Goal: Task Accomplishment & Management: Use online tool/utility

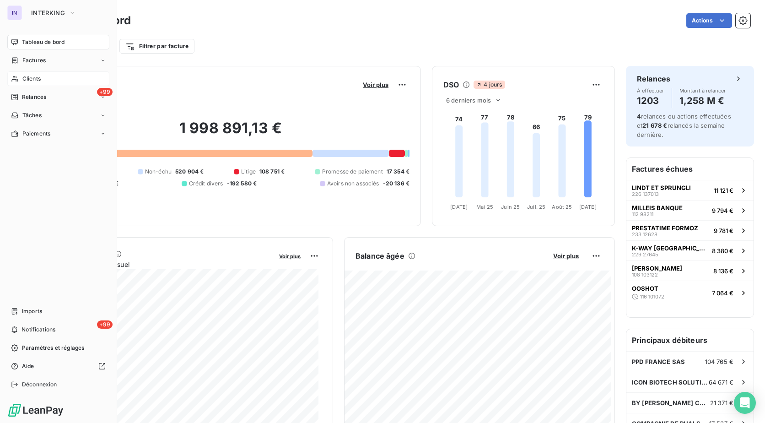
click at [22, 80] on span "Clients" at bounding box center [31, 79] width 18 height 8
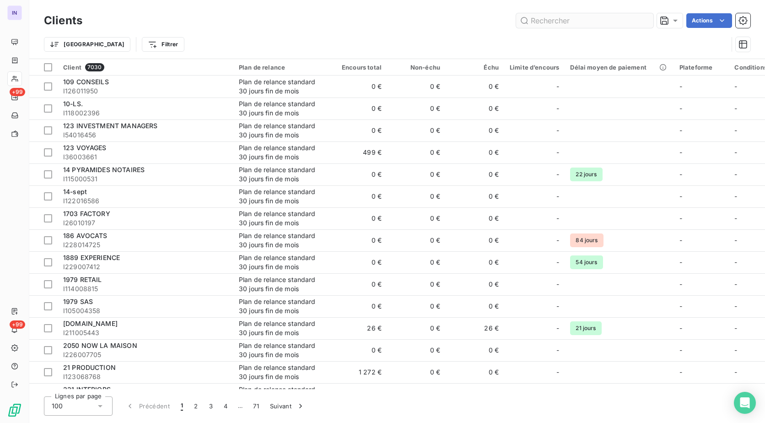
click at [603, 23] on input "text" at bounding box center [584, 20] width 137 height 15
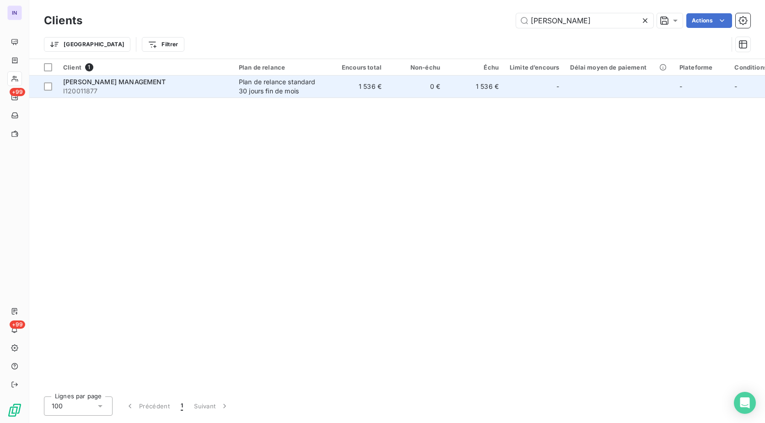
type input "[PERSON_NAME]"
click at [221, 86] on span "I120011877" at bounding box center [145, 90] width 165 height 9
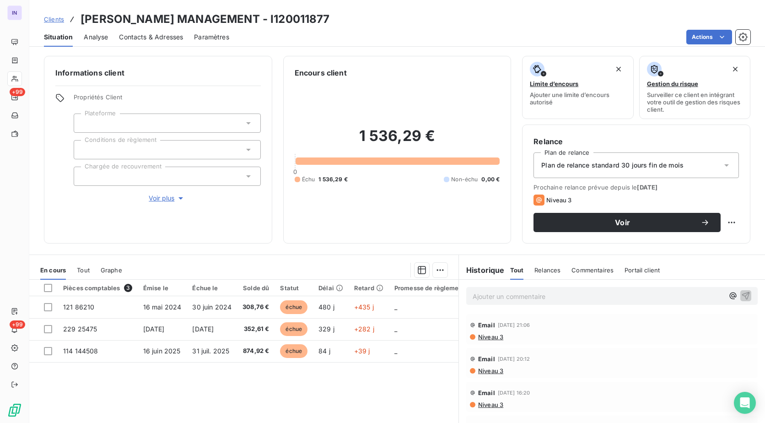
drag, startPoint x: 238, startPoint y: 301, endPoint x: 242, endPoint y: 291, distance: 10.5
click at [238, 301] on td "308,76 €" at bounding box center [256, 307] width 38 height 22
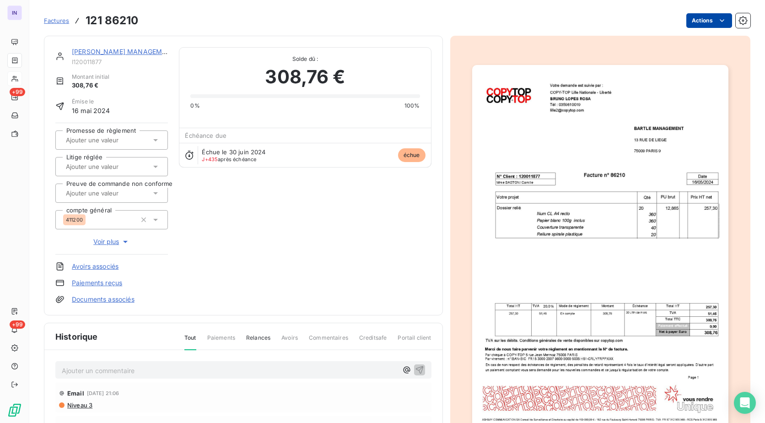
click at [696, 21] on html "IN +99 +99 Factures 121 86210 Actions [PERSON_NAME] MANAGEMENT I120011877 Monta…" at bounding box center [382, 211] width 765 height 423
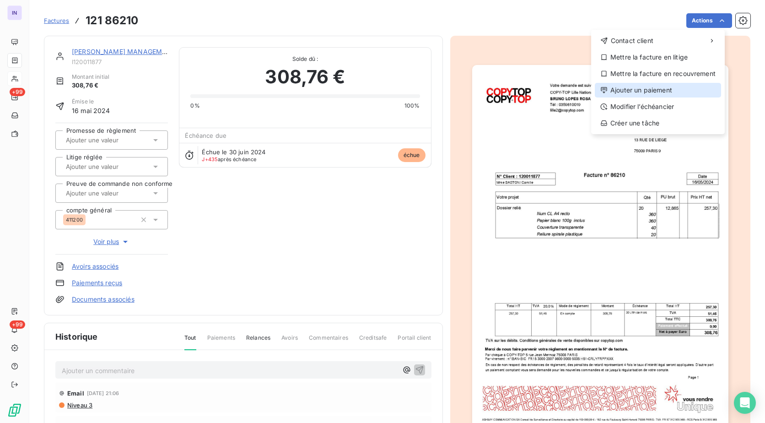
click at [651, 86] on div "Ajouter un paiement" at bounding box center [658, 90] width 126 height 15
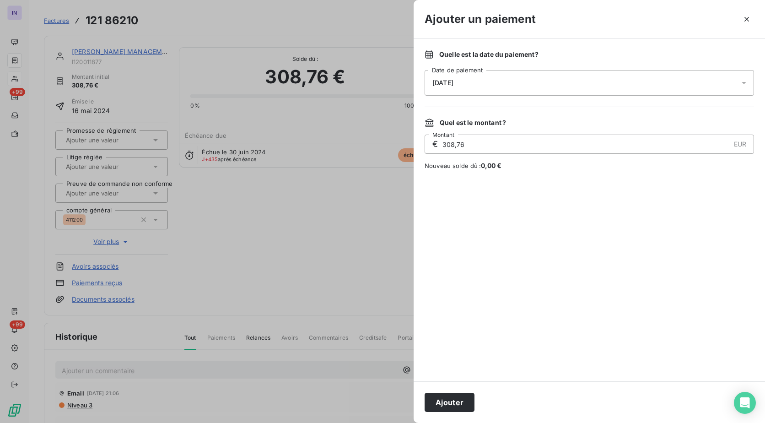
click at [549, 85] on div "[DATE]" at bounding box center [589, 83] width 329 height 26
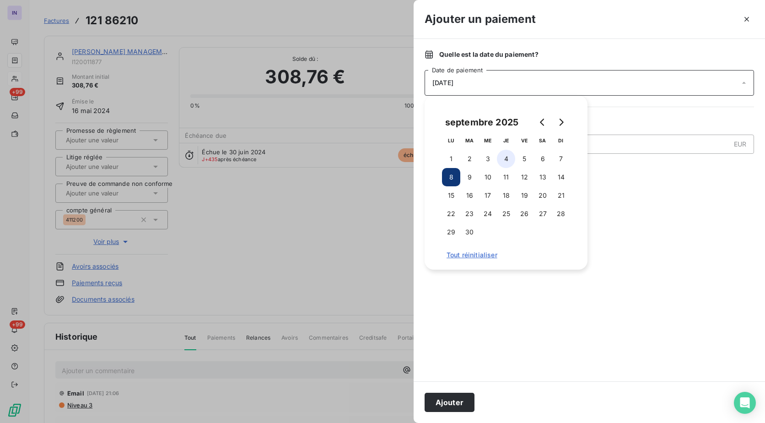
click at [506, 157] on button "4" at bounding box center [506, 159] width 18 height 18
click at [441, 402] on button "Ajouter" at bounding box center [450, 402] width 50 height 19
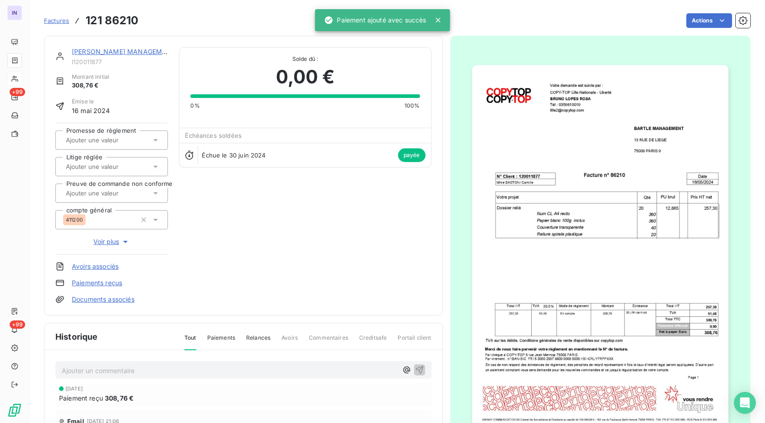
click at [97, 49] on link "[PERSON_NAME] MANAGEMENT" at bounding box center [123, 52] width 103 height 8
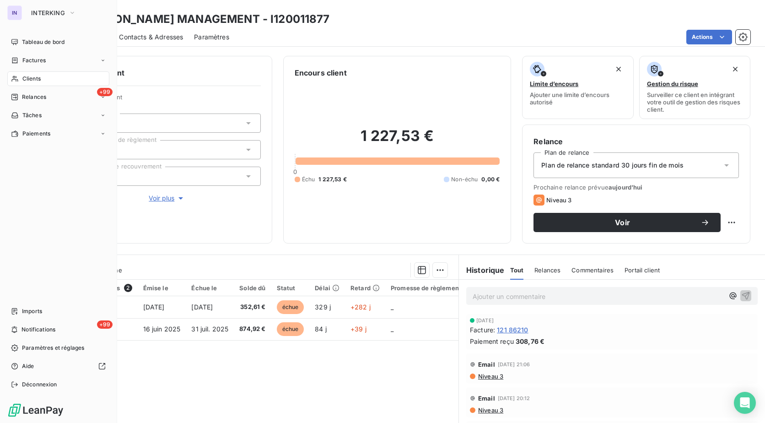
drag, startPoint x: 23, startPoint y: 79, endPoint x: 70, endPoint y: 79, distance: 47.1
click at [23, 79] on span "Clients" at bounding box center [31, 79] width 18 height 8
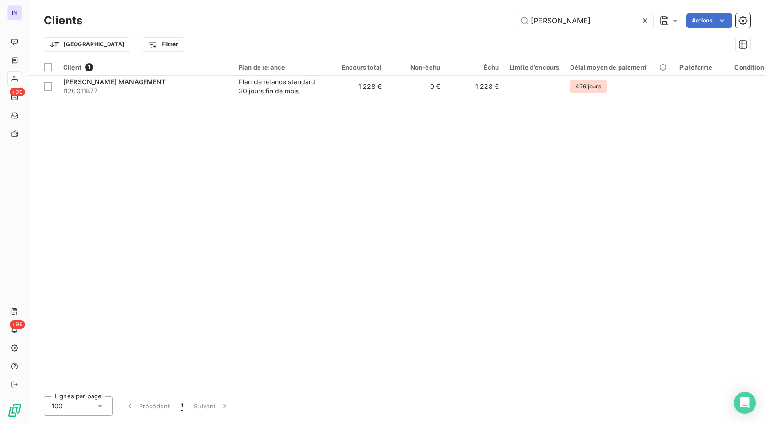
drag, startPoint x: 576, startPoint y: 26, endPoint x: 365, endPoint y: 15, distance: 211.2
click at [365, 15] on div "[PERSON_NAME] Actions" at bounding box center [421, 20] width 657 height 15
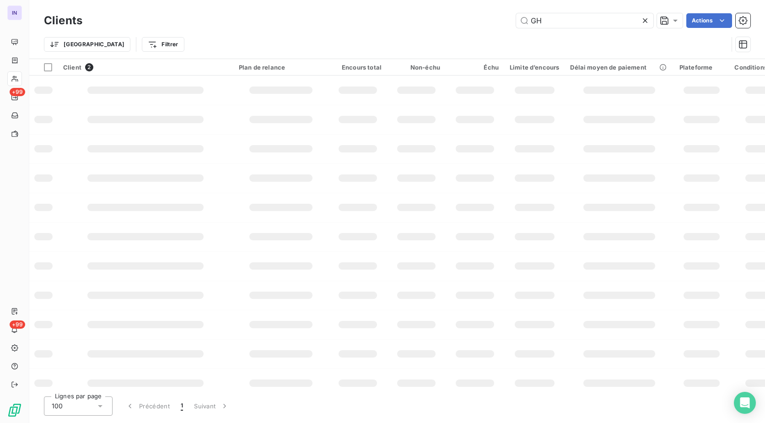
type input "G"
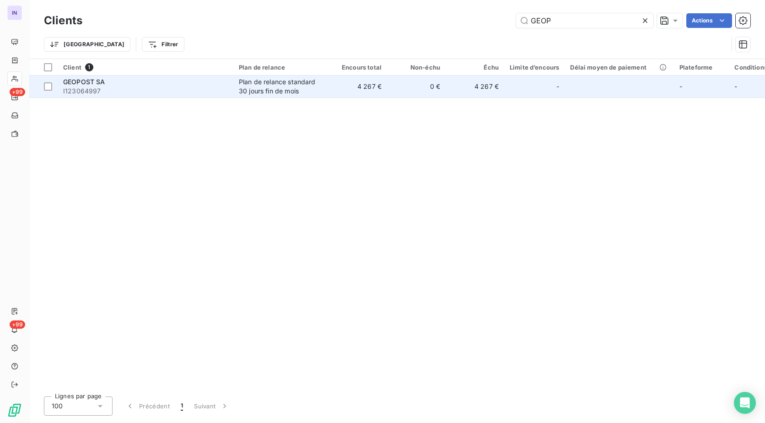
type input "GEOP"
click at [133, 87] on span "I123064997" at bounding box center [145, 90] width 165 height 9
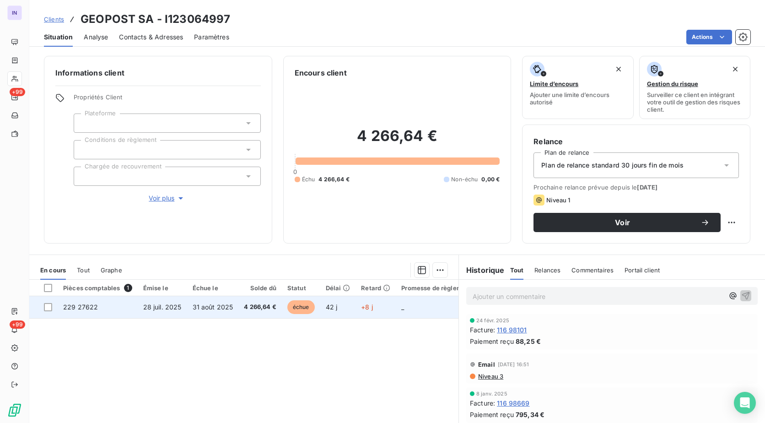
click at [242, 304] on td "4 266,64 €" at bounding box center [259, 307] width 43 height 22
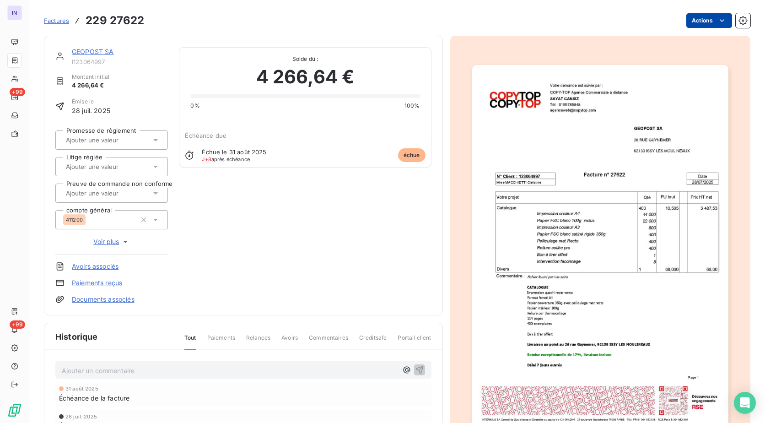
click at [688, 19] on html "IN +99 +99 Factures 229 27622 Actions GEOPOST SA I123064997 Montant initial 4 2…" at bounding box center [382, 211] width 765 height 423
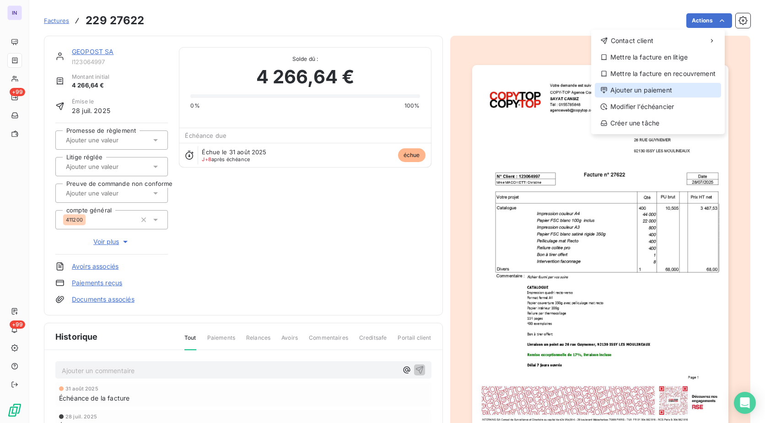
click at [655, 86] on div "Ajouter un paiement" at bounding box center [658, 90] width 126 height 15
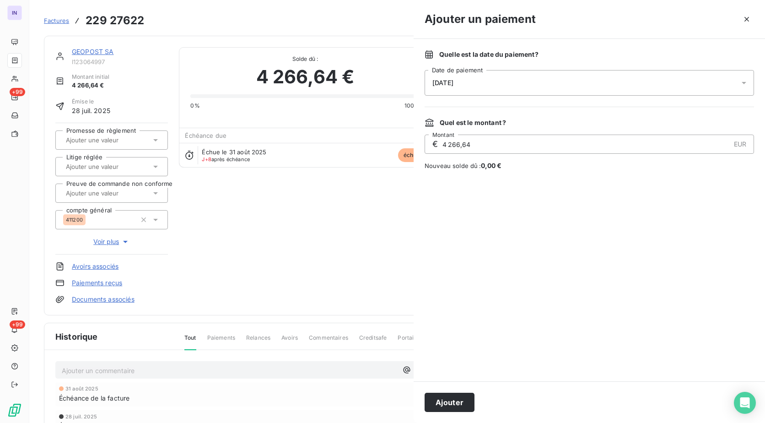
click at [557, 85] on div "[DATE]" at bounding box center [589, 83] width 329 height 26
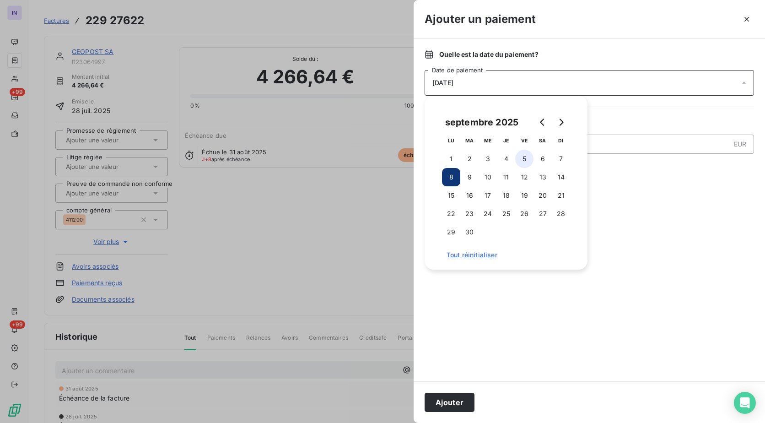
click at [518, 160] on button "5" at bounding box center [524, 159] width 18 height 18
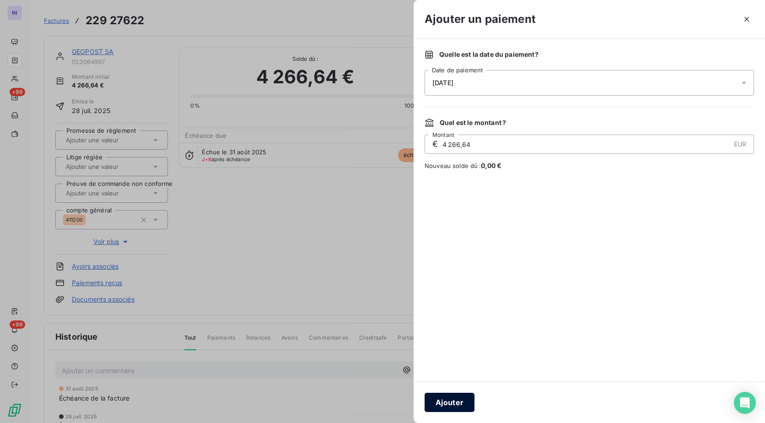
click at [446, 398] on button "Ajouter" at bounding box center [450, 402] width 50 height 19
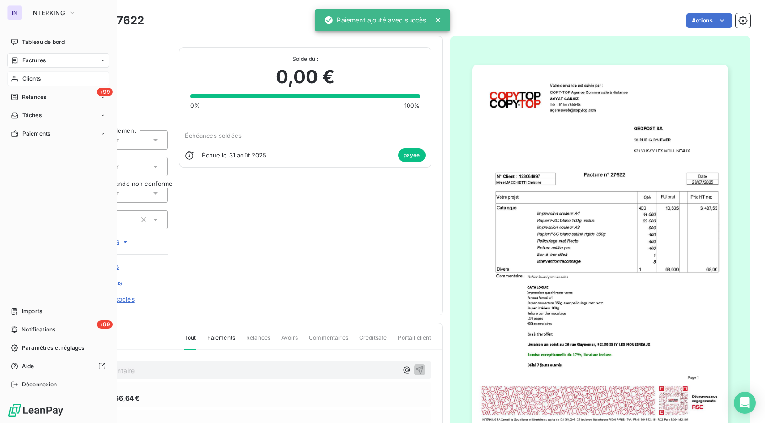
drag, startPoint x: 40, startPoint y: 75, endPoint x: 90, endPoint y: 74, distance: 50.3
click at [40, 75] on span "Clients" at bounding box center [31, 79] width 18 height 8
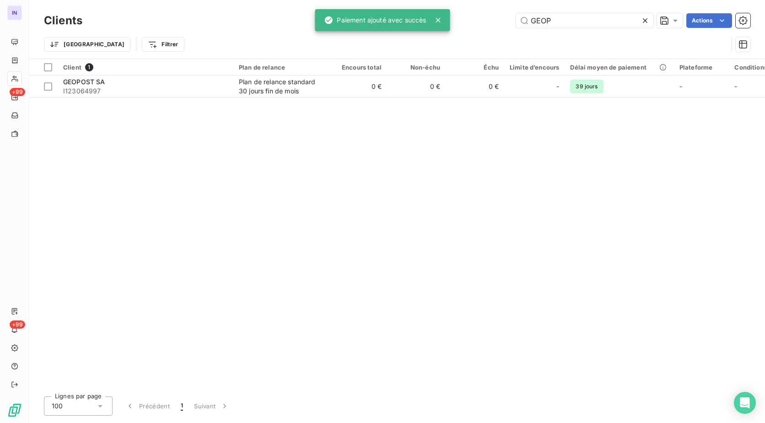
drag, startPoint x: 597, startPoint y: 21, endPoint x: 367, endPoint y: 26, distance: 229.7
click at [367, 26] on div "IN +99 +99 Clients GEOP Actions Trier Filtrer Client 1 Plan de relance Encours …" at bounding box center [382, 211] width 765 height 423
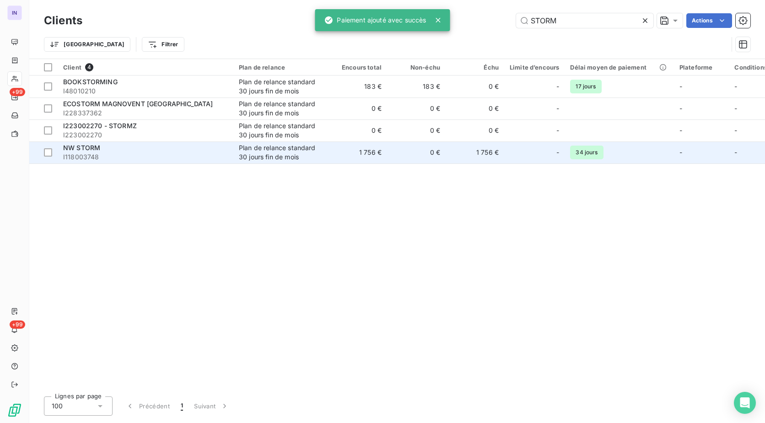
type input "STORM"
click at [232, 149] on td "NW STORM I118003748" at bounding box center [146, 152] width 176 height 22
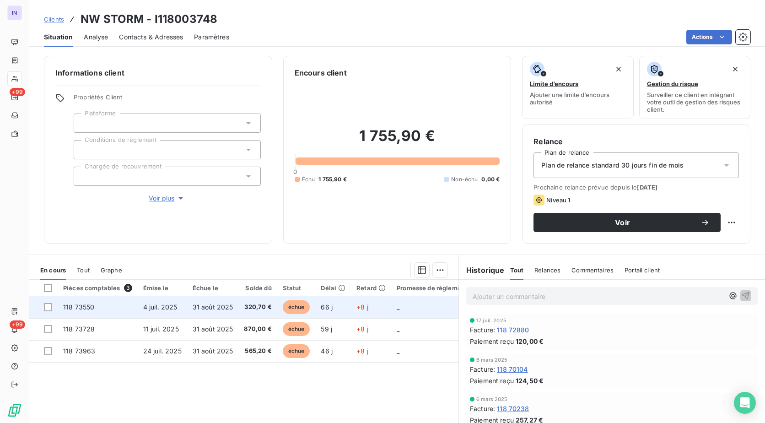
click at [209, 305] on span "31 août 2025" at bounding box center [213, 307] width 41 height 8
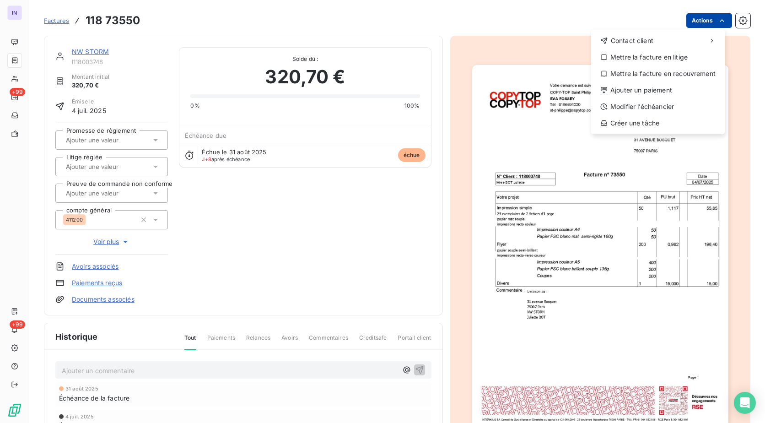
click at [707, 19] on html "IN +99 +99 Factures [PHONE_NUMBER] Actions Contact client Mettre la facture en …" at bounding box center [382, 211] width 765 height 423
click at [640, 86] on div "Ajouter un paiement" at bounding box center [658, 90] width 126 height 15
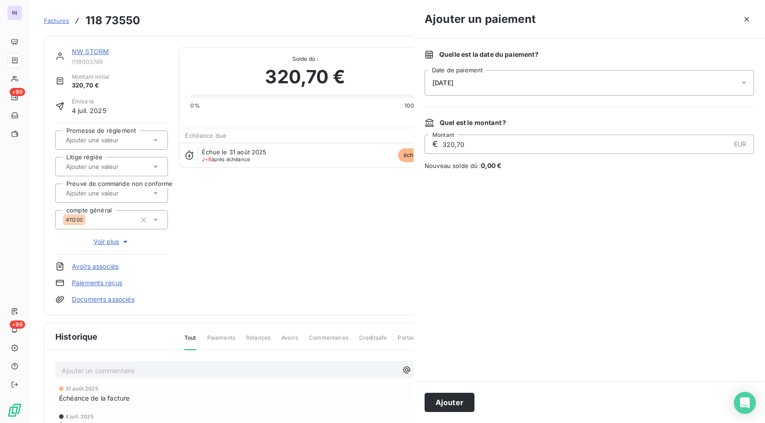
click at [527, 76] on div "[DATE]" at bounding box center [589, 83] width 329 height 26
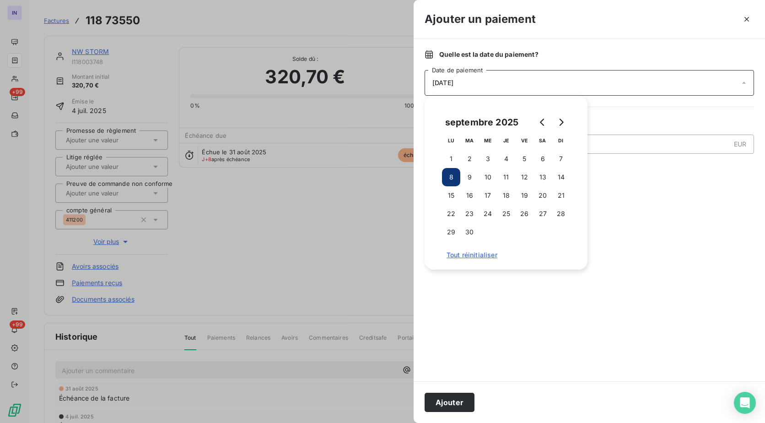
click at [520, 157] on button "5" at bounding box center [524, 159] width 18 height 18
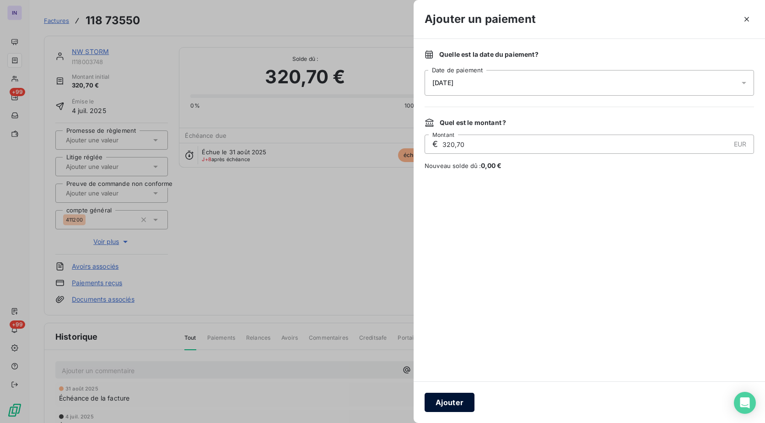
click at [440, 399] on button "Ajouter" at bounding box center [450, 402] width 50 height 19
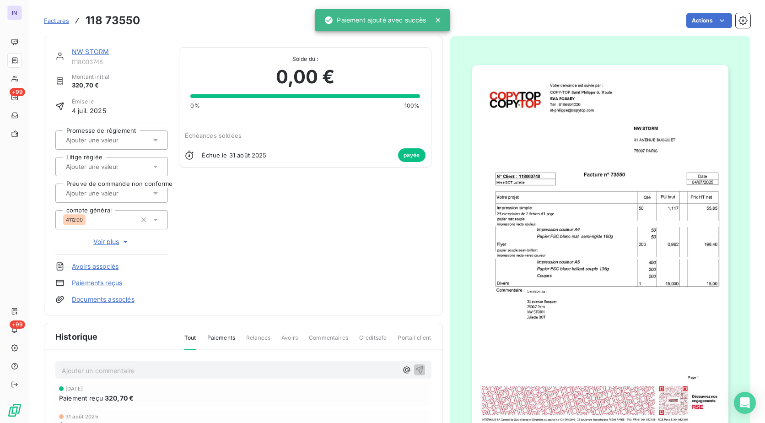
click at [99, 52] on link "NW STORM" at bounding box center [90, 52] width 37 height 8
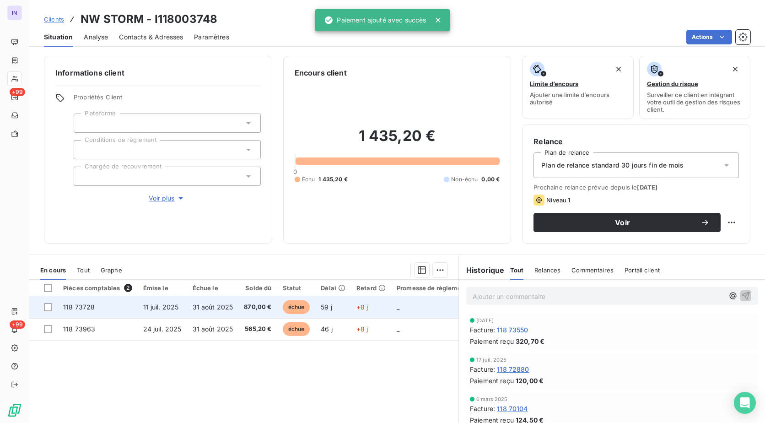
click at [246, 311] on span "870,00 €" at bounding box center [257, 306] width 27 height 9
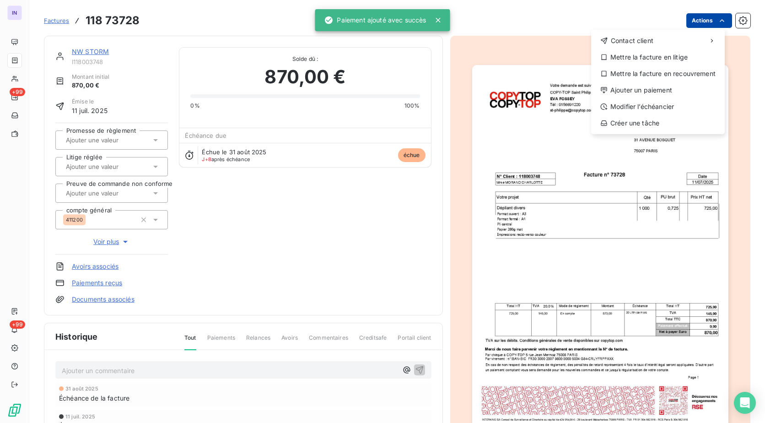
click at [708, 24] on html "IN +99 +99 Factures [PHONE_NUMBER] Actions Contact client Mettre la facture en …" at bounding box center [382, 211] width 765 height 423
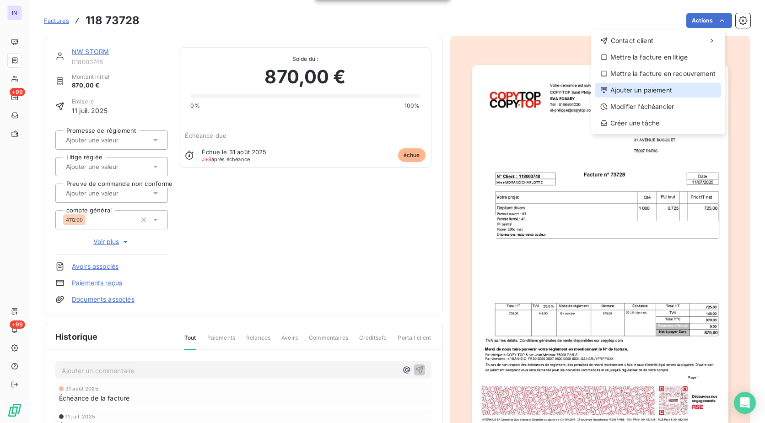
click at [629, 86] on div "Ajouter un paiement" at bounding box center [658, 90] width 126 height 15
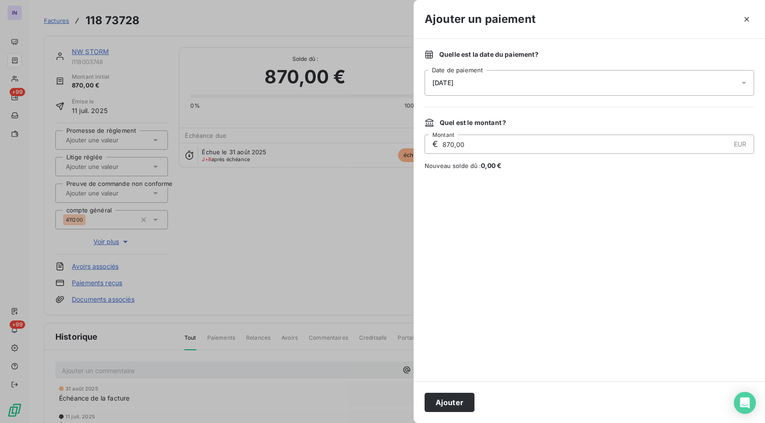
click at [572, 80] on div "[DATE]" at bounding box center [589, 83] width 329 height 26
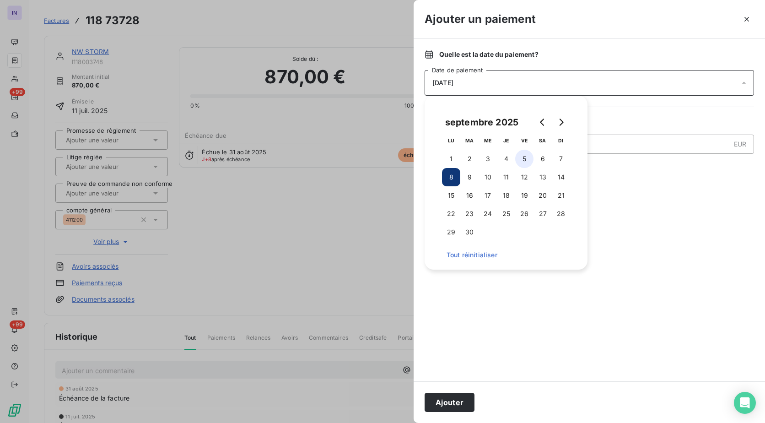
click at [526, 154] on button "5" at bounding box center [524, 159] width 18 height 18
click at [456, 399] on button "Ajouter" at bounding box center [450, 402] width 50 height 19
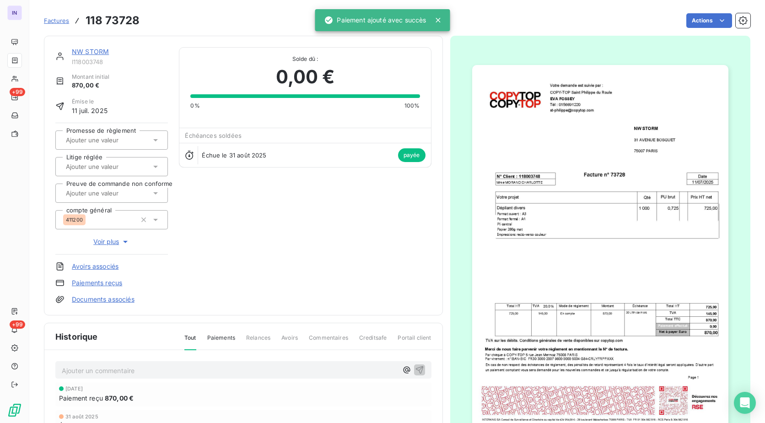
click at [91, 54] on link "NW STORM" at bounding box center [90, 52] width 37 height 8
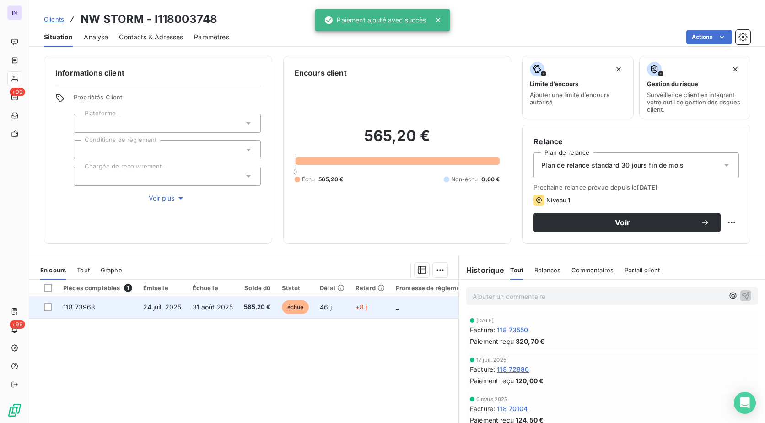
click at [230, 309] on span "31 août 2025" at bounding box center [213, 307] width 41 height 8
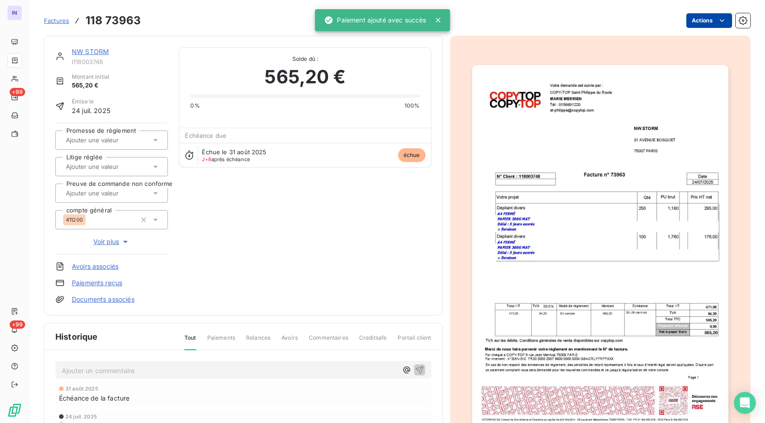
click at [703, 18] on html "IN +99 +99 Factures 118 73963 Actions NW STORM I118003748 Montant initial 565,2…" at bounding box center [382, 211] width 765 height 423
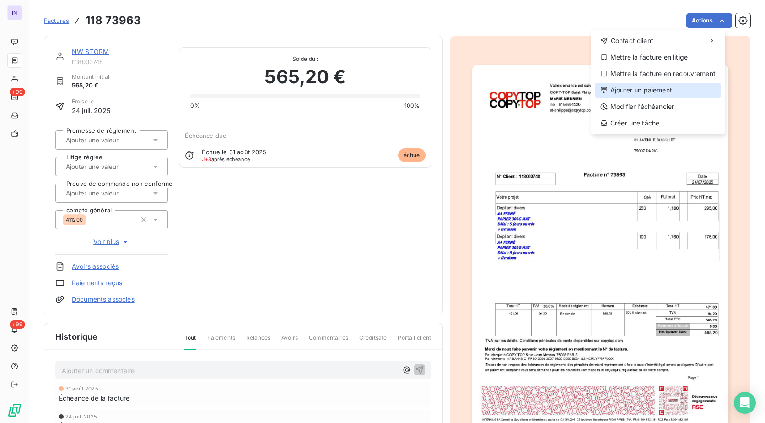
click at [659, 87] on div "Ajouter un paiement" at bounding box center [658, 90] width 126 height 15
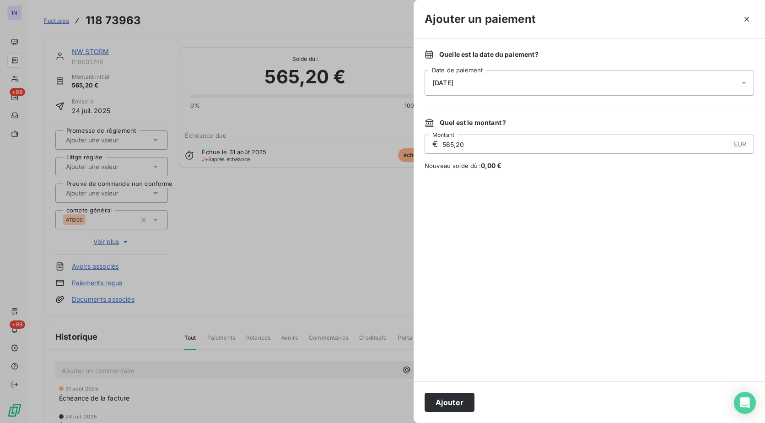
click at [569, 86] on div "[DATE]" at bounding box center [589, 83] width 329 height 26
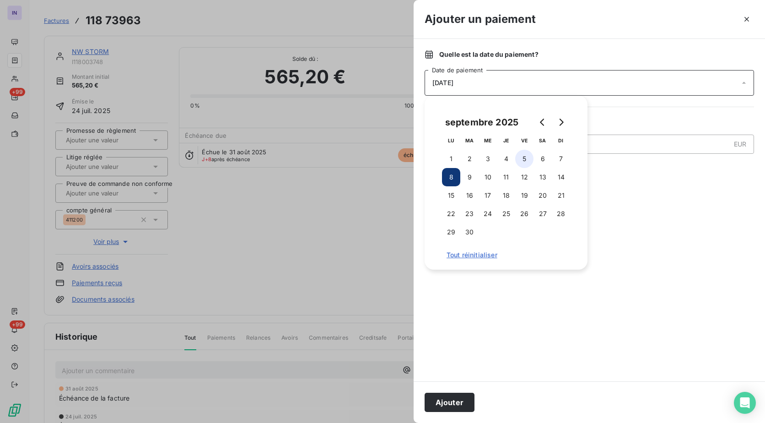
click at [524, 156] on button "5" at bounding box center [524, 159] width 18 height 18
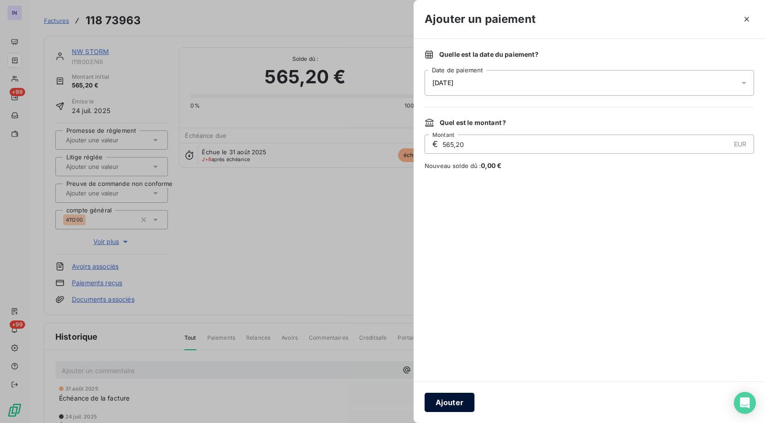
click at [453, 403] on button "Ajouter" at bounding box center [450, 402] width 50 height 19
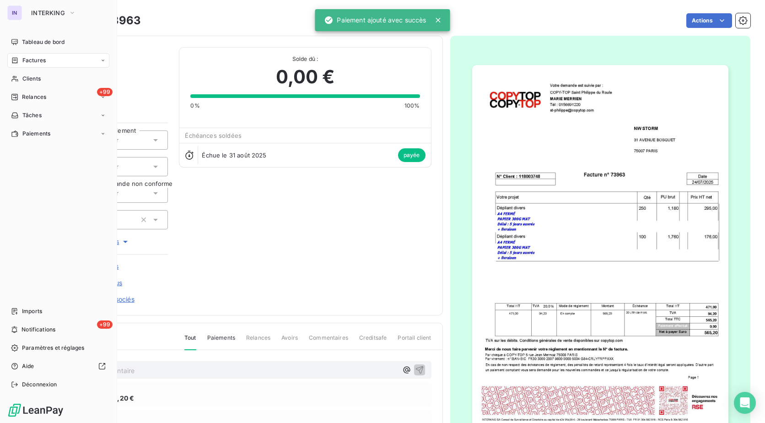
click at [39, 62] on span "Factures" at bounding box center [33, 60] width 23 height 8
click at [34, 59] on span "Factures" at bounding box center [33, 60] width 23 height 8
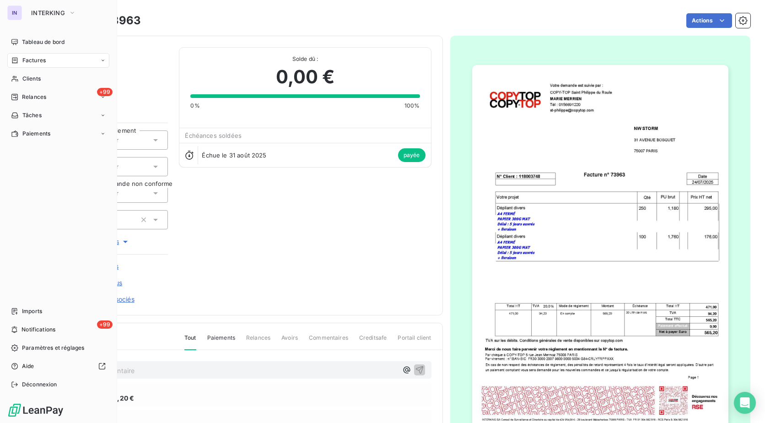
click at [38, 61] on span "Factures" at bounding box center [33, 60] width 23 height 8
click at [37, 65] on div "Factures" at bounding box center [58, 60] width 102 height 15
click at [40, 76] on span "Factures" at bounding box center [33, 79] width 23 height 8
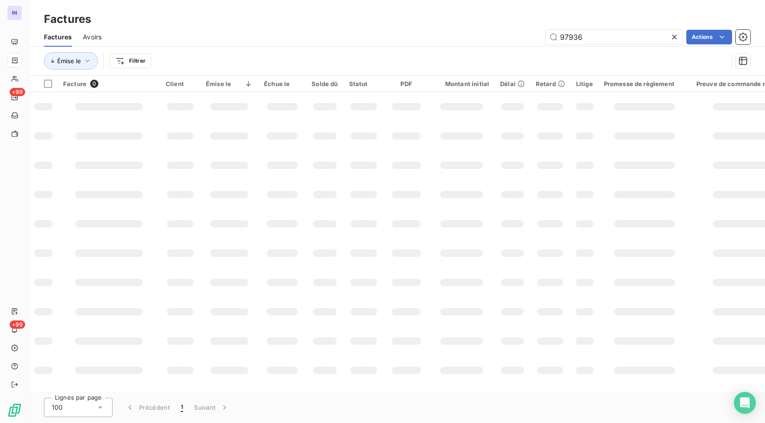
drag, startPoint x: 500, startPoint y: 40, endPoint x: 495, endPoint y: 40, distance: 5.9
click at [495, 40] on div "97936 Actions" at bounding box center [432, 37] width 638 height 15
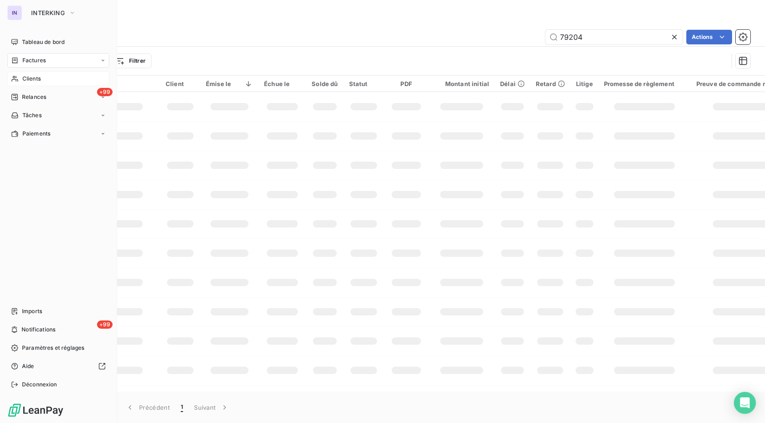
type input "79204"
click at [31, 77] on span "Clients" at bounding box center [31, 79] width 18 height 8
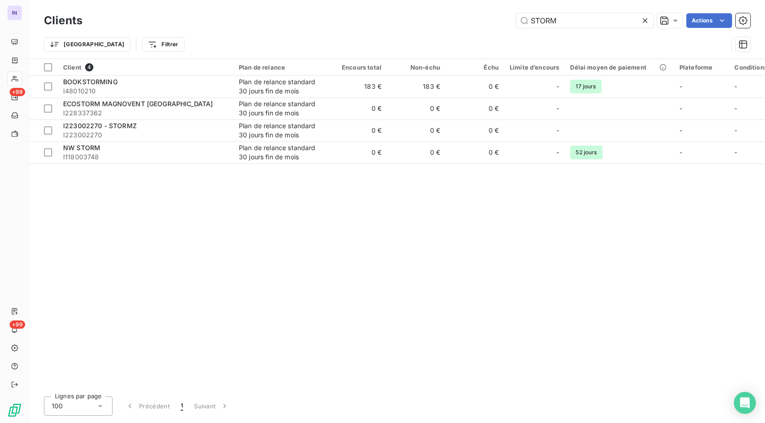
drag, startPoint x: 562, startPoint y: 21, endPoint x: 489, endPoint y: 32, distance: 73.2
click at [489, 32] on div "Clients STORM Actions Trier Filtrer" at bounding box center [397, 35] width 706 height 48
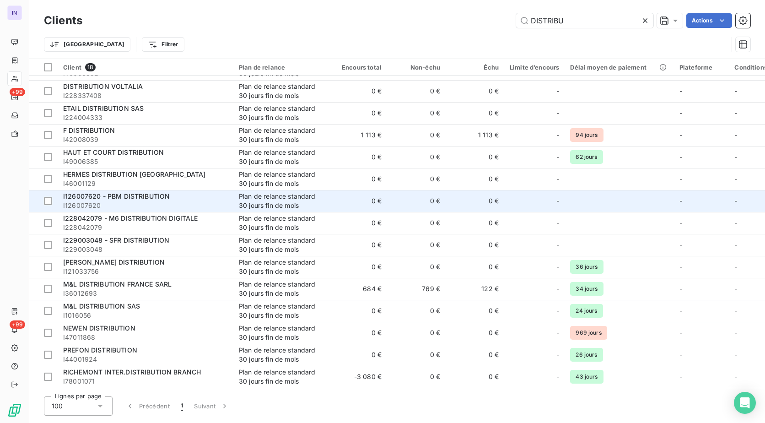
scroll to position [86, 0]
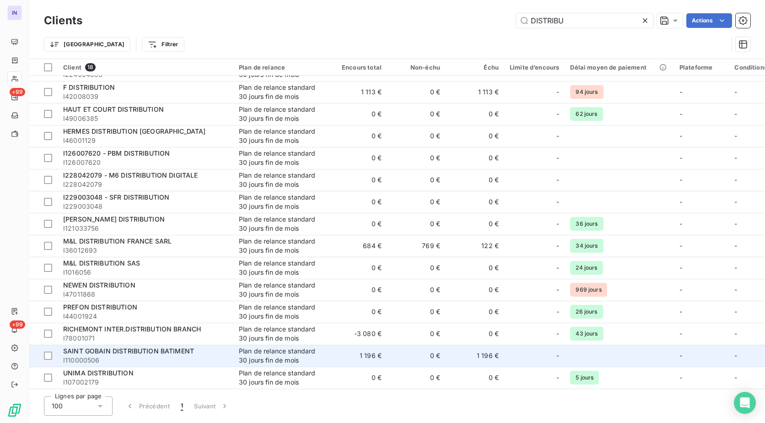
type input "DISTRIBU"
click at [156, 356] on span "I110000506" at bounding box center [145, 359] width 165 height 9
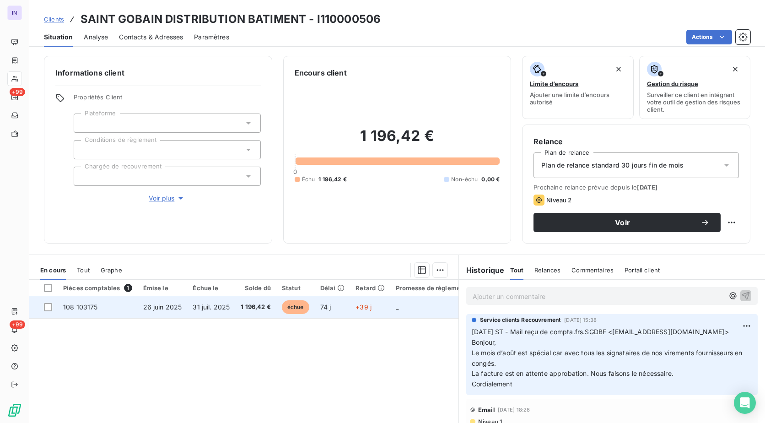
click at [224, 307] on span "31 juil. 2025" at bounding box center [211, 307] width 37 height 8
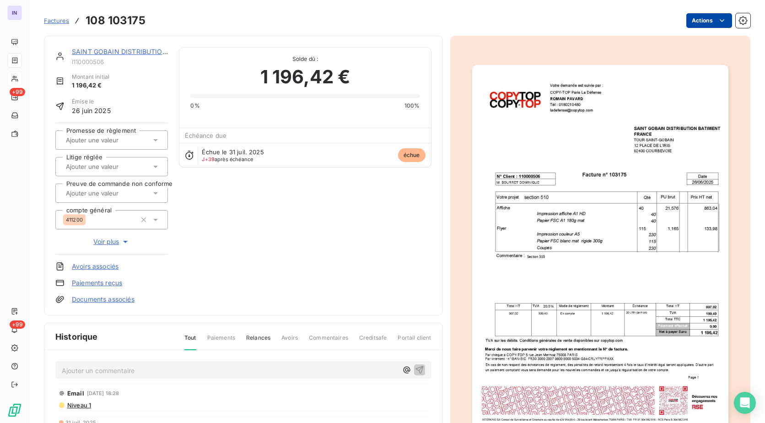
click at [699, 22] on html "IN +99 +99 Factures 108 103175 Actions SAINT GOBAIN DISTRIBUTION BATIMENT I1100…" at bounding box center [382, 211] width 765 height 423
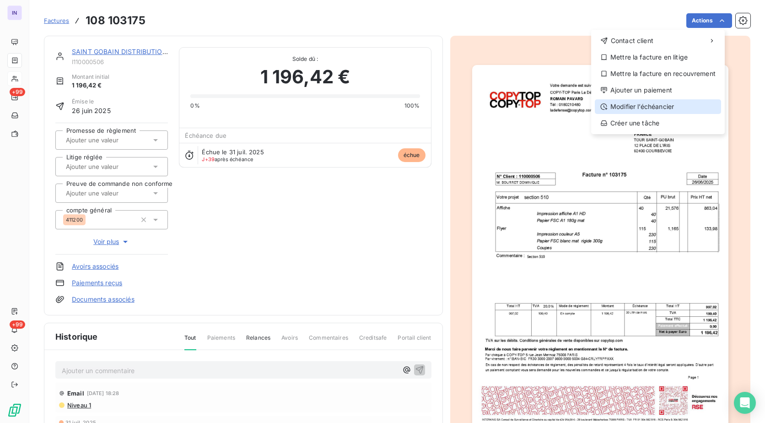
click at [632, 101] on div "Modifier l’échéancier" at bounding box center [658, 106] width 126 height 15
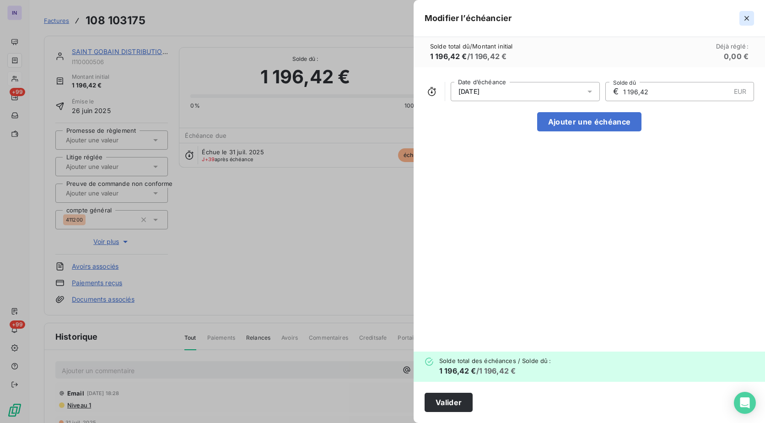
click at [746, 23] on button "button" at bounding box center [746, 18] width 15 height 15
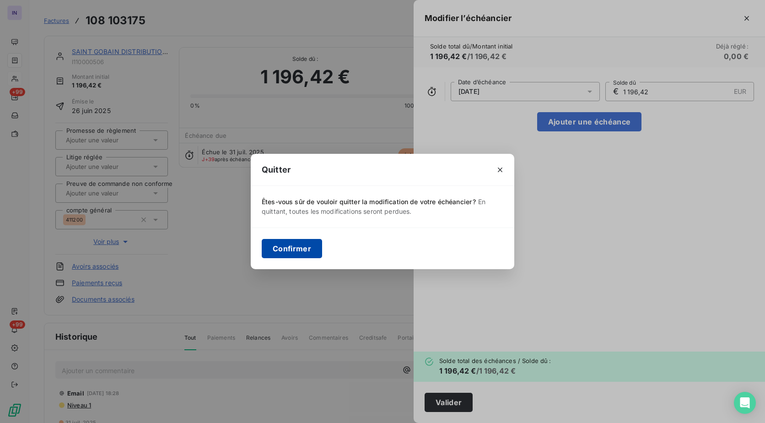
click at [300, 243] on button "Confirmer" at bounding box center [292, 248] width 60 height 19
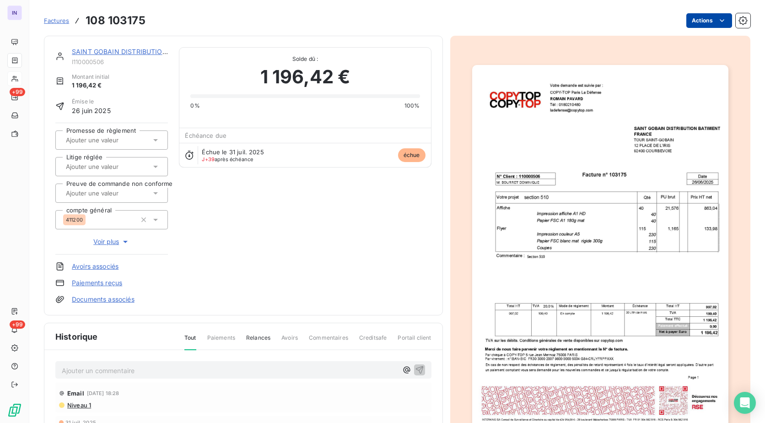
click at [689, 27] on html "IN +99 +99 Factures 108 103175 Actions SAINT GOBAIN DISTRIBUTION BATIMENT I1100…" at bounding box center [382, 211] width 765 height 423
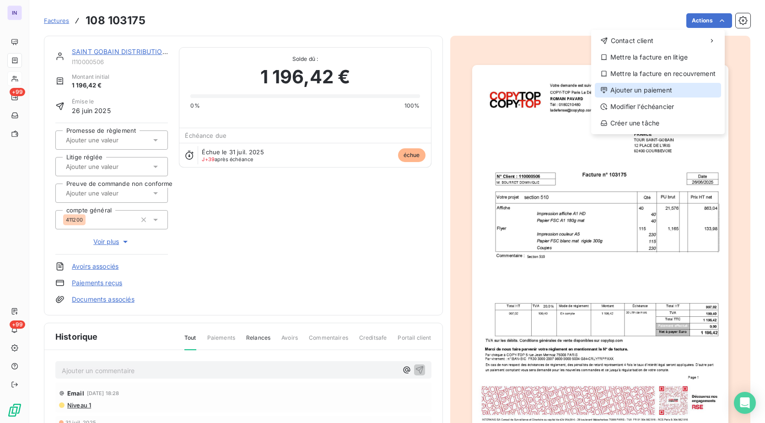
click at [646, 95] on div "Ajouter un paiement" at bounding box center [658, 90] width 126 height 15
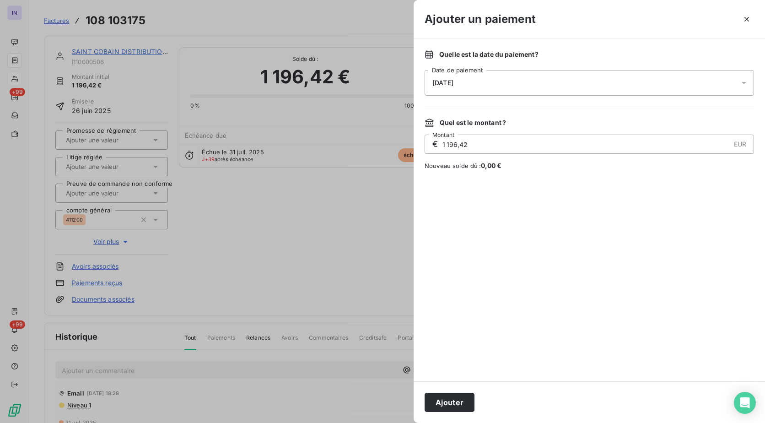
click at [510, 94] on div "[DATE]" at bounding box center [589, 83] width 329 height 26
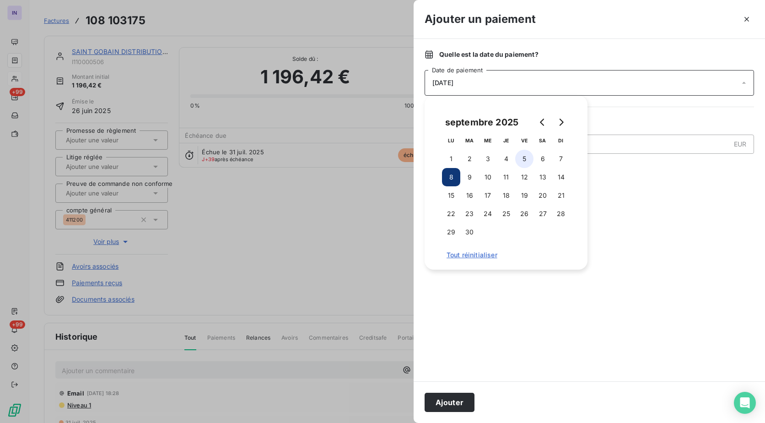
click at [522, 158] on button "5" at bounding box center [524, 159] width 18 height 18
click at [447, 405] on button "Ajouter" at bounding box center [450, 402] width 50 height 19
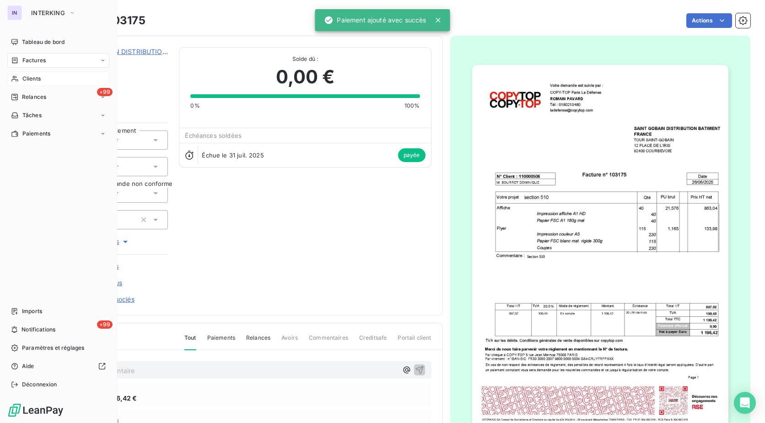
drag, startPoint x: 38, startPoint y: 59, endPoint x: 54, endPoint y: 60, distance: 16.0
click at [38, 59] on span "Factures" at bounding box center [33, 60] width 23 height 8
click at [32, 74] on div "Factures" at bounding box center [63, 78] width 91 height 15
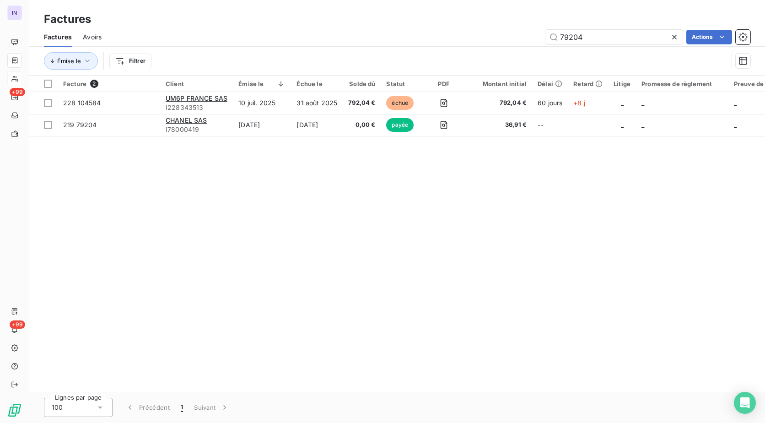
drag, startPoint x: 564, startPoint y: 36, endPoint x: 501, endPoint y: 33, distance: 63.2
click at [502, 37] on div "79204 Actions" at bounding box center [432, 37] width 638 height 15
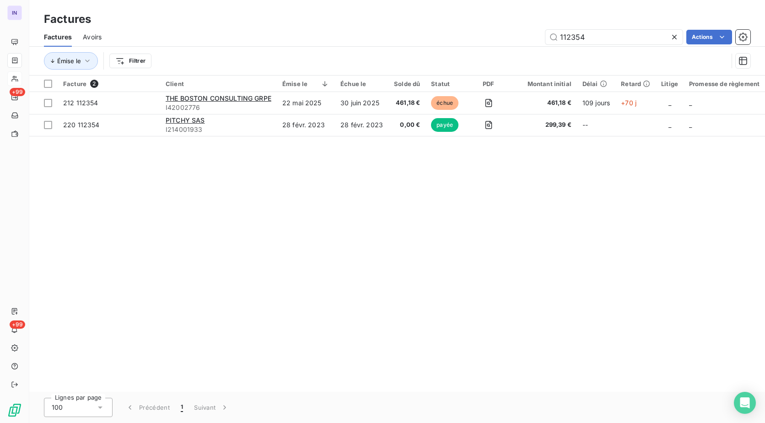
type input "112354"
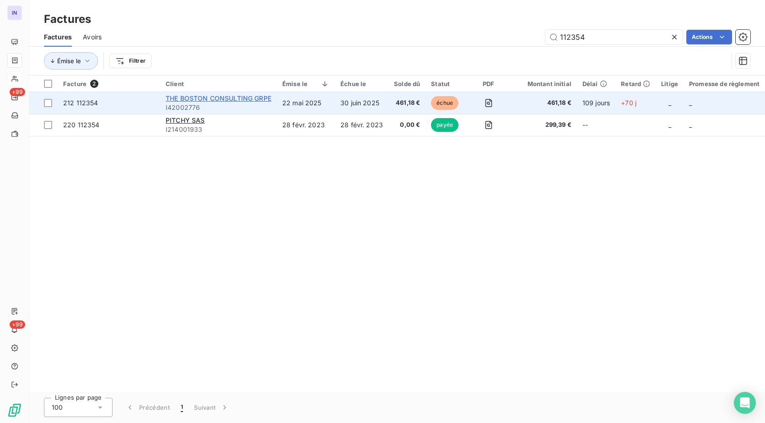
click at [227, 98] on span "THE BOSTON CONSULTING GRPE" at bounding box center [219, 98] width 106 height 8
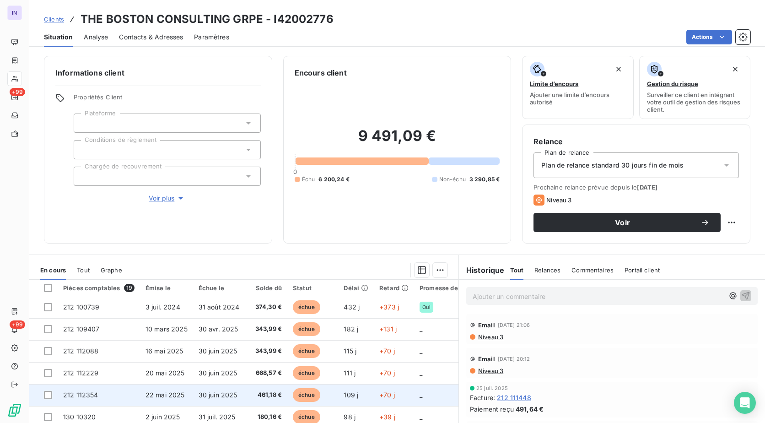
scroll to position [46, 0]
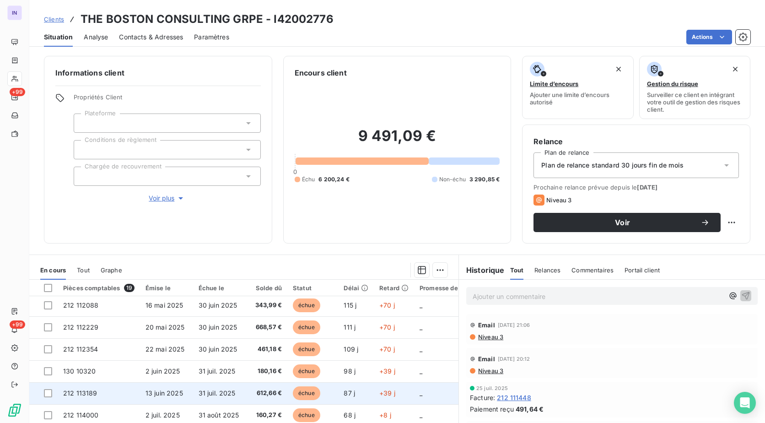
click at [207, 390] on span "31 juil. 2025" at bounding box center [217, 393] width 37 height 8
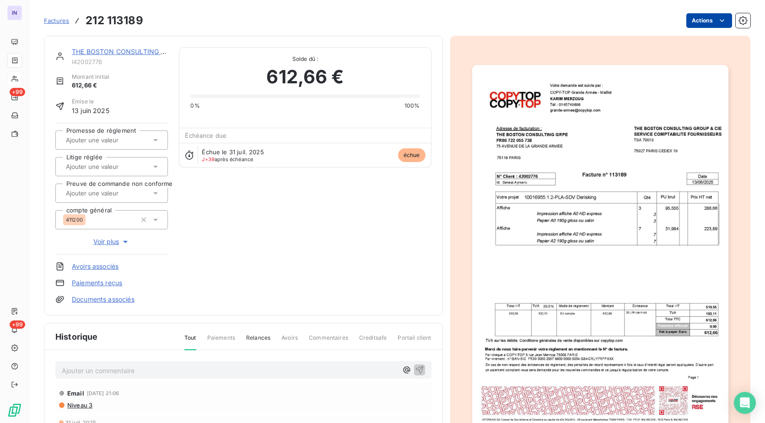
click at [704, 17] on html "IN +99 +99 Factures 212 113189 Actions THE BOSTON CONSULTING GRPE I42002776 Mon…" at bounding box center [382, 211] width 765 height 423
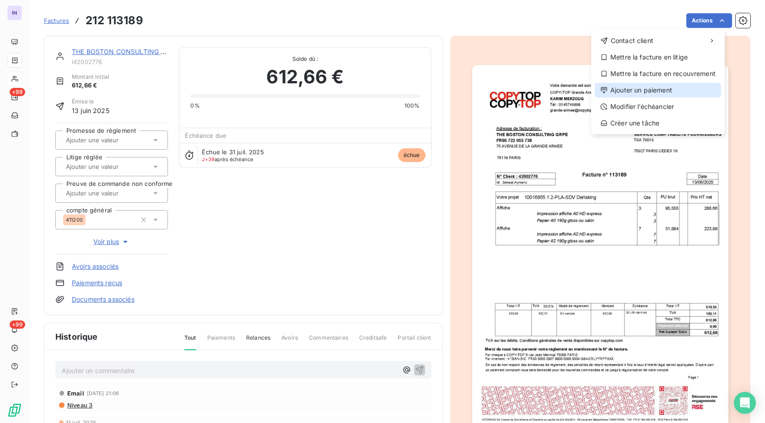
click at [661, 91] on div "Ajouter un paiement" at bounding box center [658, 90] width 126 height 15
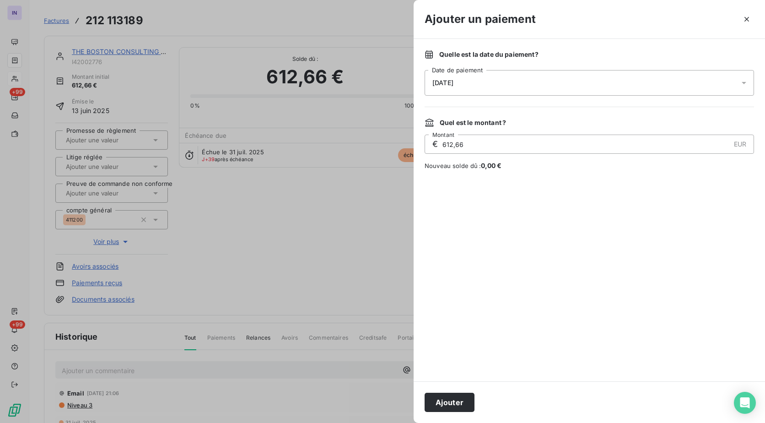
click at [537, 91] on div "[DATE]" at bounding box center [589, 83] width 329 height 26
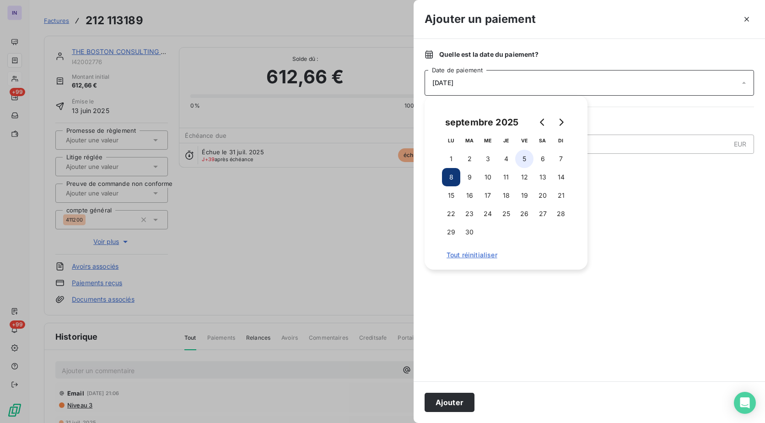
click at [522, 159] on button "5" at bounding box center [524, 159] width 18 height 18
drag, startPoint x: 461, startPoint y: 405, endPoint x: 421, endPoint y: 362, distance: 58.9
click at [459, 403] on button "Ajouter" at bounding box center [450, 402] width 50 height 19
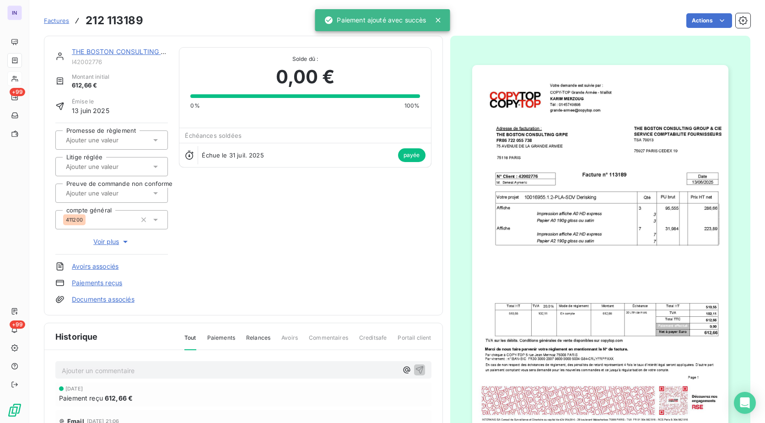
click at [113, 51] on link "THE BOSTON CONSULTING GRPE" at bounding box center [125, 52] width 106 height 8
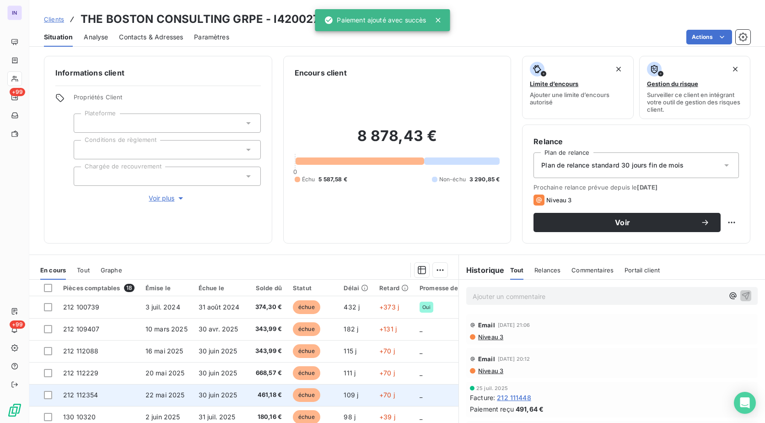
click at [190, 393] on td "22 mai 2025" at bounding box center [166, 395] width 53 height 22
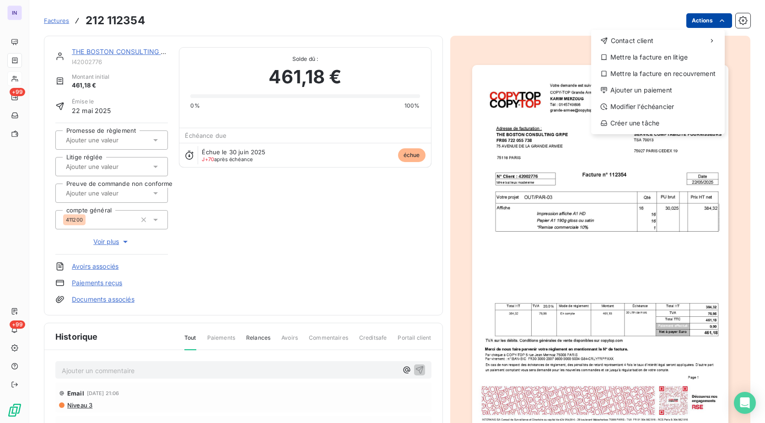
click at [705, 17] on html "IN +99 +99 Factures [PHONE_NUMBER] Actions Contact client Mettre la facture en …" at bounding box center [382, 211] width 765 height 423
click at [646, 89] on div "Ajouter un paiement" at bounding box center [658, 90] width 126 height 15
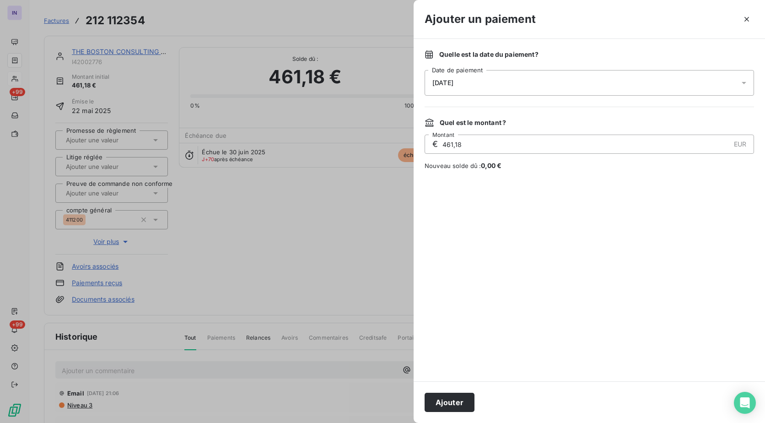
click at [522, 85] on div "[DATE]" at bounding box center [589, 83] width 329 height 26
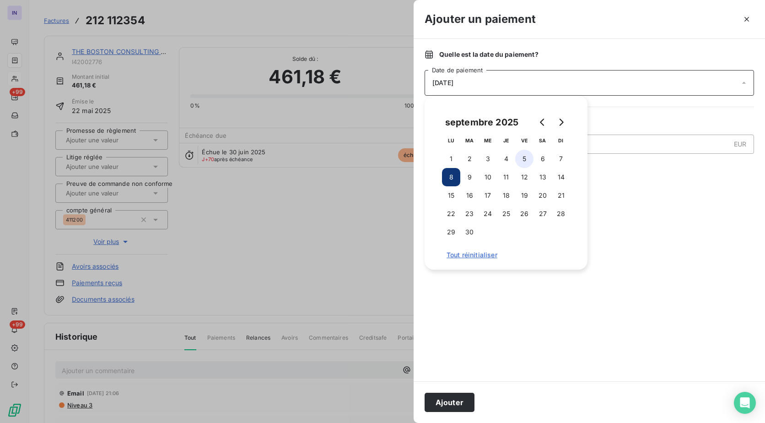
drag, startPoint x: 523, startPoint y: 159, endPoint x: 509, endPoint y: 175, distance: 21.7
click at [522, 160] on button "5" at bounding box center [524, 159] width 18 height 18
click at [450, 414] on div "Ajouter" at bounding box center [589, 402] width 351 height 42
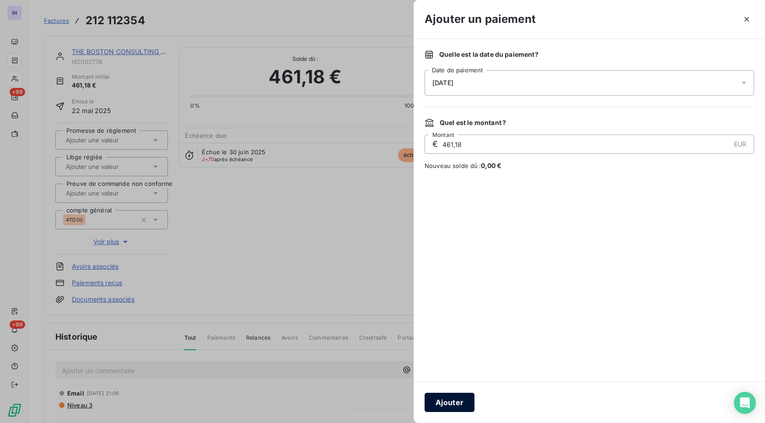
click at [446, 398] on button "Ajouter" at bounding box center [450, 402] width 50 height 19
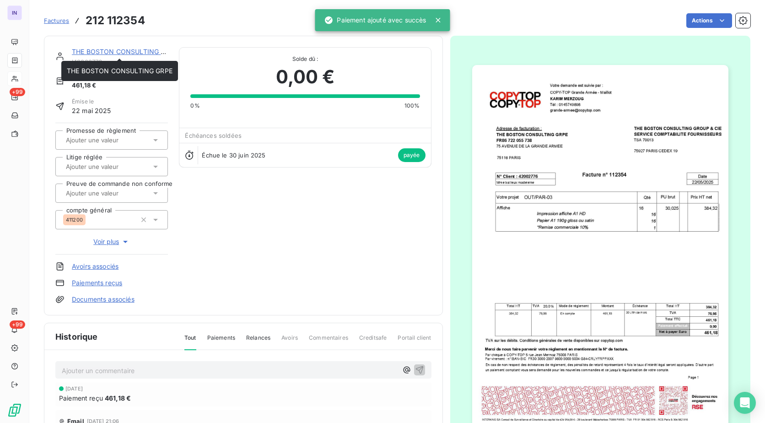
click at [102, 52] on link "THE BOSTON CONSULTING GRPE" at bounding box center [125, 52] width 106 height 8
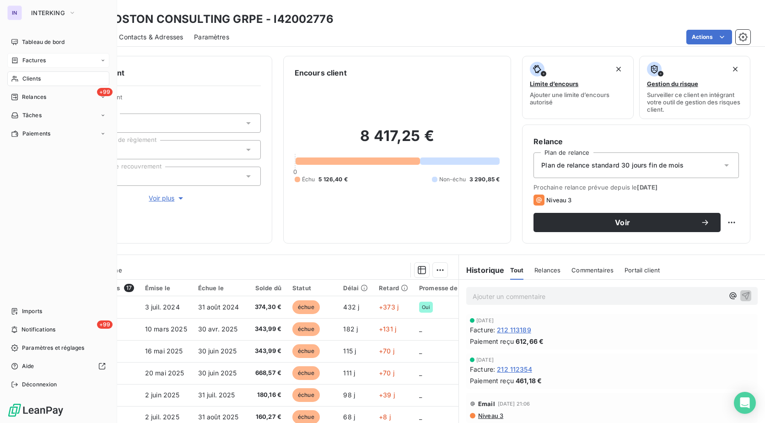
drag, startPoint x: 27, startPoint y: 58, endPoint x: 32, endPoint y: 61, distance: 6.0
click at [27, 58] on span "Factures" at bounding box center [33, 60] width 23 height 8
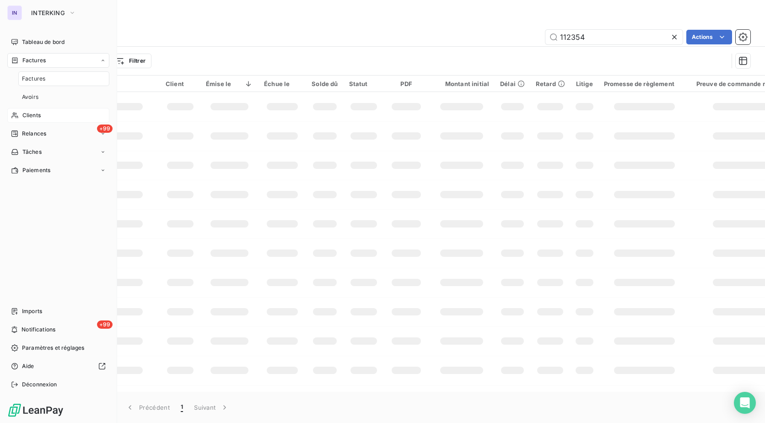
click at [36, 76] on span "Factures" at bounding box center [33, 79] width 23 height 8
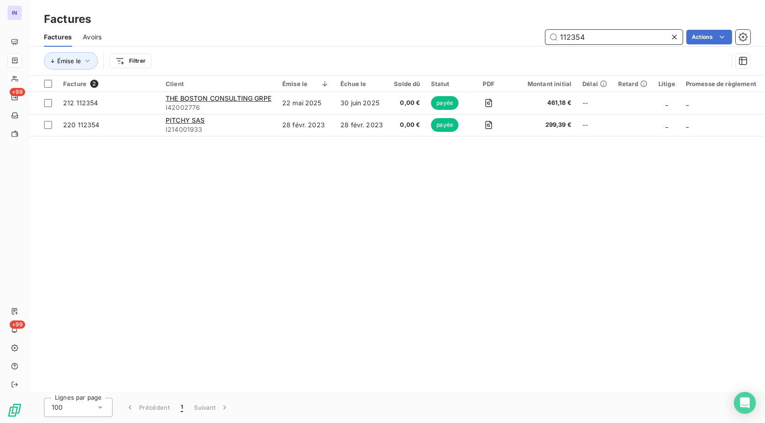
drag, startPoint x: 592, startPoint y: 38, endPoint x: 493, endPoint y: 32, distance: 98.5
click at [494, 40] on div "112354 Actions" at bounding box center [432, 37] width 638 height 15
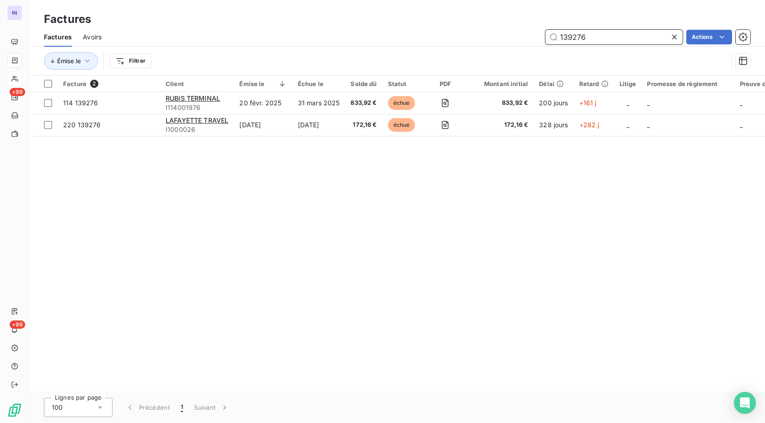
type input "139276"
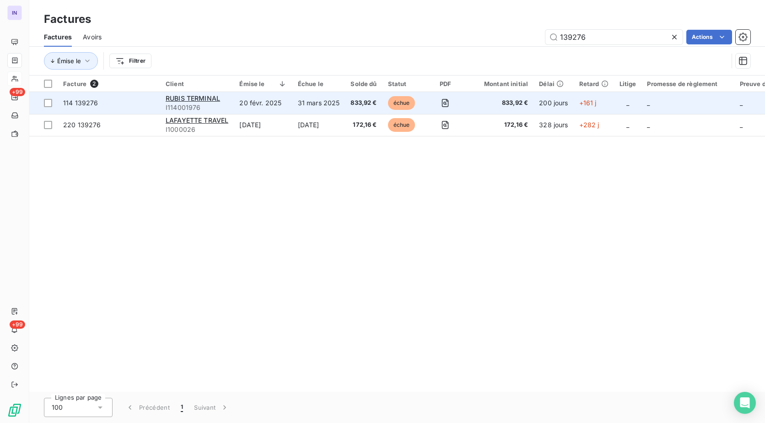
click at [350, 98] on span "833,92 €" at bounding box center [363, 102] width 26 height 9
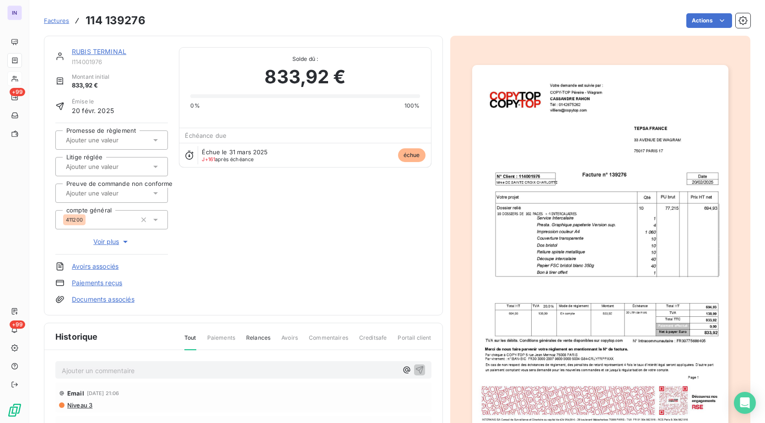
click at [694, 29] on div "Factures 114 139276 Actions" at bounding box center [397, 20] width 706 height 19
click at [692, 27] on html "IN +99 +99 Factures 114 139276 Actions RUBIS TERMINAL I114001976 Montant initia…" at bounding box center [382, 211] width 765 height 423
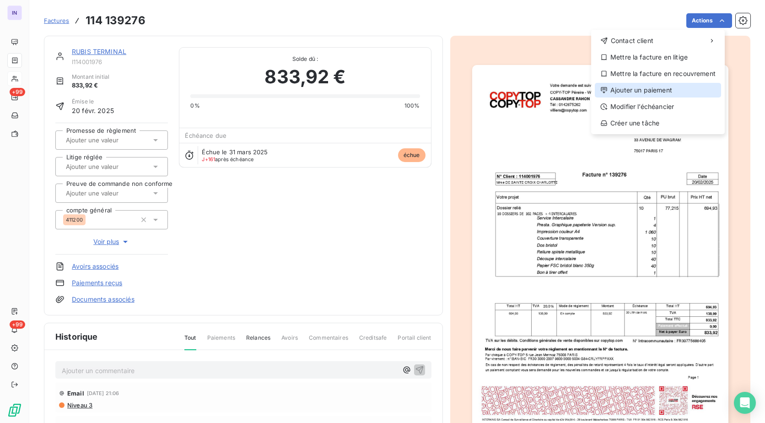
click at [662, 83] on div "Ajouter un paiement" at bounding box center [658, 90] width 126 height 15
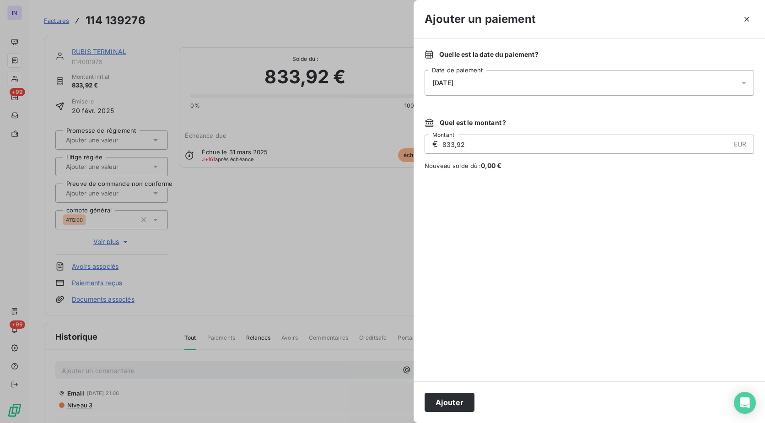
click at [601, 79] on div "[DATE]" at bounding box center [589, 83] width 329 height 26
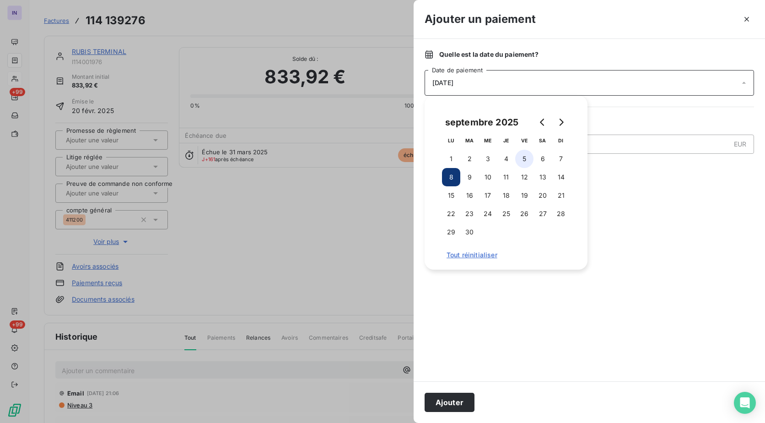
click at [523, 161] on button "5" at bounding box center [524, 159] width 18 height 18
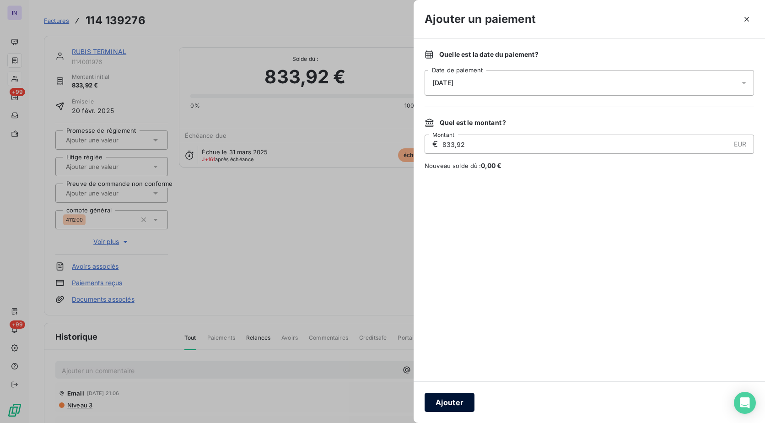
click at [460, 396] on button "Ajouter" at bounding box center [450, 402] width 50 height 19
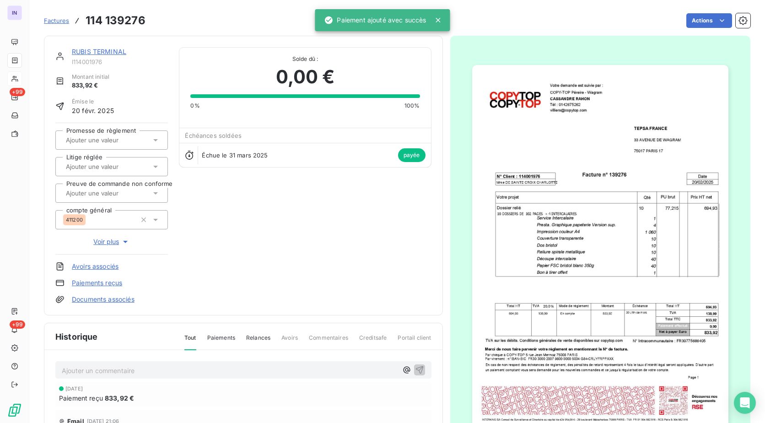
click at [97, 58] on span "I114001976" at bounding box center [120, 61] width 96 height 7
click at [97, 52] on link "RUBIS TERMINAL" at bounding box center [99, 52] width 54 height 8
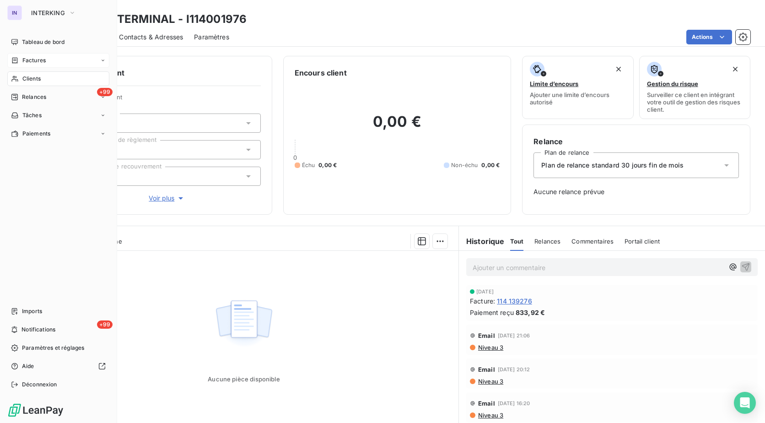
click at [30, 63] on span "Factures" at bounding box center [33, 60] width 23 height 8
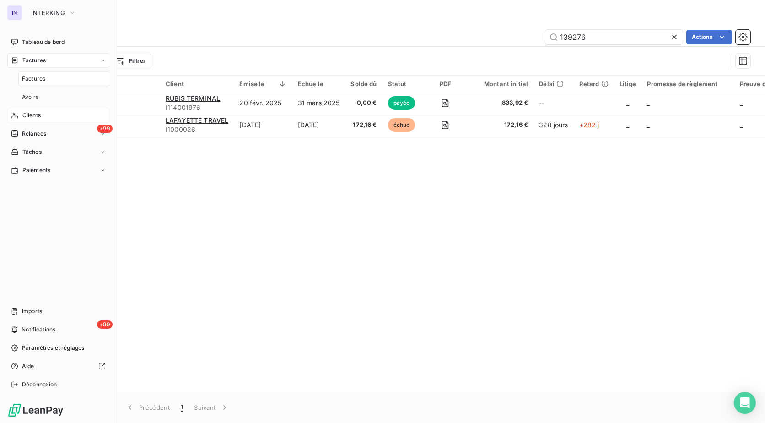
click at [32, 78] on span "Factures" at bounding box center [33, 79] width 23 height 8
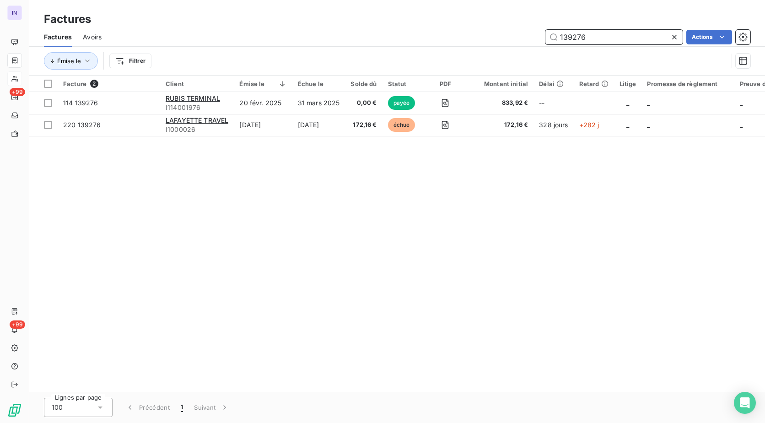
drag, startPoint x: 488, startPoint y: 38, endPoint x: 437, endPoint y: 35, distance: 50.4
click at [438, 36] on div "139276 Actions" at bounding box center [432, 37] width 638 height 15
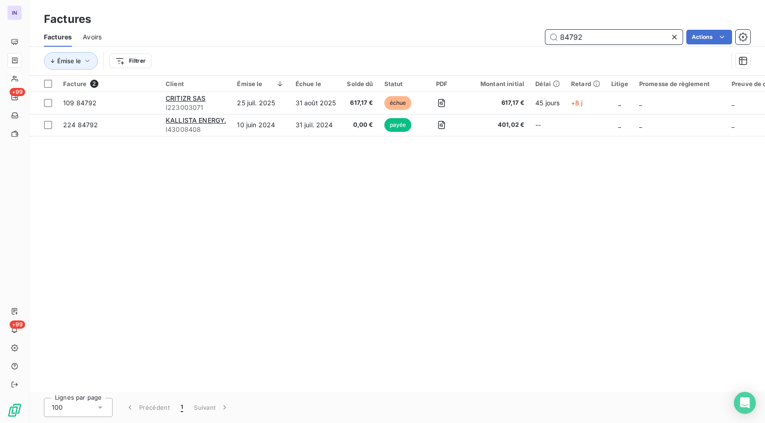
type input "84792"
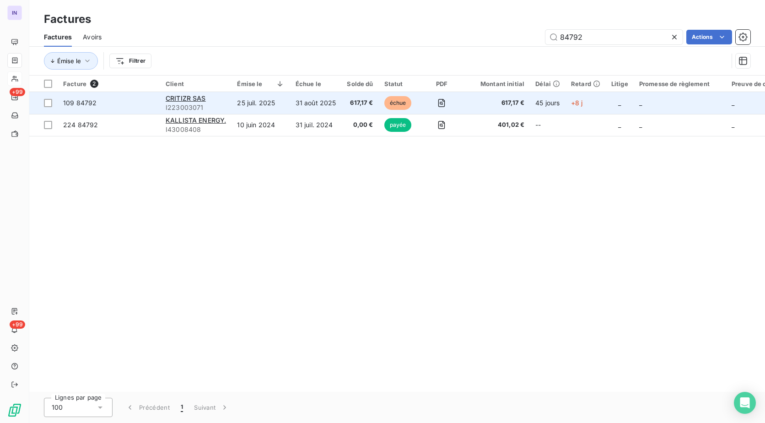
click at [329, 101] on td "31 août 2025" at bounding box center [316, 103] width 52 height 22
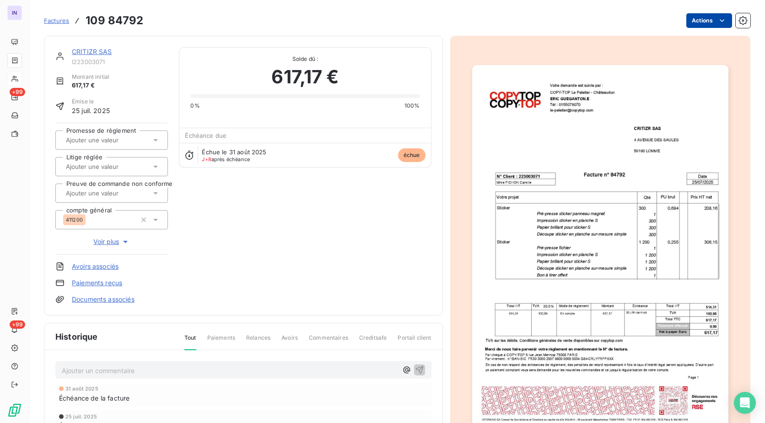
click at [683, 22] on html "IN +99 +99 Factures 109 84792 Actions CRITIZR SAS I223003071 Montant initial 61…" at bounding box center [382, 211] width 765 height 423
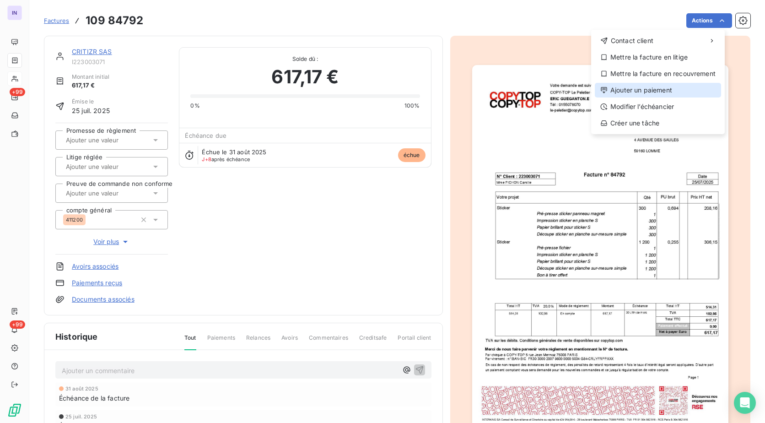
click at [652, 88] on div "Ajouter un paiement" at bounding box center [658, 90] width 126 height 15
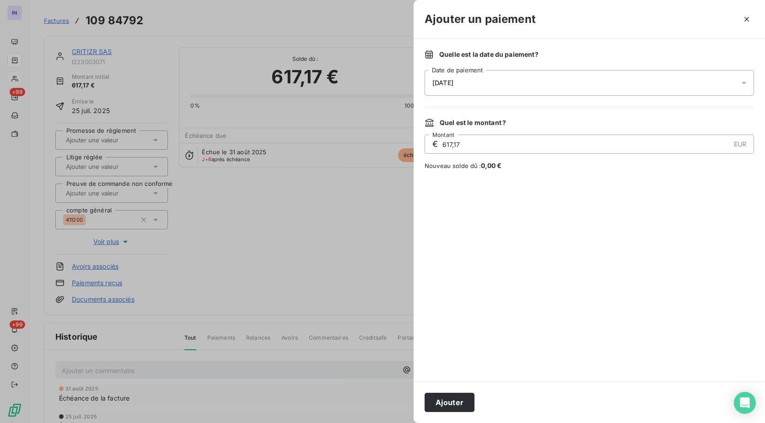
click at [564, 81] on div "[DATE]" at bounding box center [589, 83] width 329 height 26
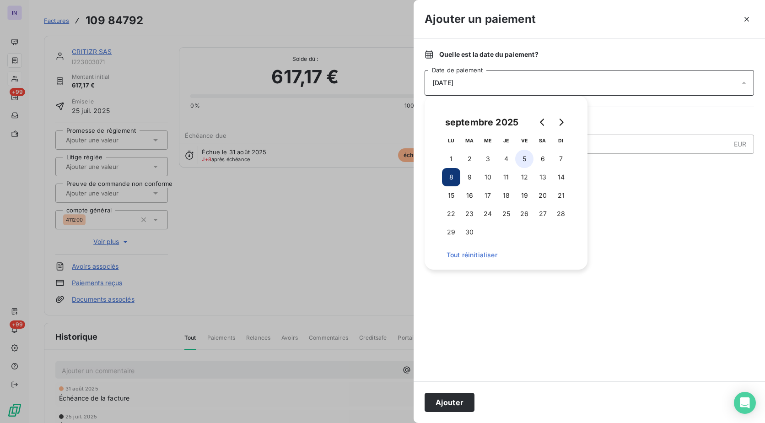
click at [523, 157] on button "5" at bounding box center [524, 159] width 18 height 18
click at [453, 396] on button "Ajouter" at bounding box center [450, 402] width 50 height 19
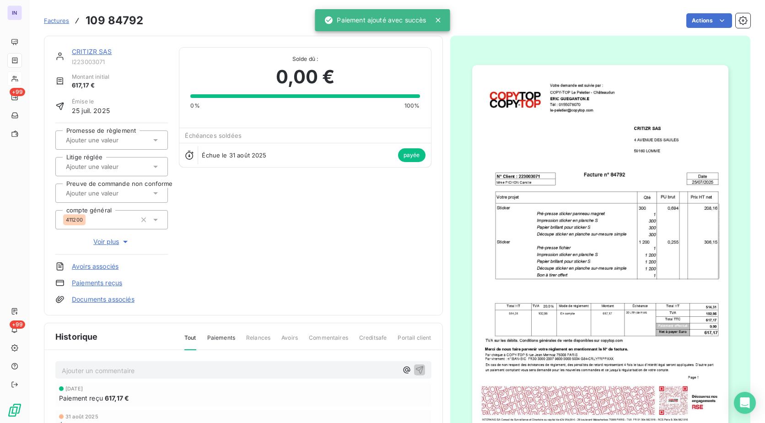
click at [87, 49] on link "CRITIZR SAS" at bounding box center [92, 52] width 40 height 8
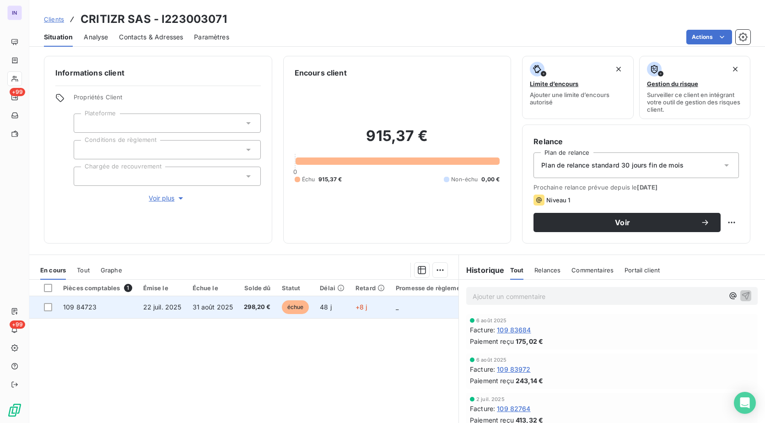
click at [219, 301] on td "31 août 2025" at bounding box center [213, 307] width 52 height 22
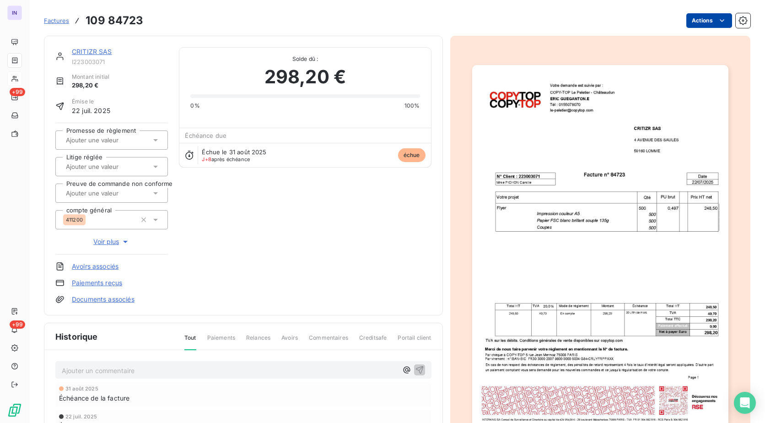
click at [695, 22] on html "IN +99 +99 Factures 109 84723 Actions CRITIZR SAS I223003071 Montant initial 29…" at bounding box center [382, 211] width 765 height 423
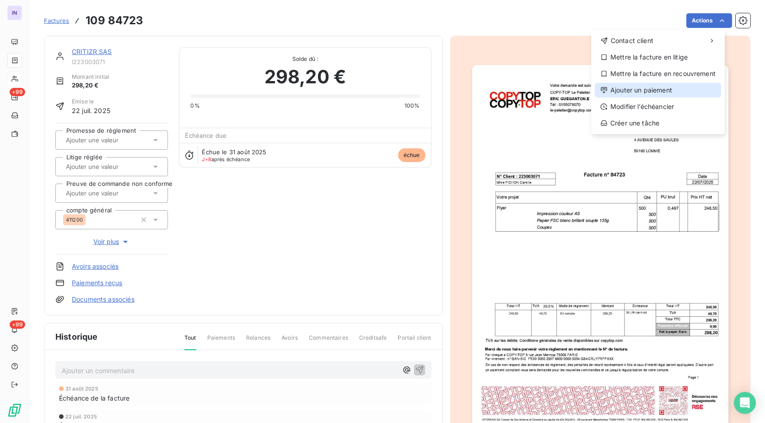
click at [635, 90] on div "Ajouter un paiement" at bounding box center [658, 90] width 126 height 15
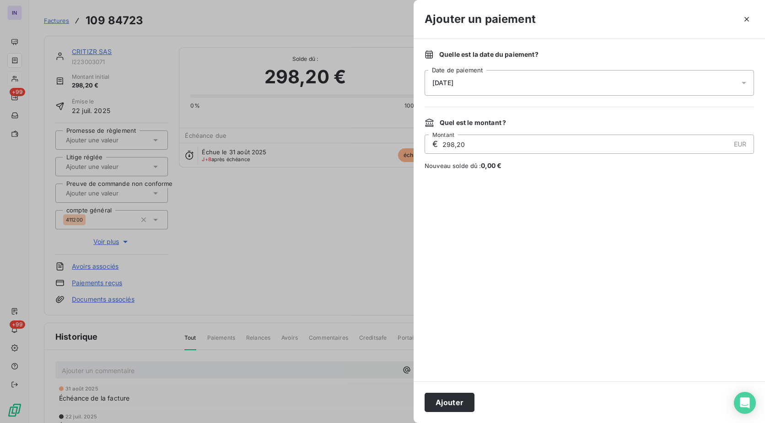
click at [527, 69] on div "Quelle est la date du paiement ? [DATE] Date de paiement" at bounding box center [589, 73] width 329 height 46
click at [528, 79] on div "[DATE]" at bounding box center [589, 83] width 329 height 26
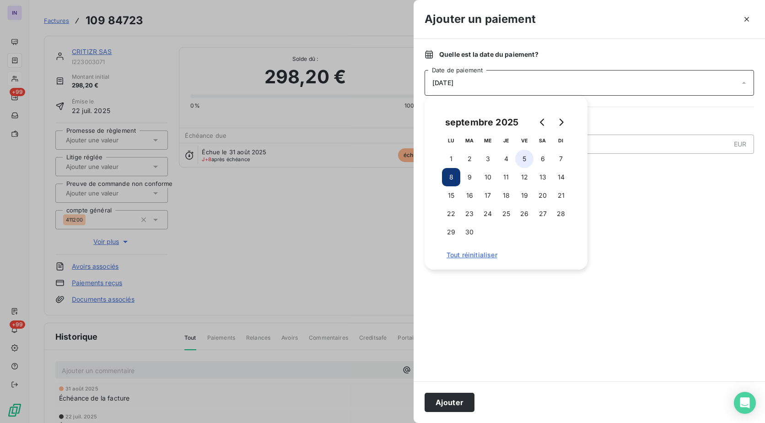
click at [527, 151] on button "5" at bounding box center [524, 159] width 18 height 18
click at [460, 395] on button "Ajouter" at bounding box center [450, 402] width 50 height 19
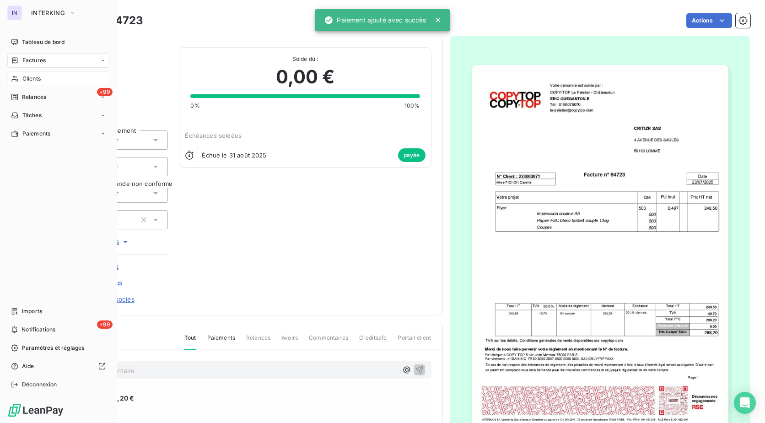
click at [33, 62] on span "Factures" at bounding box center [33, 60] width 23 height 8
click at [43, 81] on span "Factures" at bounding box center [33, 79] width 23 height 8
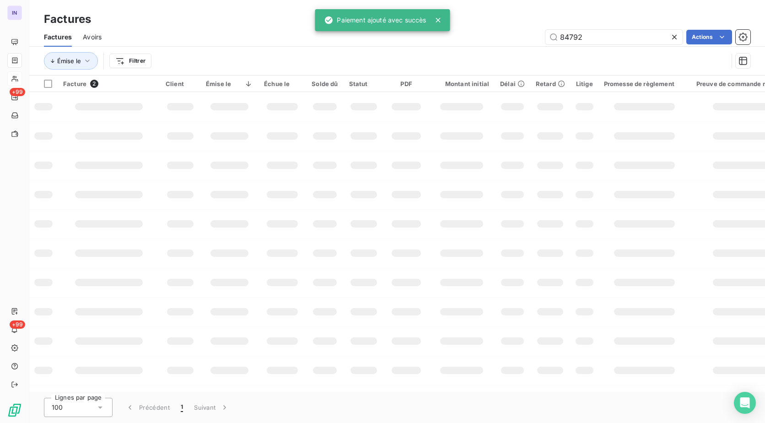
click at [473, 35] on div "84792 Actions" at bounding box center [432, 37] width 638 height 15
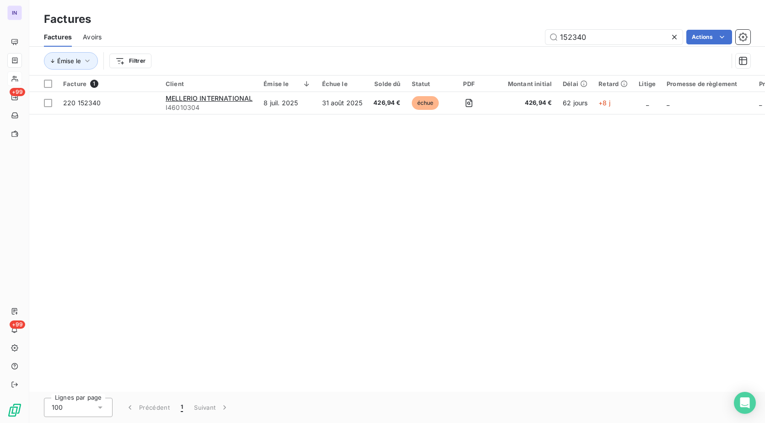
type input "152340"
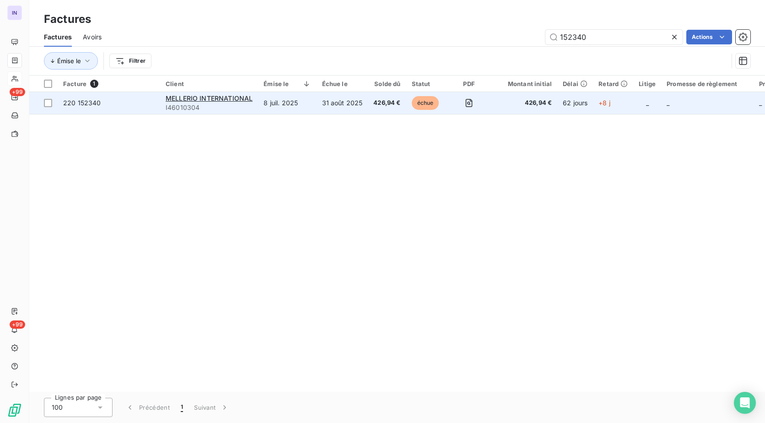
click at [295, 103] on td "8 juil. 2025" at bounding box center [287, 103] width 58 height 22
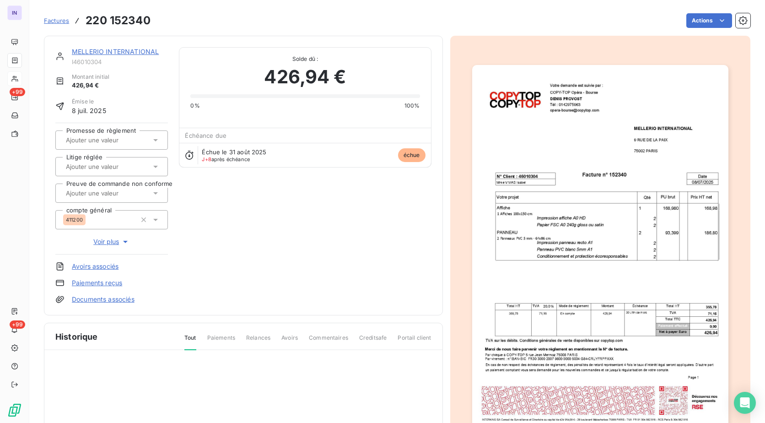
click at [693, 22] on html "IN +99 +99 Factures 220 152340 Actions MELLERIO INTERNATIONAL I46010304 Montant…" at bounding box center [382, 211] width 765 height 423
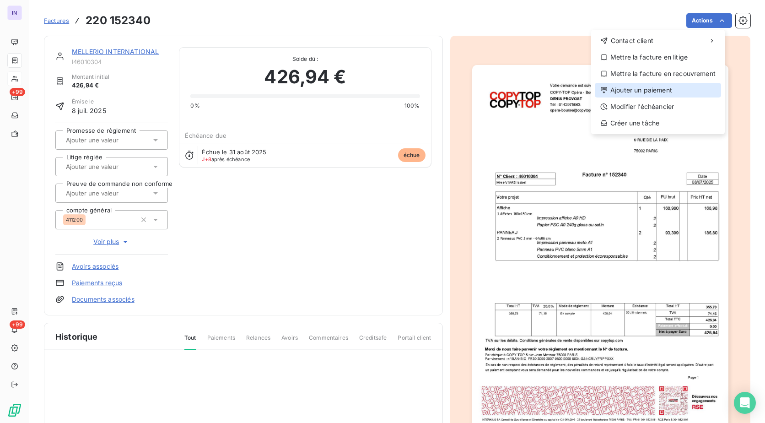
click at [645, 86] on div "Ajouter un paiement" at bounding box center [658, 90] width 126 height 15
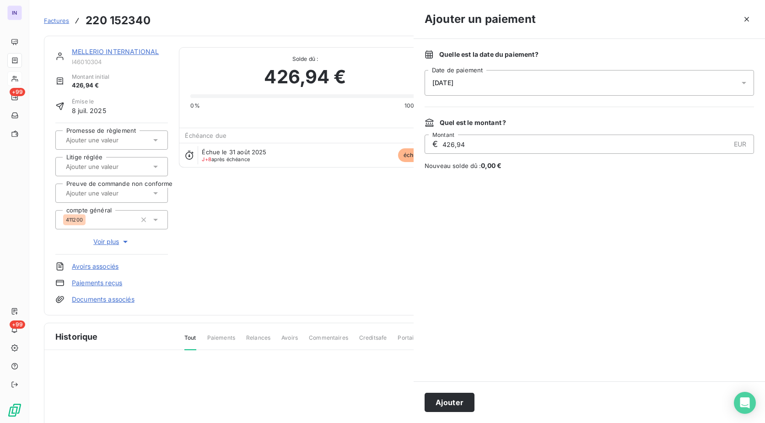
click at [580, 75] on div "[DATE]" at bounding box center [589, 83] width 329 height 26
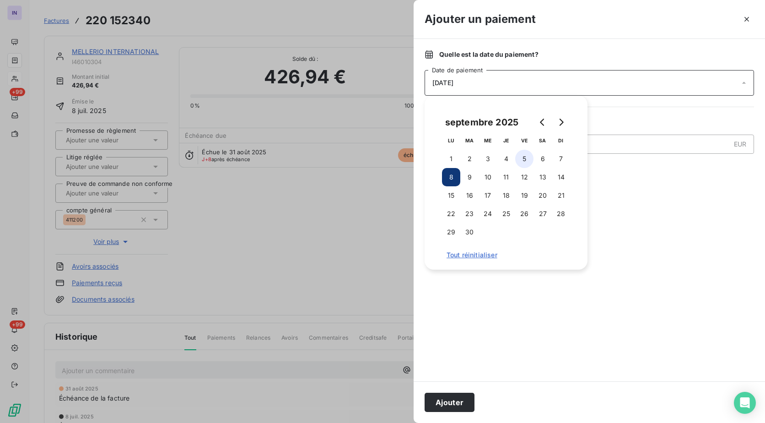
click at [527, 160] on button "5" at bounding box center [524, 159] width 18 height 18
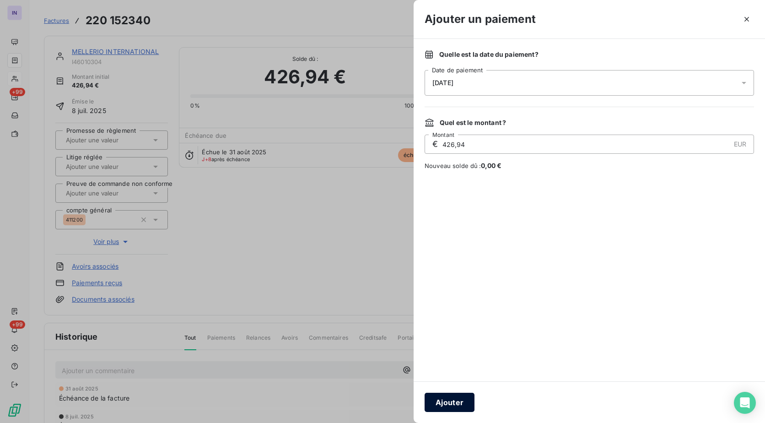
click at [453, 399] on button "Ajouter" at bounding box center [450, 402] width 50 height 19
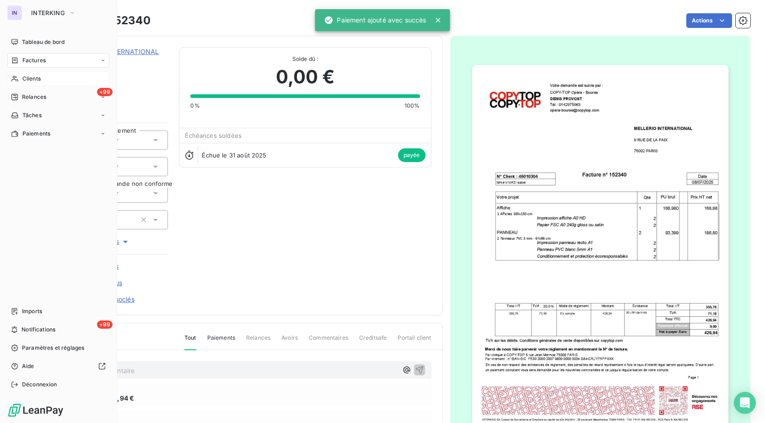
click at [31, 81] on span "Clients" at bounding box center [31, 79] width 18 height 8
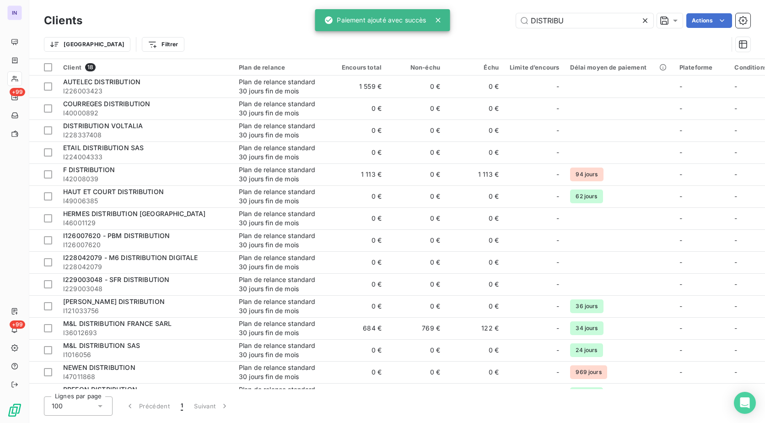
click at [388, 33] on div "IN +99 +99 Clients DISTRIBU Actions Trier Filtrer Client 18 Plan de relance Enc…" at bounding box center [382, 211] width 765 height 423
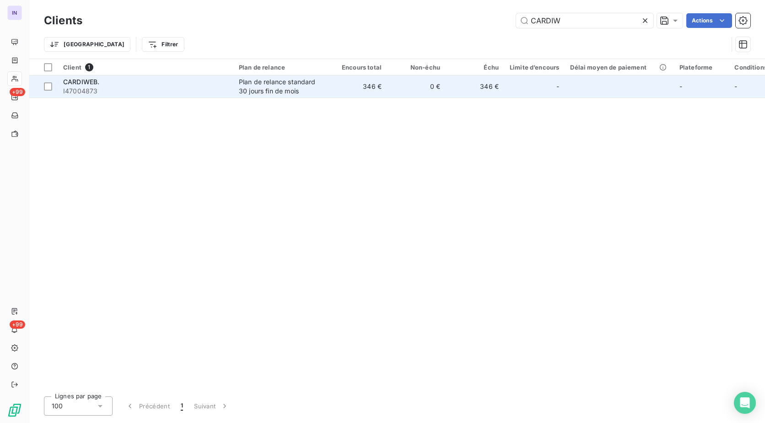
type input "CARDIW"
click at [158, 86] on span "I47004873" at bounding box center [145, 90] width 165 height 9
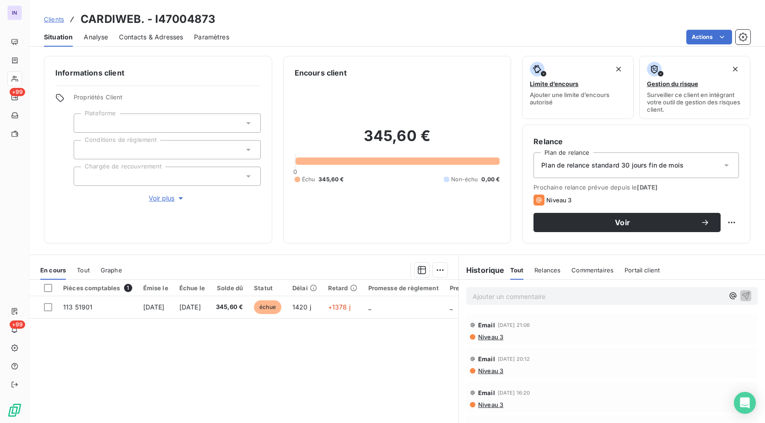
click at [489, 367] on span "Niveau 3" at bounding box center [490, 370] width 26 height 7
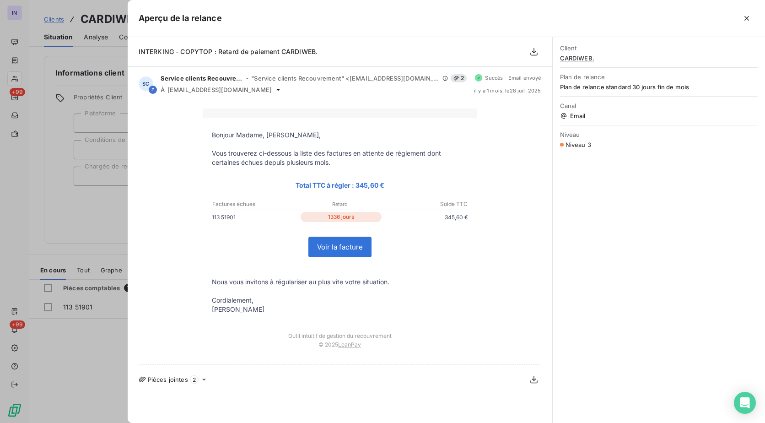
click at [744, 18] on icon "button" at bounding box center [746, 18] width 9 height 9
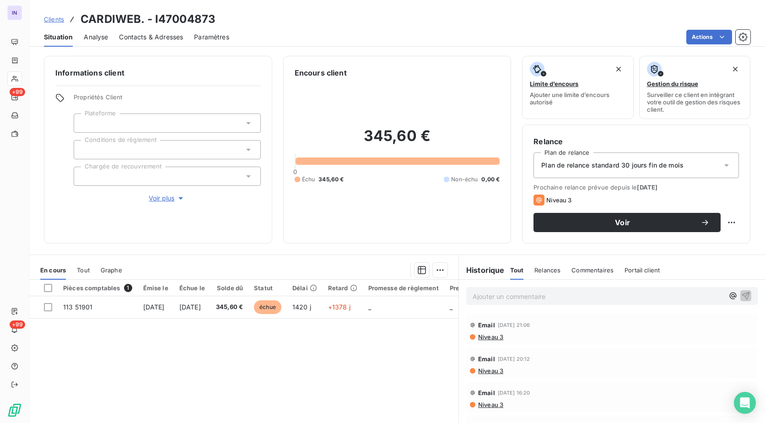
click at [484, 334] on span "Niveau 3" at bounding box center [490, 336] width 26 height 7
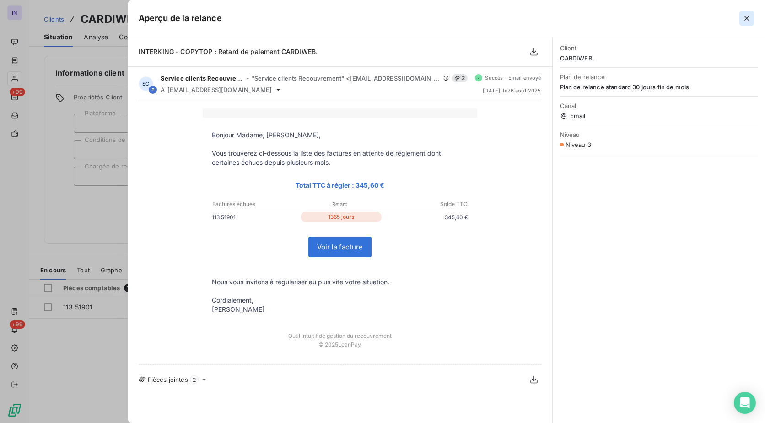
click at [747, 17] on icon "button" at bounding box center [746, 18] width 9 height 9
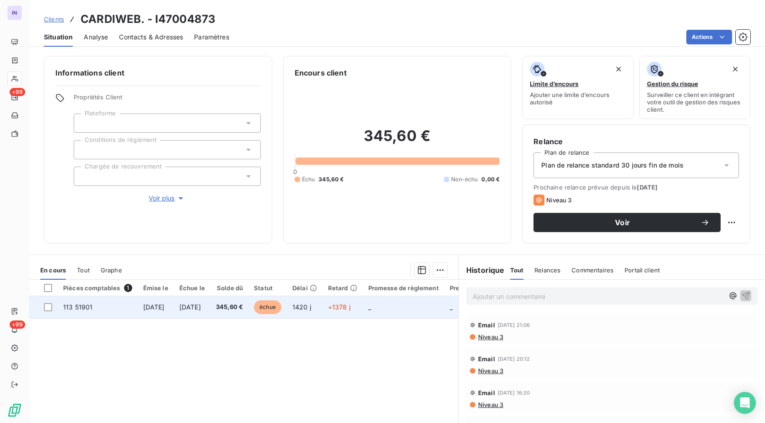
click at [201, 306] on span "[DATE]" at bounding box center [190, 307] width 22 height 8
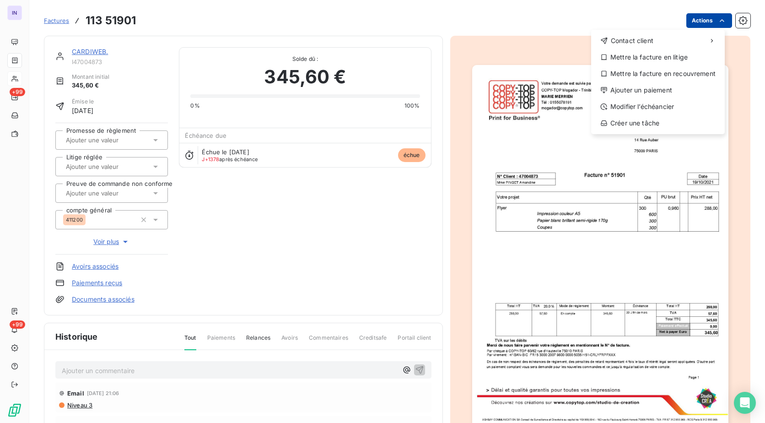
click at [698, 19] on html "IN +99 +99 Factures [PHONE_NUMBER] Actions Contact client Mettre la facture en …" at bounding box center [382, 211] width 765 height 423
click at [636, 98] on div "Contact client Mettre la facture en litige Mettre la facture en recouvrement Aj…" at bounding box center [658, 82] width 134 height 104
click at [638, 91] on div "Ajouter un paiement" at bounding box center [658, 90] width 126 height 15
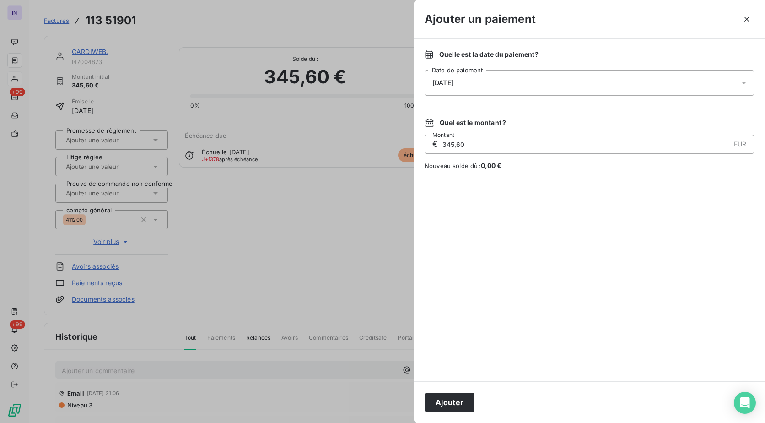
click at [557, 86] on div "[DATE]" at bounding box center [589, 83] width 329 height 26
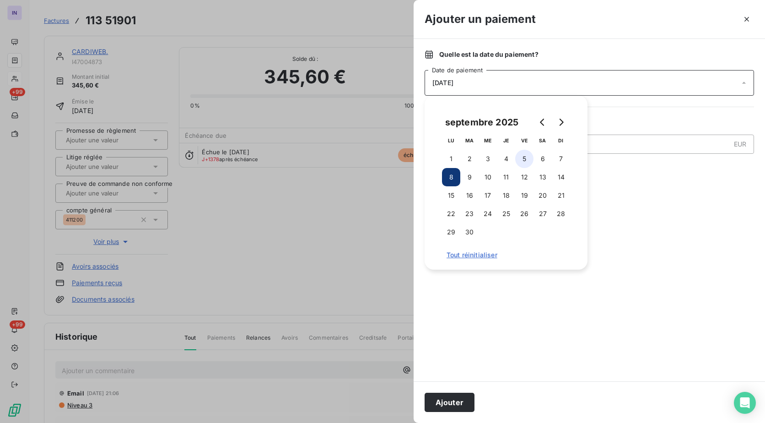
click at [524, 156] on button "5" at bounding box center [524, 159] width 18 height 18
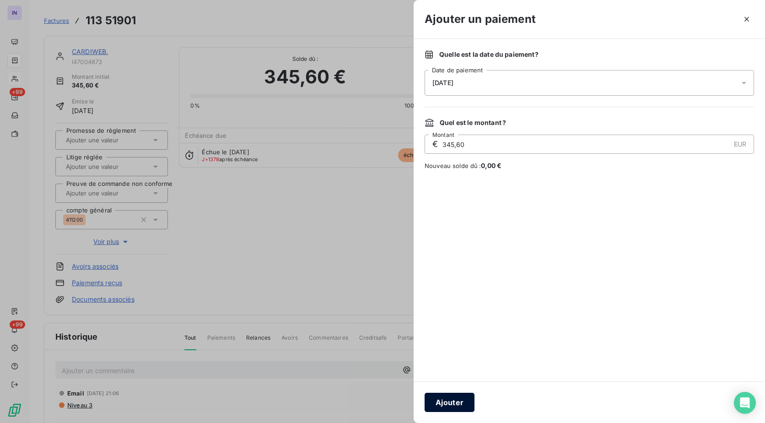
click at [449, 402] on button "Ajouter" at bounding box center [450, 402] width 50 height 19
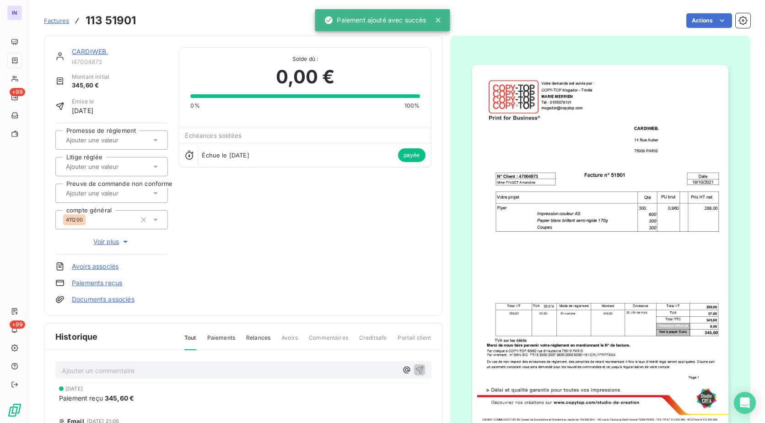
click at [80, 50] on link "CARDIWEB." at bounding box center [90, 52] width 36 height 8
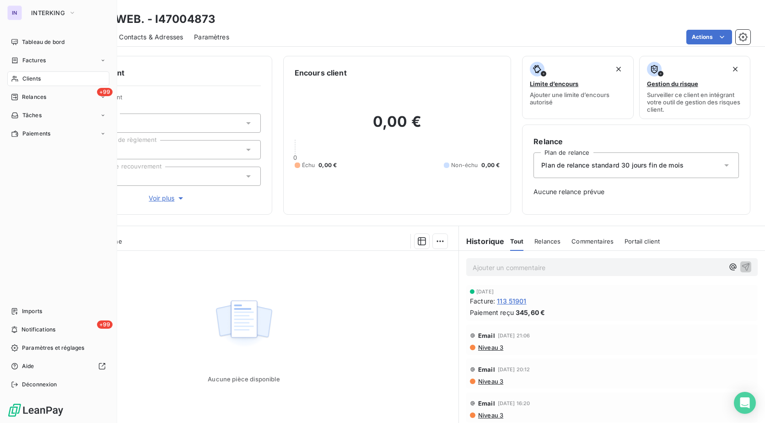
click at [36, 77] on span "Clients" at bounding box center [31, 79] width 18 height 8
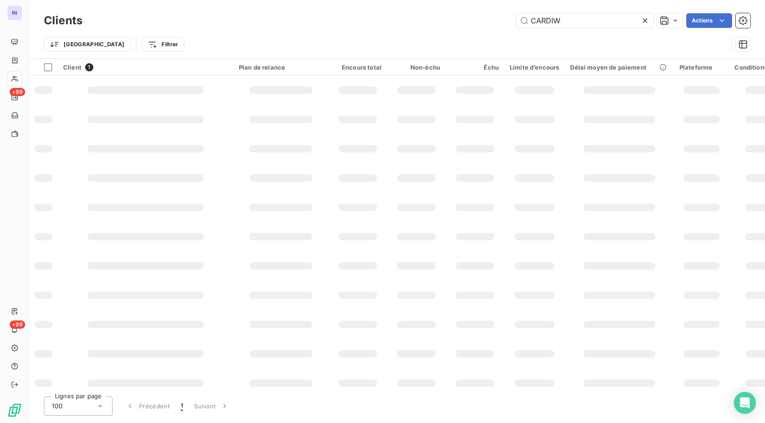
drag, startPoint x: 400, startPoint y: 29, endPoint x: 391, endPoint y: 29, distance: 9.2
click at [393, 29] on div "Clients CARDIW Actions" at bounding box center [397, 20] width 706 height 19
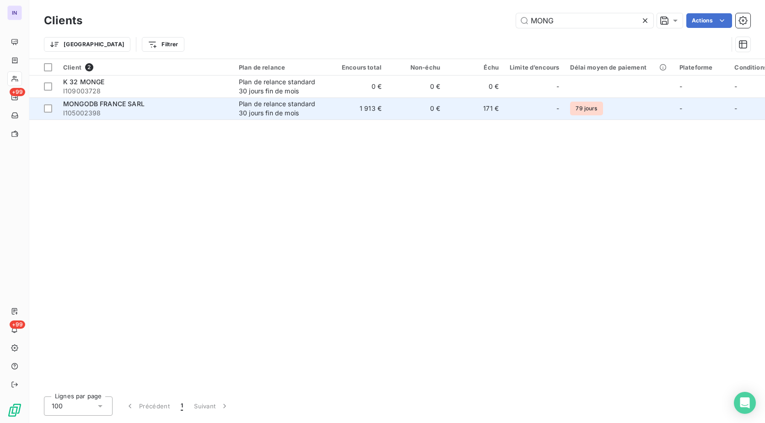
type input "MONG"
click at [151, 115] on span "I105002398" at bounding box center [145, 112] width 165 height 9
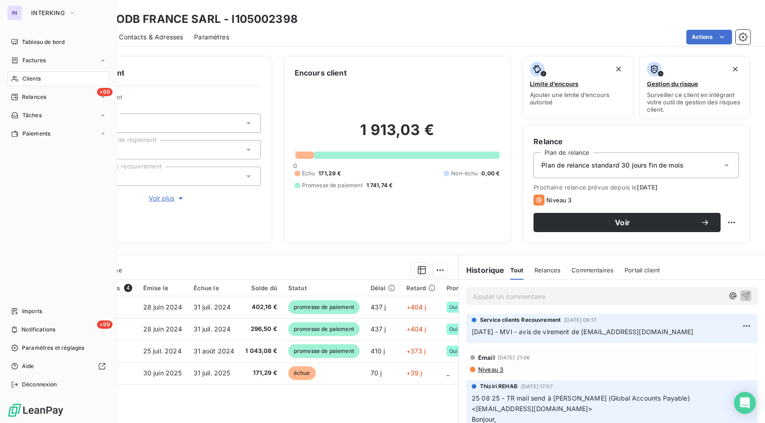
click at [32, 78] on span "Clients" at bounding box center [31, 79] width 18 height 8
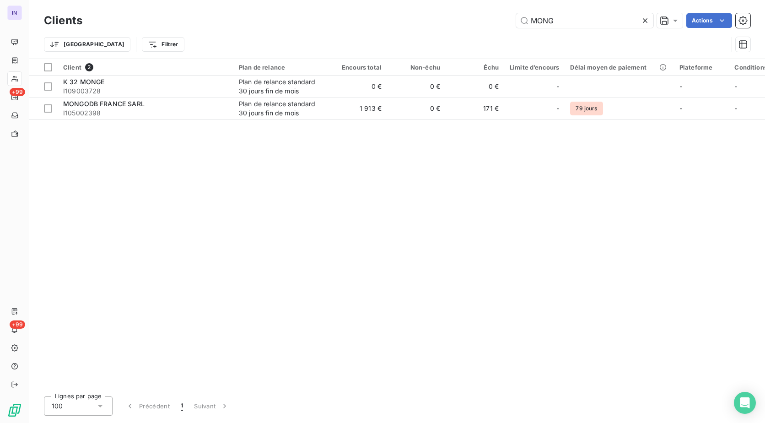
drag, startPoint x: 569, startPoint y: 22, endPoint x: 431, endPoint y: 17, distance: 137.3
click at [431, 17] on div "MONG Actions" at bounding box center [421, 20] width 657 height 15
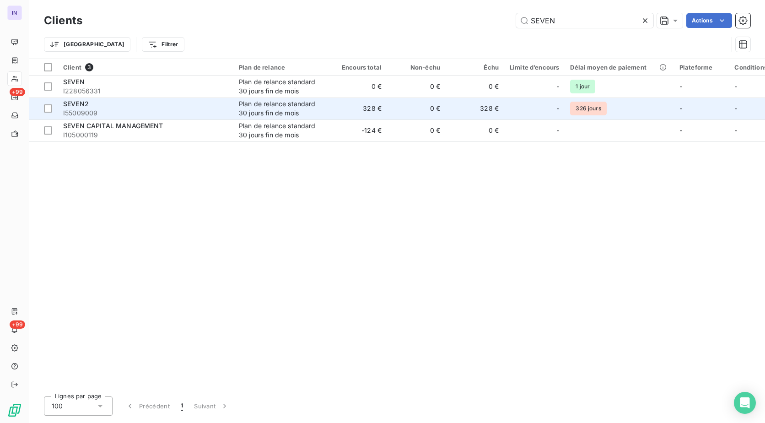
type input "SEVEN"
click at [157, 110] on span "I55009009" at bounding box center [145, 112] width 165 height 9
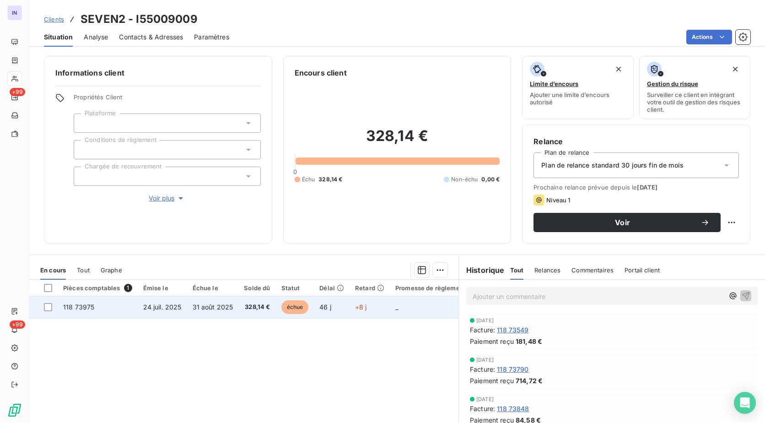
click at [211, 310] on span "31 août 2025" at bounding box center [213, 307] width 41 height 8
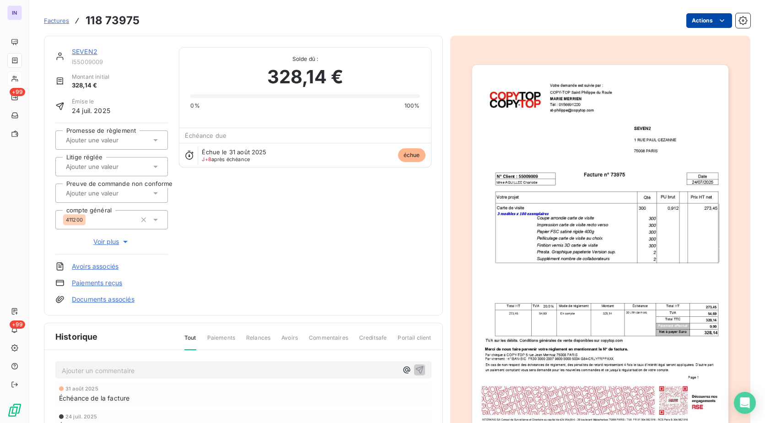
click at [685, 25] on html "IN +99 +99 Factures 118 73975 Actions SEVEN2 I55009009 Montant initial 328,14 €…" at bounding box center [382, 211] width 765 height 423
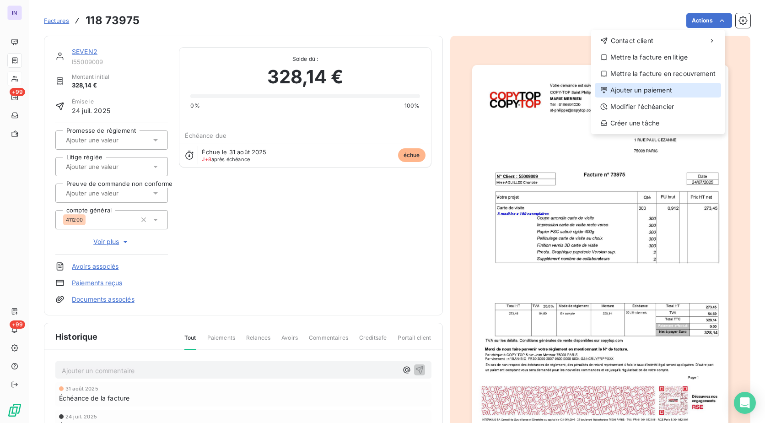
click at [674, 86] on div "Ajouter un paiement" at bounding box center [658, 90] width 126 height 15
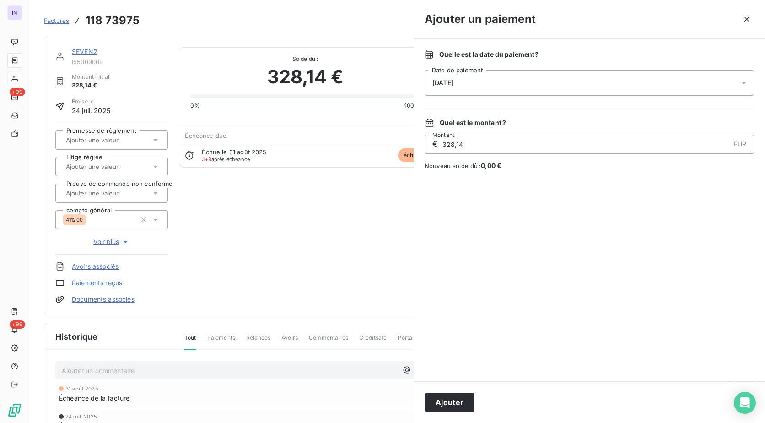
click at [550, 88] on div "[DATE]" at bounding box center [589, 83] width 329 height 26
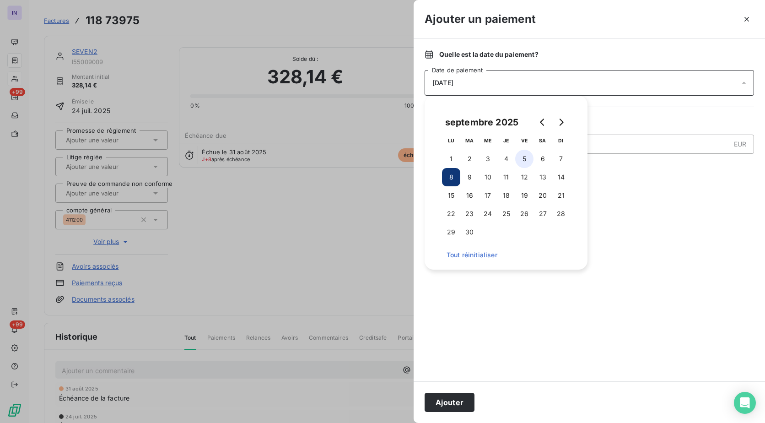
click at [526, 153] on button "5" at bounding box center [524, 159] width 18 height 18
click at [450, 403] on button "Ajouter" at bounding box center [450, 402] width 50 height 19
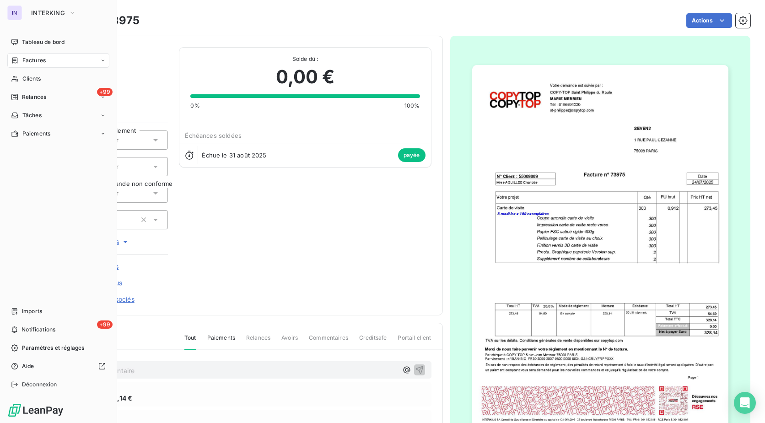
drag, startPoint x: 32, startPoint y: 79, endPoint x: 109, endPoint y: 75, distance: 77.9
click at [32, 79] on span "Clients" at bounding box center [31, 79] width 18 height 8
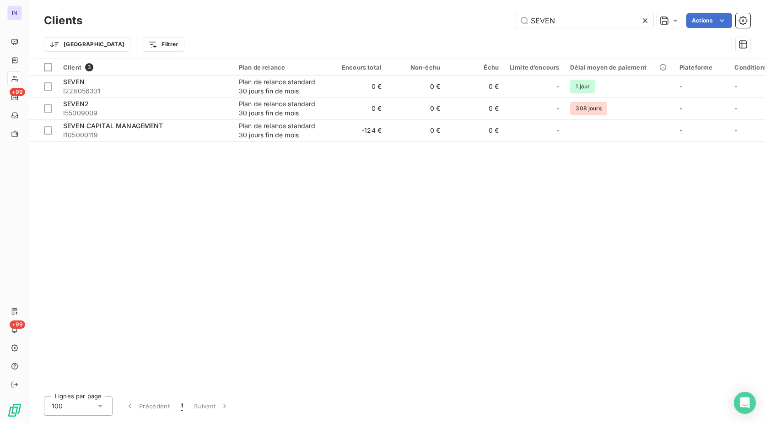
drag, startPoint x: 563, startPoint y: 22, endPoint x: 388, endPoint y: 17, distance: 174.8
click at [388, 17] on div "SEVEN Actions" at bounding box center [421, 20] width 657 height 15
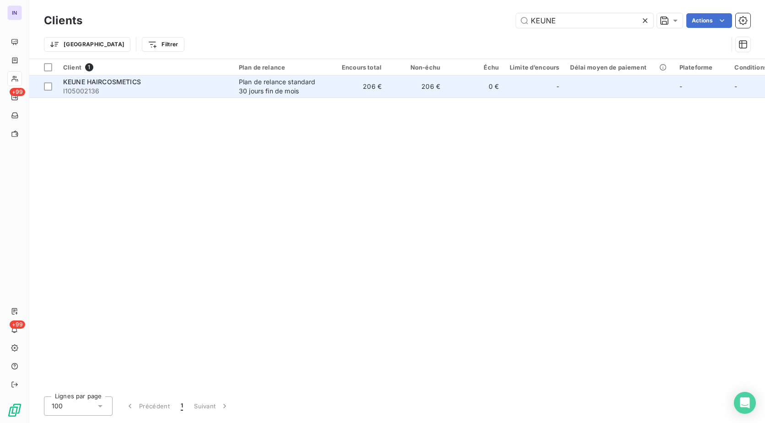
type input "KEUNE"
click at [226, 86] on span "I105002136" at bounding box center [145, 90] width 165 height 9
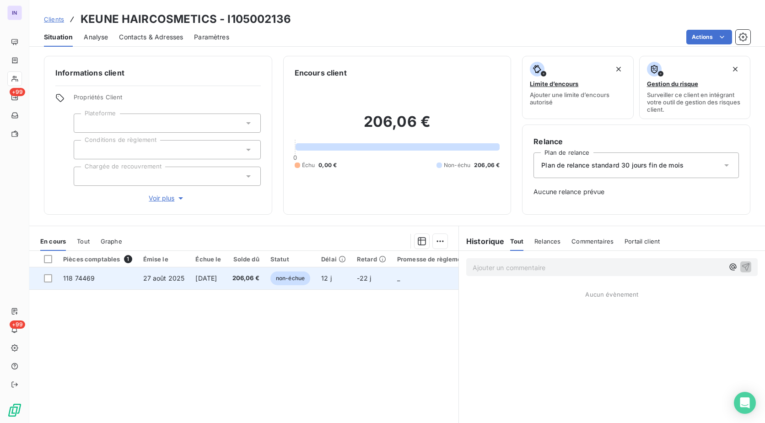
click at [217, 277] on span "[DATE]" at bounding box center [206, 278] width 22 height 8
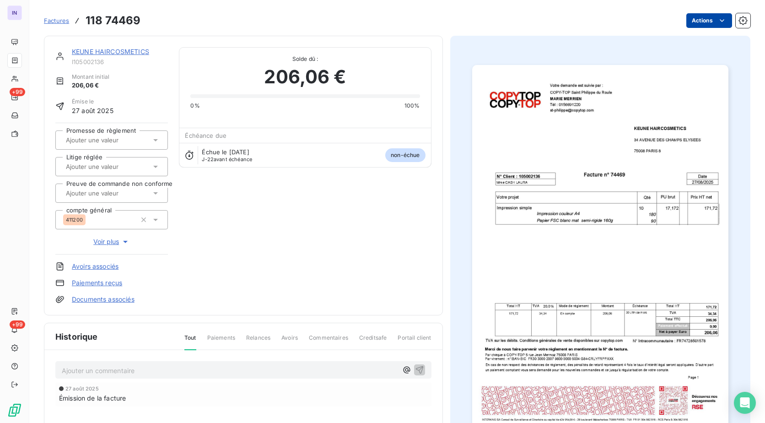
click at [694, 23] on html "IN +99 +99 Factures 118 74469 Actions KEUNE HAIRCOSMETICS I105002136 Montant in…" at bounding box center [382, 211] width 765 height 423
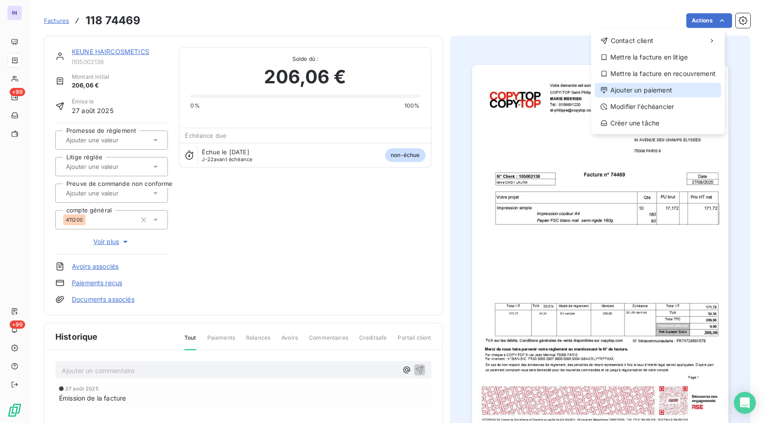
click at [669, 85] on div "Ajouter un paiement" at bounding box center [658, 90] width 126 height 15
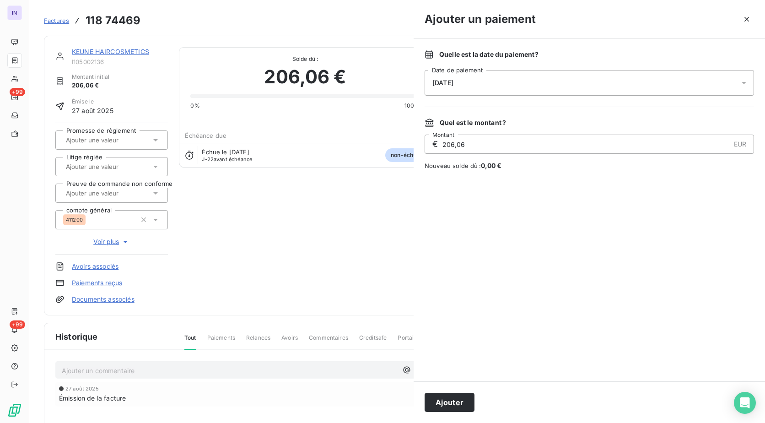
drag, startPoint x: 607, startPoint y: 77, endPoint x: 592, endPoint y: 86, distance: 18.3
click at [607, 77] on div "[DATE]" at bounding box center [589, 83] width 329 height 26
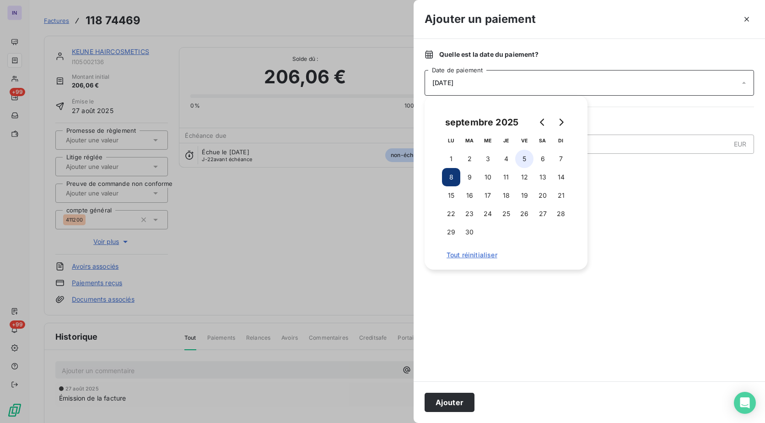
click at [524, 156] on button "5" at bounding box center [524, 159] width 18 height 18
click at [463, 398] on button "Ajouter" at bounding box center [450, 402] width 50 height 19
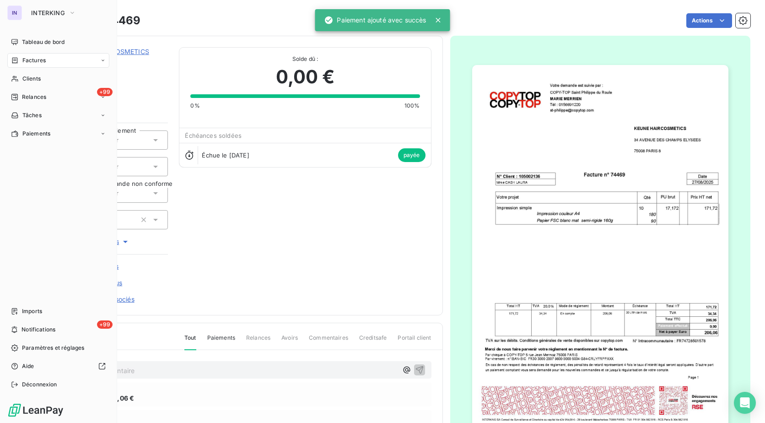
drag, startPoint x: 27, startPoint y: 60, endPoint x: 44, endPoint y: 67, distance: 19.0
click at [27, 60] on span "Factures" at bounding box center [33, 60] width 23 height 8
click at [48, 81] on div "Factures" at bounding box center [63, 78] width 91 height 15
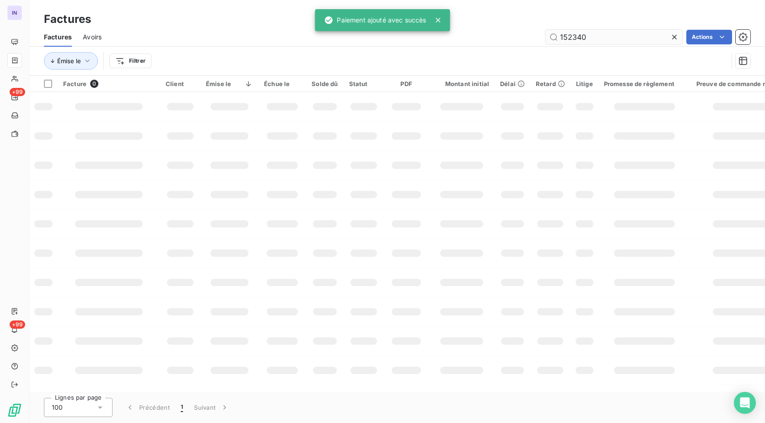
drag, startPoint x: 610, startPoint y: 39, endPoint x: 551, endPoint y: 36, distance: 58.6
click at [551, 37] on input "152340" at bounding box center [613, 37] width 137 height 15
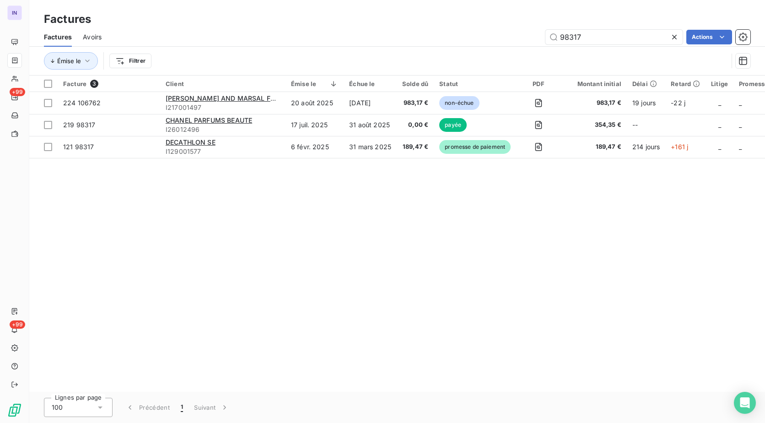
type input "98317"
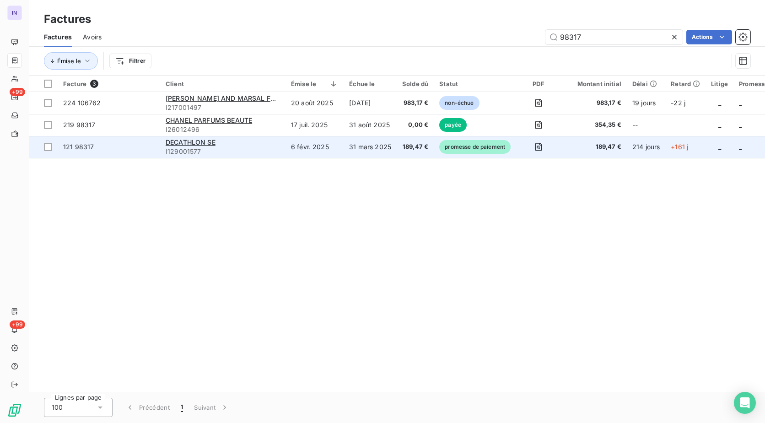
click at [311, 151] on td "6 févr. 2025" at bounding box center [314, 147] width 58 height 22
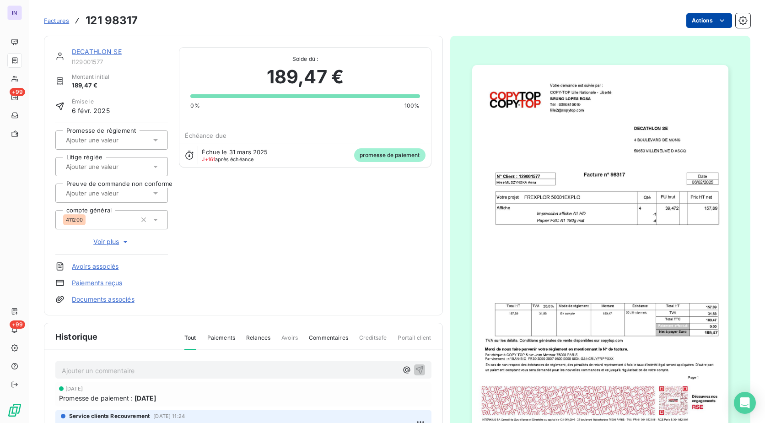
click at [687, 19] on html "IN +99 +99 Factures 121 98317 Actions DECATHLON SE I129001577 Montant initial 1…" at bounding box center [382, 211] width 765 height 423
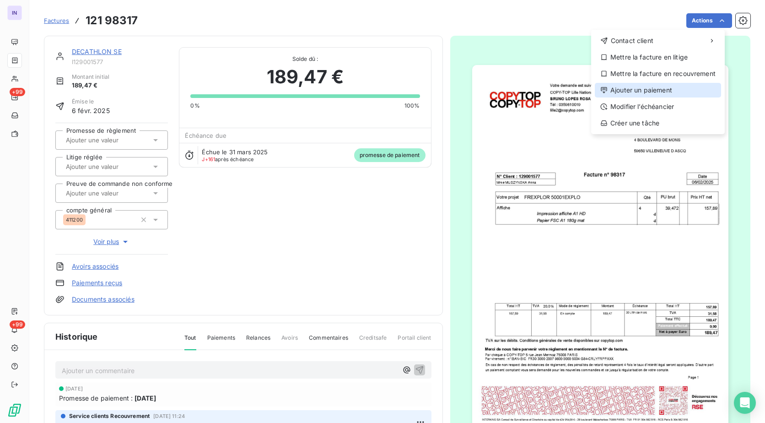
click at [651, 92] on div "Ajouter un paiement" at bounding box center [658, 90] width 126 height 15
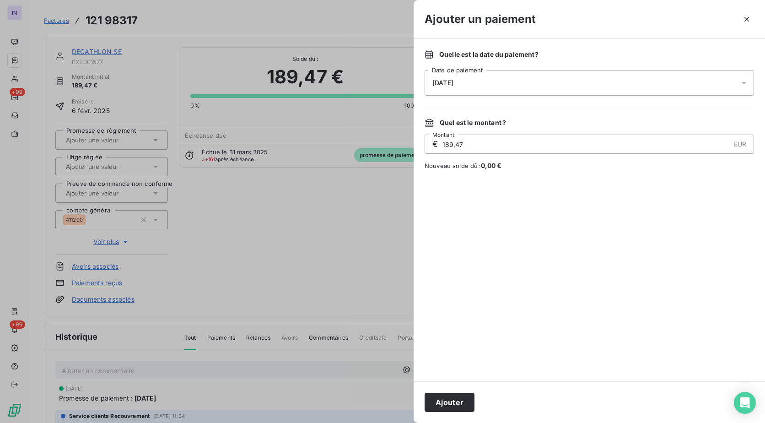
click at [584, 79] on div "[DATE]" at bounding box center [589, 83] width 329 height 26
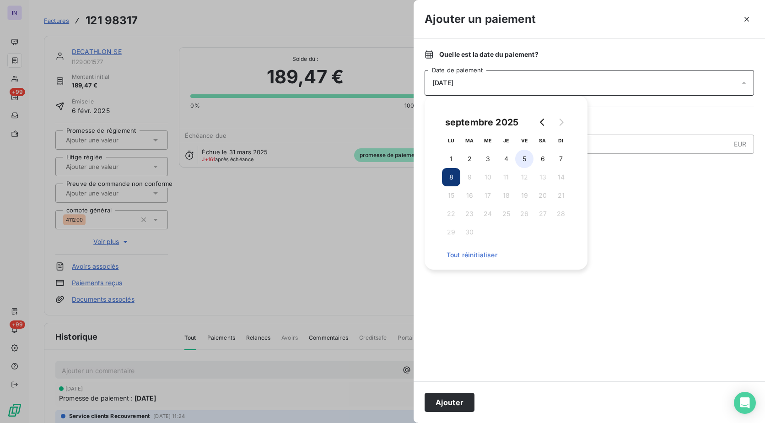
click at [528, 155] on button "5" at bounding box center [524, 159] width 18 height 18
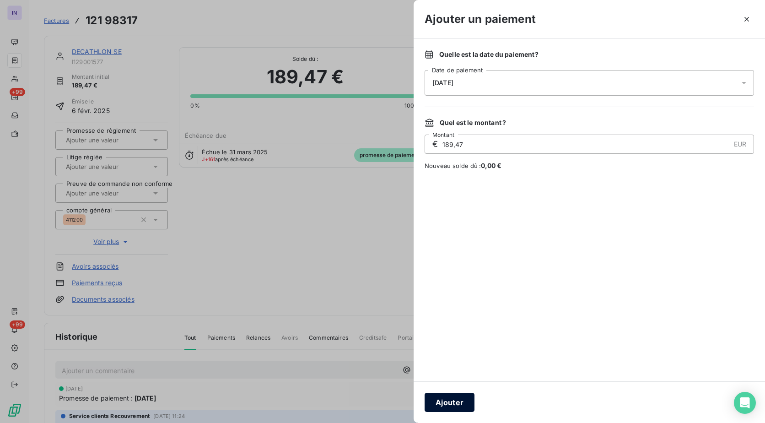
click at [449, 402] on button "Ajouter" at bounding box center [450, 402] width 50 height 19
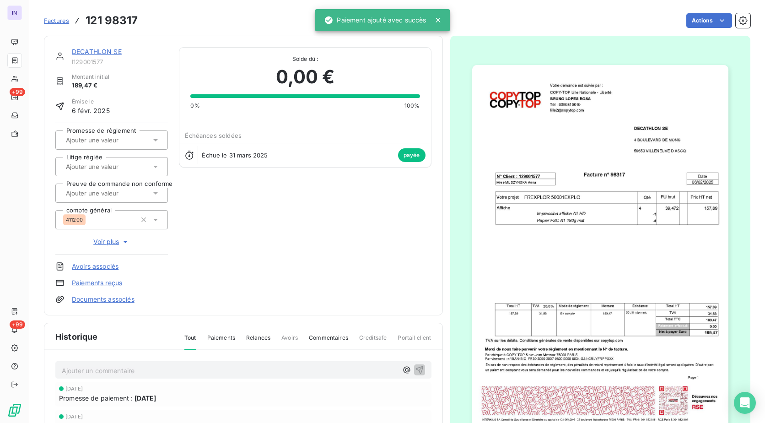
click at [114, 51] on link "DECATHLON SE" at bounding box center [97, 52] width 50 height 8
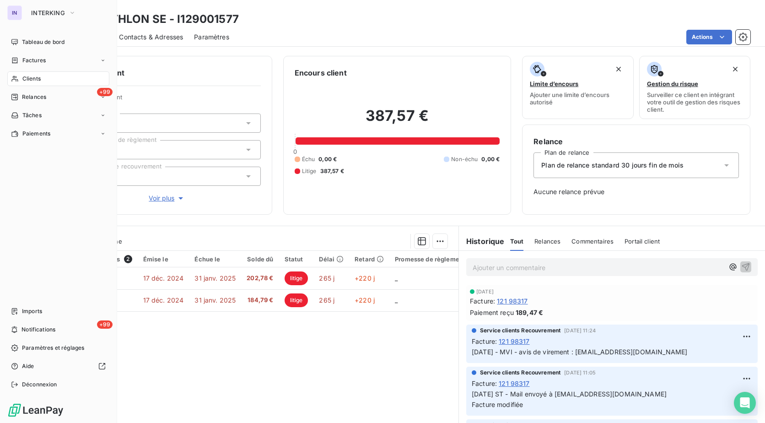
click at [29, 69] on nav "Tableau de bord Factures Clients +99 Relances Tâches Paiements" at bounding box center [58, 88] width 102 height 106
click at [28, 62] on span "Factures" at bounding box center [33, 60] width 23 height 8
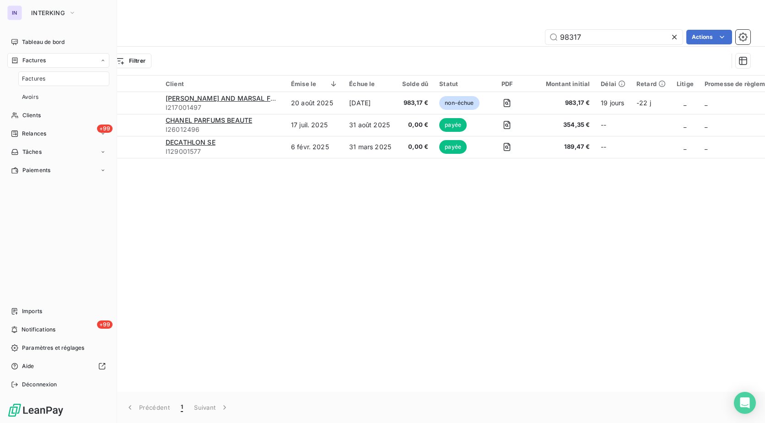
click at [35, 77] on span "Factures" at bounding box center [33, 79] width 23 height 8
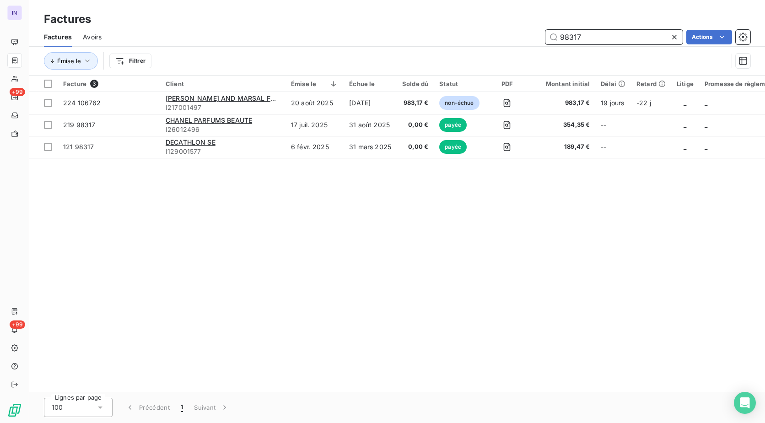
drag, startPoint x: 574, startPoint y: 40, endPoint x: 503, endPoint y: 42, distance: 70.5
click at [503, 42] on div "98317 Actions" at bounding box center [432, 37] width 638 height 15
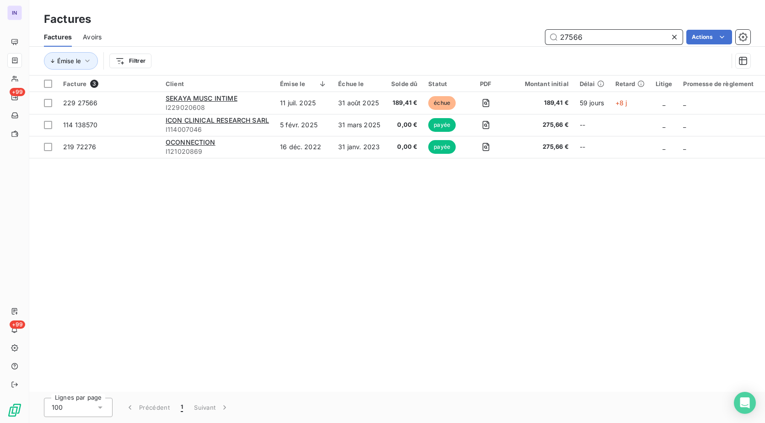
type input "27566"
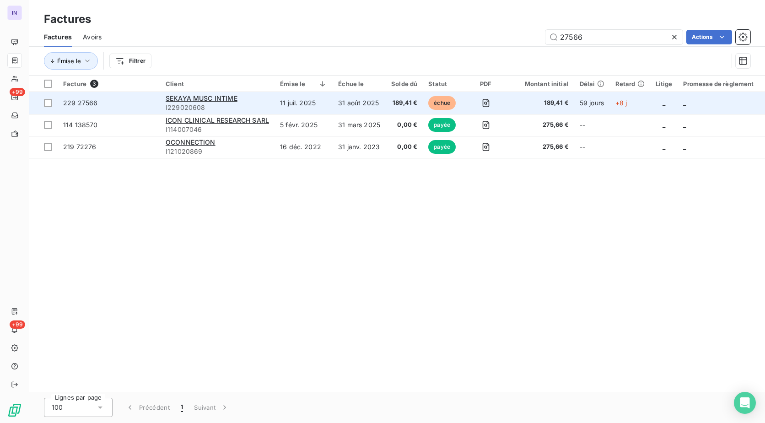
click at [301, 104] on td "11 juil. 2025" at bounding box center [303, 103] width 58 height 22
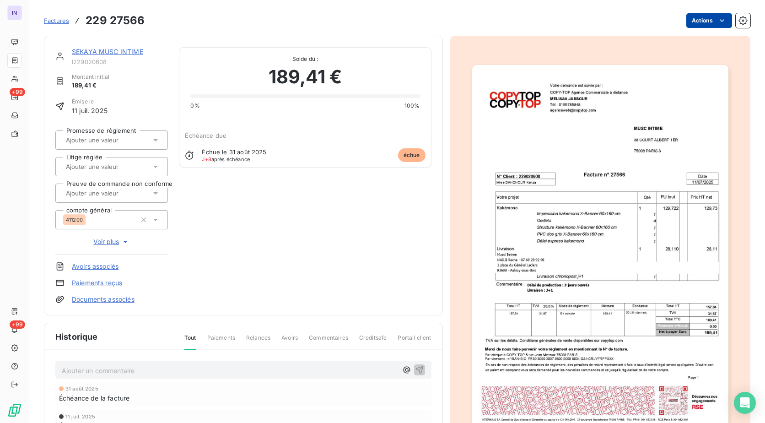
click at [692, 17] on html "IN +99 +99 Factures 229 27566 Actions SEKAYA MUSC INTIME I229020608 Montant ini…" at bounding box center [382, 211] width 765 height 423
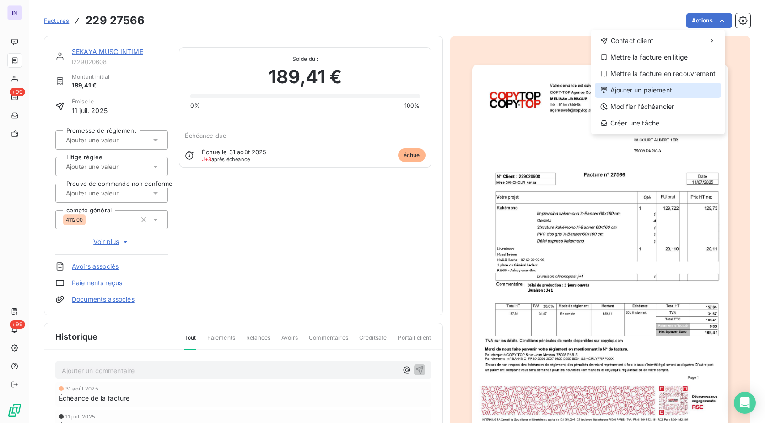
click at [654, 91] on div "Ajouter un paiement" at bounding box center [658, 90] width 126 height 15
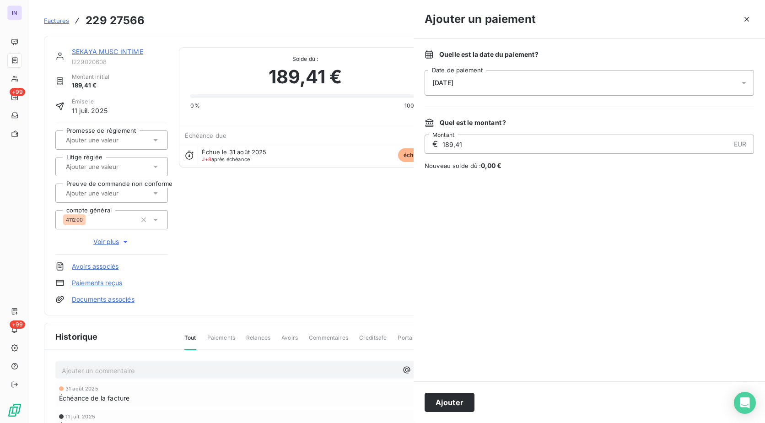
click at [538, 79] on div "[DATE]" at bounding box center [589, 83] width 329 height 26
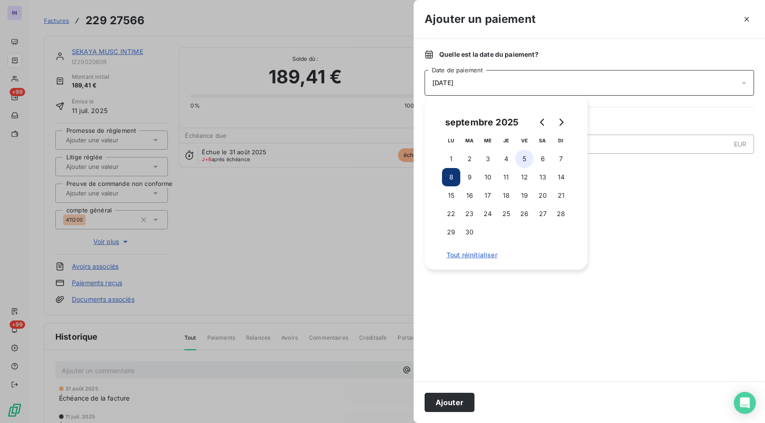
click at [524, 161] on button "5" at bounding box center [524, 159] width 18 height 18
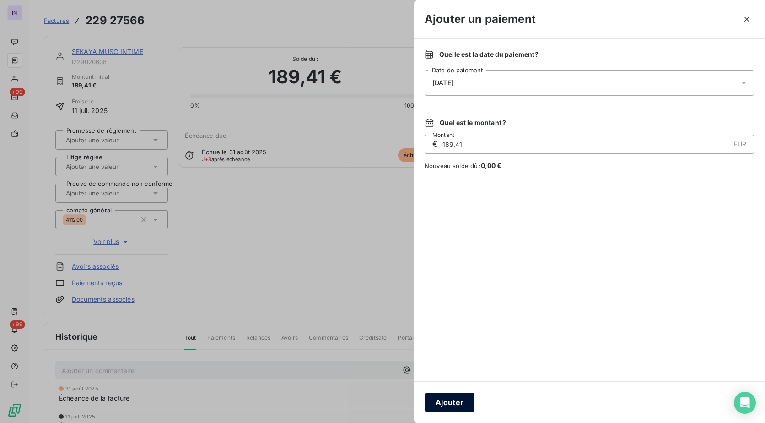
click at [446, 406] on button "Ajouter" at bounding box center [450, 402] width 50 height 19
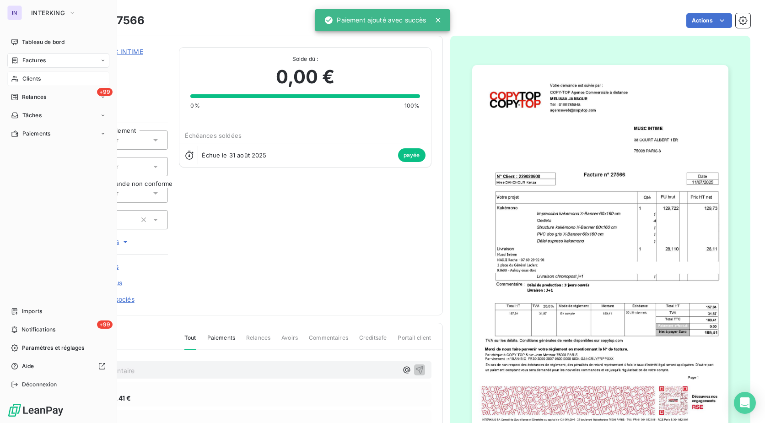
drag, startPoint x: 37, startPoint y: 76, endPoint x: 43, endPoint y: 77, distance: 6.0
click at [37, 76] on span "Clients" at bounding box center [31, 79] width 18 height 8
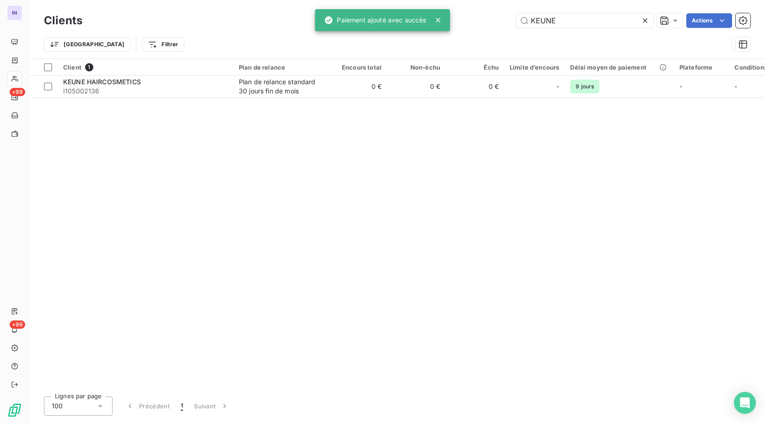
drag, startPoint x: 415, startPoint y: 21, endPoint x: 368, endPoint y: 24, distance: 47.7
click at [368, 24] on div "IN +99 +99 Clients KEUNE Actions Trier Filtrer Client 1 Plan de relance Encours…" at bounding box center [382, 211] width 765 height 423
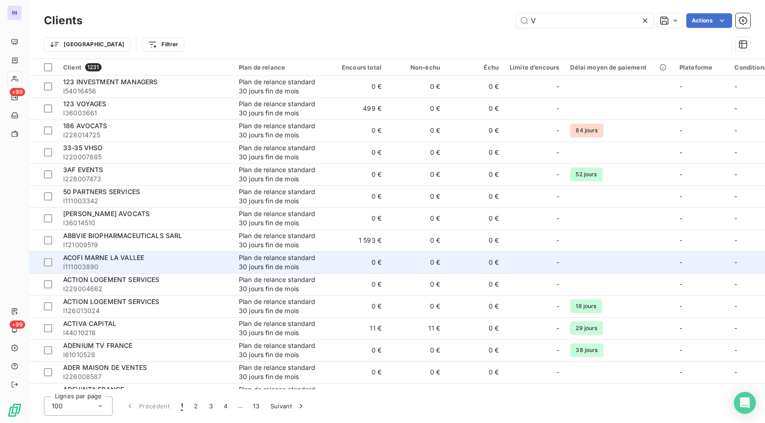
type input "V"
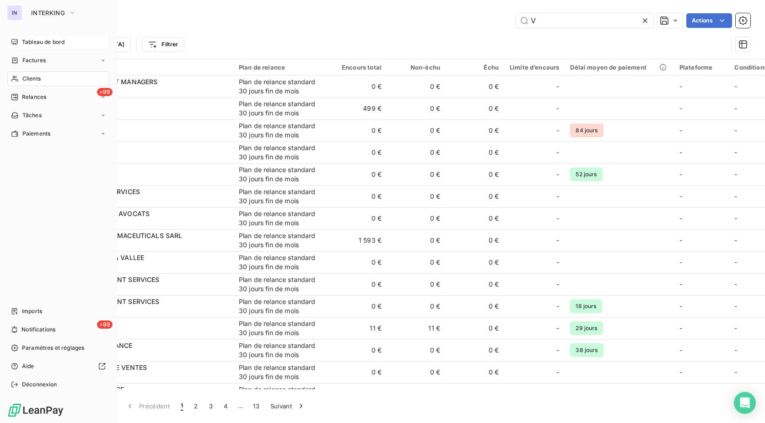
click at [23, 42] on span "Tableau de bord" at bounding box center [43, 42] width 43 height 8
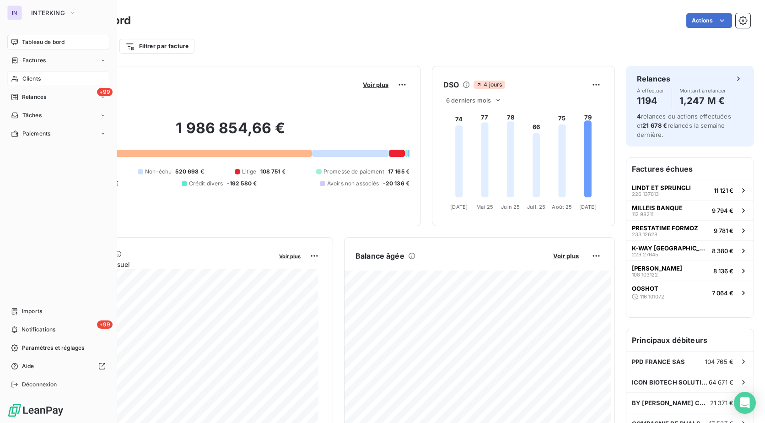
drag, startPoint x: 39, startPoint y: 77, endPoint x: 429, endPoint y: 9, distance: 395.8
click at [39, 77] on span "Clients" at bounding box center [31, 79] width 18 height 8
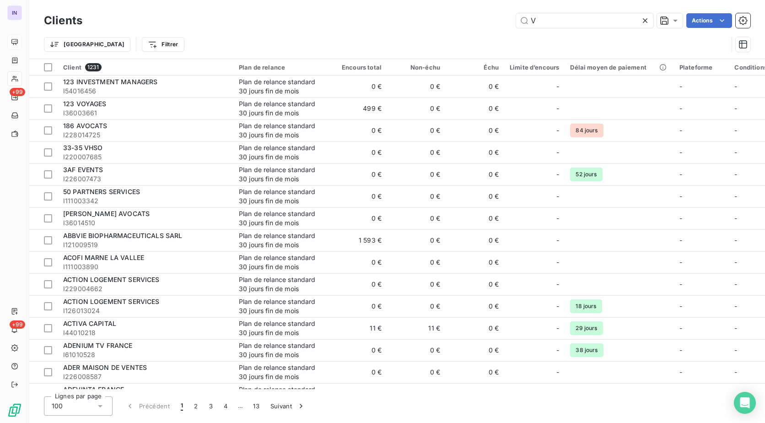
drag, startPoint x: 554, startPoint y: 22, endPoint x: 457, endPoint y: 22, distance: 97.0
click at [457, 22] on div "V Actions" at bounding box center [421, 20] width 657 height 15
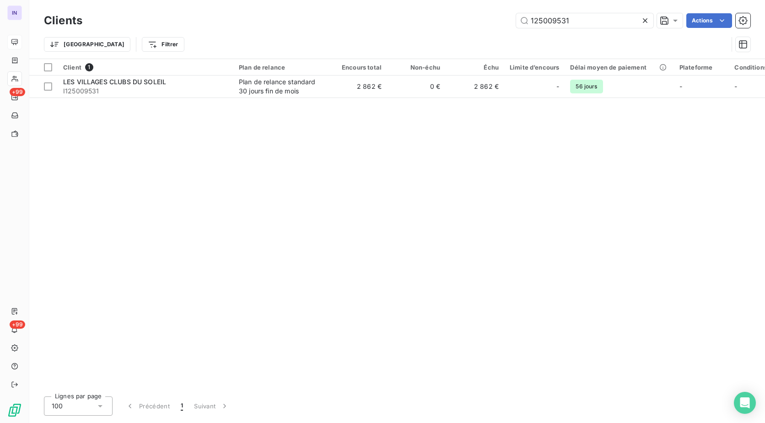
type input "125009531"
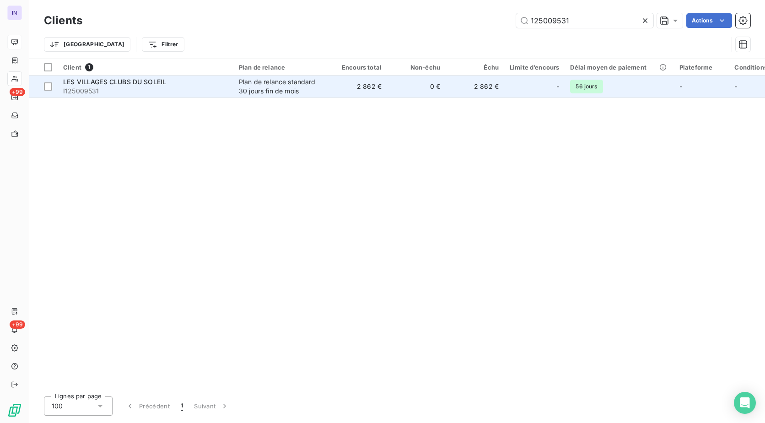
click at [343, 91] on td "2 862 €" at bounding box center [357, 86] width 59 height 22
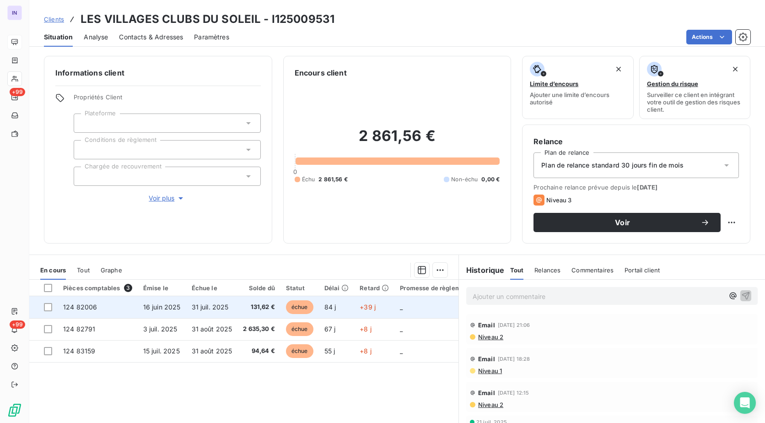
click at [246, 308] on span "131,62 €" at bounding box center [259, 306] width 32 height 9
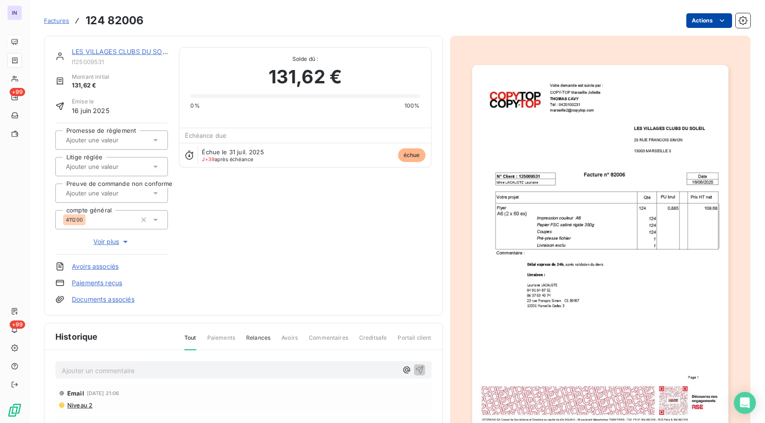
drag, startPoint x: 694, startPoint y: 12, endPoint x: 696, endPoint y: 24, distance: 12.0
click at [697, 15] on div "Factures 124 82006 Actions" at bounding box center [397, 20] width 706 height 19
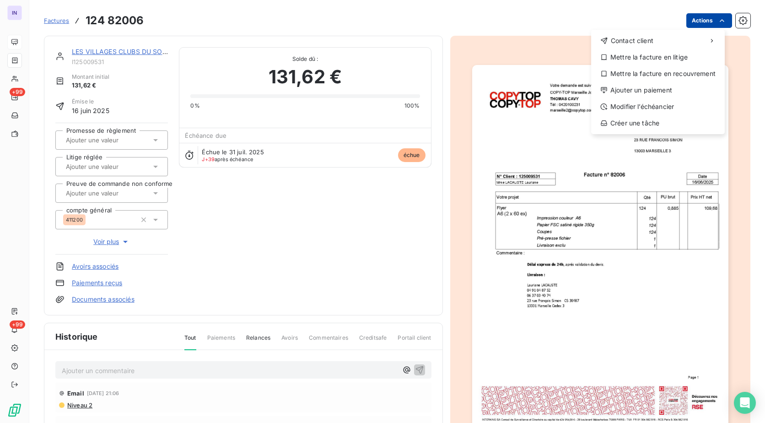
click at [693, 20] on html "IN +99 +99 Factures [PHONE_NUMBER] Actions Contact client Mettre la facture en …" at bounding box center [382, 211] width 765 height 423
click at [657, 86] on div "Ajouter un paiement" at bounding box center [658, 90] width 126 height 15
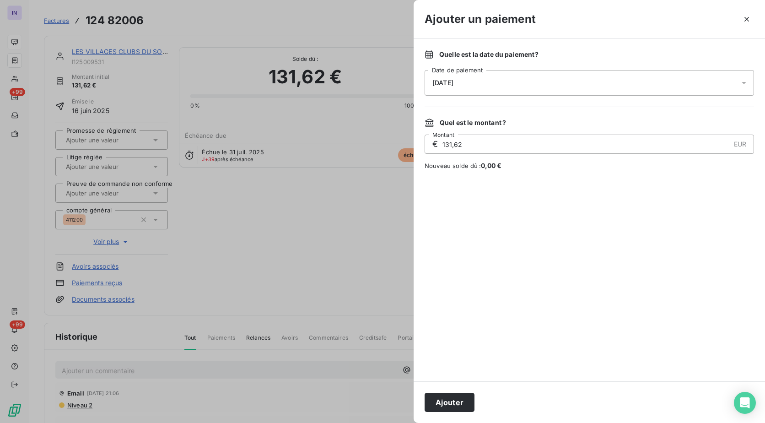
click at [540, 99] on div "Quelle est la date du paiement ? [DATE] Date de paiement Quel est le montant ? …" at bounding box center [589, 210] width 351 height 342
drag, startPoint x: 523, startPoint y: 90, endPoint x: 525, endPoint y: 94, distance: 4.7
click at [523, 90] on div "[DATE]" at bounding box center [589, 83] width 329 height 26
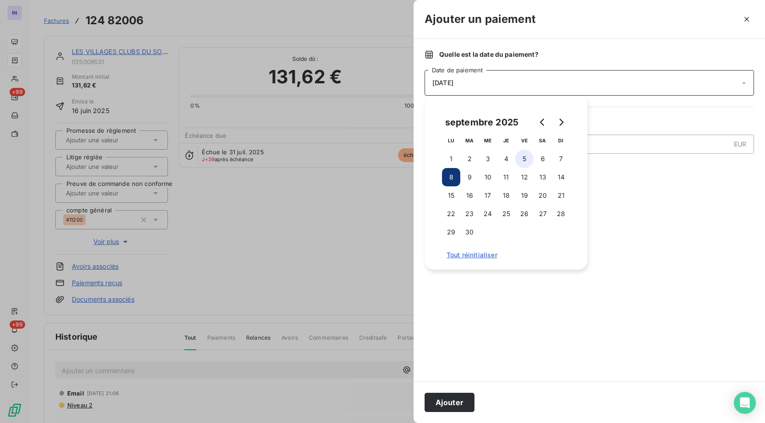
click at [528, 159] on button "5" at bounding box center [524, 159] width 18 height 18
click at [459, 403] on button "Ajouter" at bounding box center [450, 402] width 50 height 19
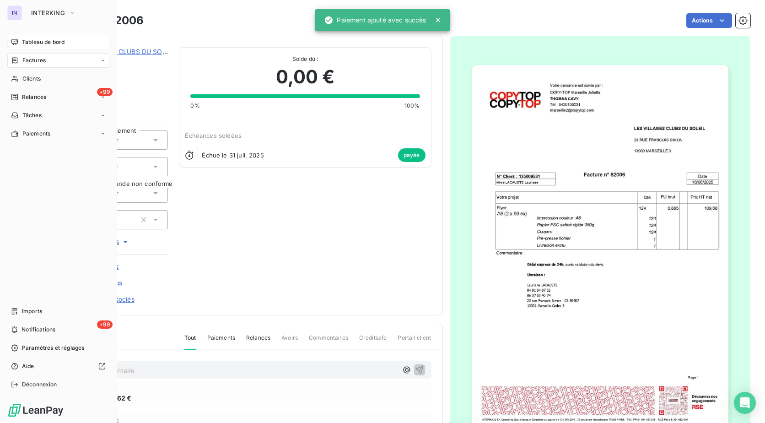
click at [38, 60] on span "Factures" at bounding box center [33, 60] width 23 height 8
click at [38, 62] on span "Factures" at bounding box center [33, 60] width 23 height 8
click at [32, 81] on span "Factures" at bounding box center [33, 79] width 23 height 8
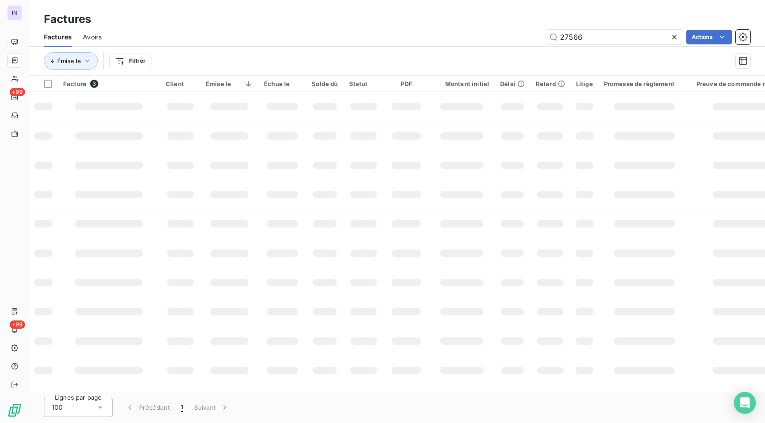
drag, startPoint x: 588, startPoint y: 38, endPoint x: 523, endPoint y: 33, distance: 64.7
click at [523, 33] on div "27566 Actions" at bounding box center [432, 37] width 638 height 15
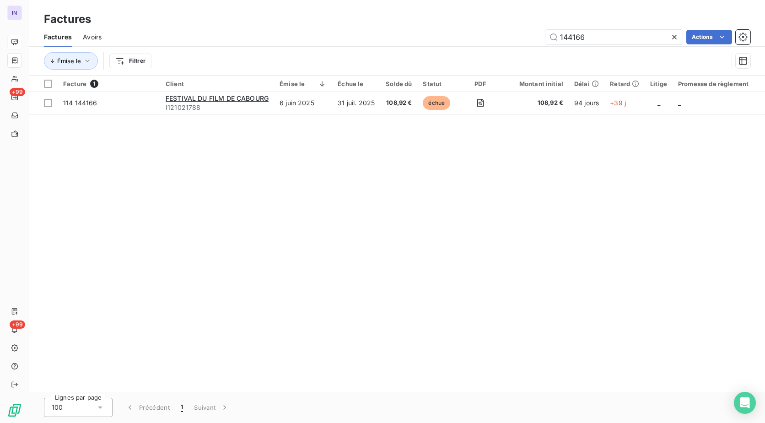
type input "144166"
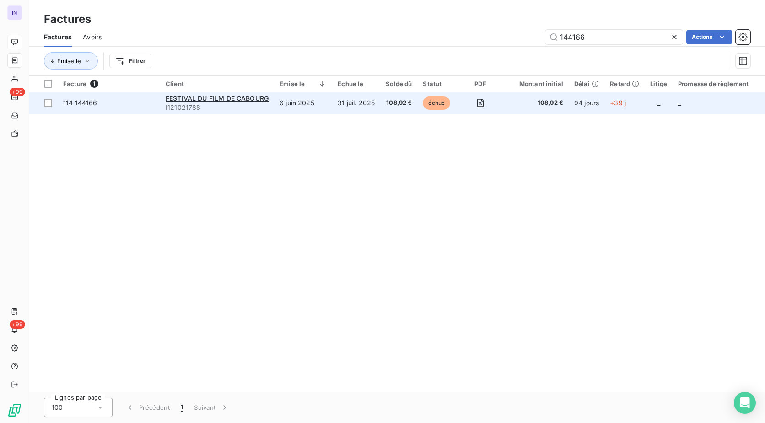
click at [349, 110] on td "31 juil. 2025" at bounding box center [356, 103] width 48 height 22
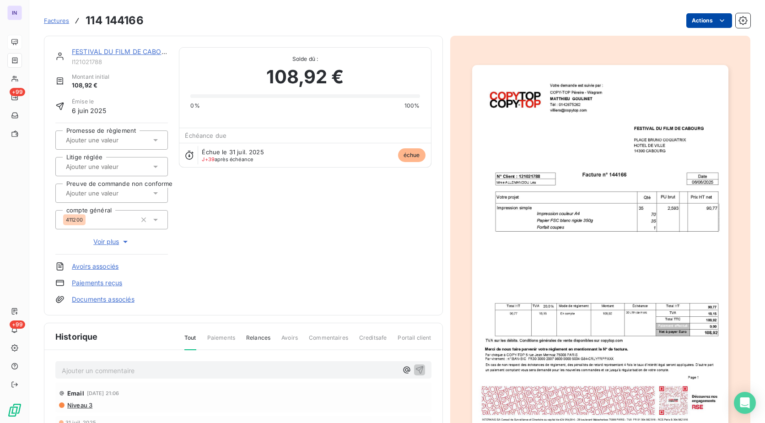
click at [691, 23] on html "IN +99 +99 Factures 114 144166 Actions FESTIVAL DU FILM DE CABOURG I121021788 M…" at bounding box center [382, 211] width 765 height 423
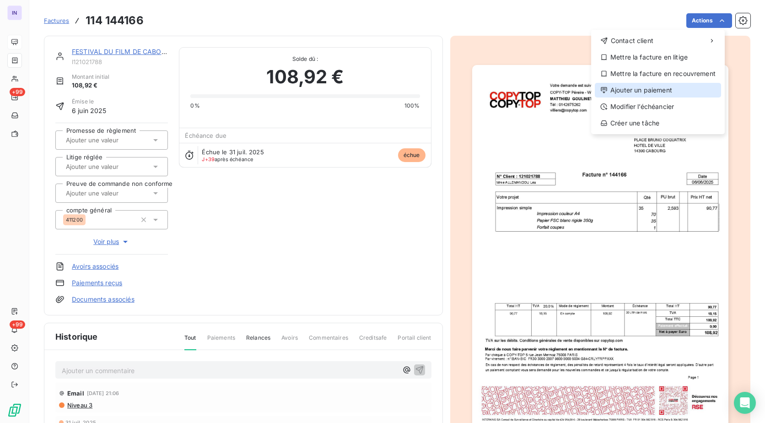
click at [652, 91] on div "Ajouter un paiement" at bounding box center [658, 90] width 126 height 15
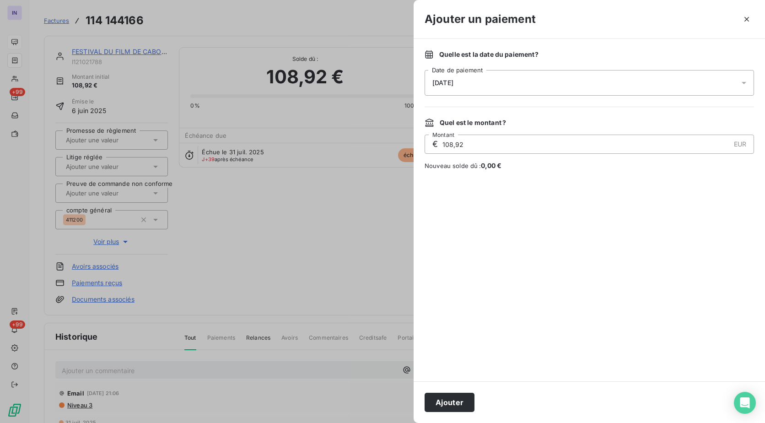
click at [543, 90] on div "[DATE]" at bounding box center [589, 83] width 329 height 26
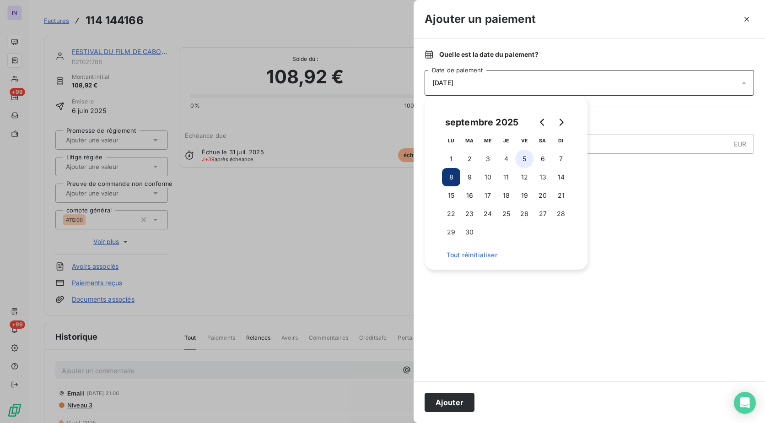
click at [526, 161] on button "5" at bounding box center [524, 159] width 18 height 18
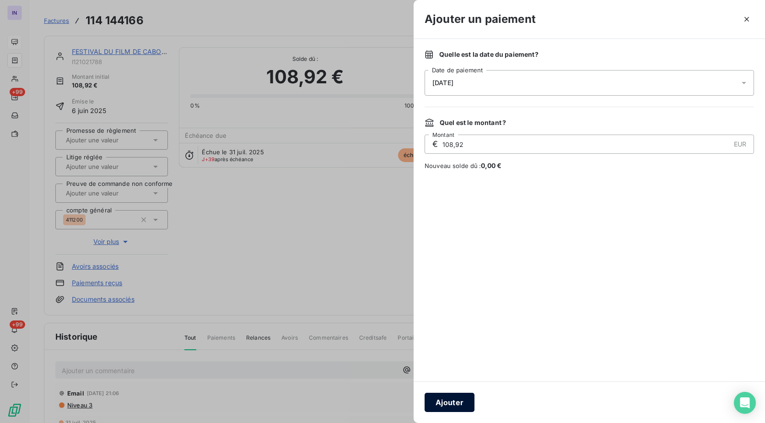
click at [456, 400] on button "Ajouter" at bounding box center [450, 402] width 50 height 19
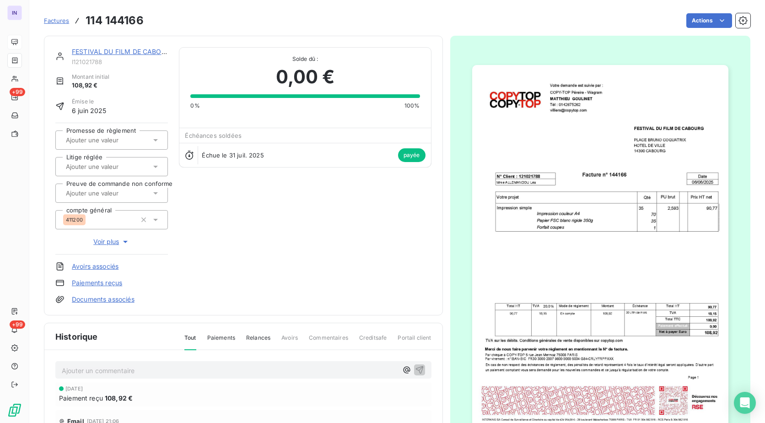
click at [123, 52] on link "FESTIVAL DU FILM DE CABOURG" at bounding box center [123, 52] width 103 height 8
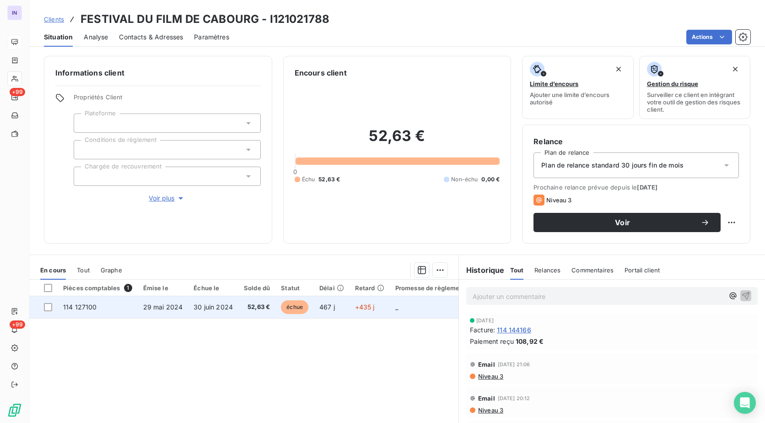
click at [246, 314] on td "52,63 €" at bounding box center [256, 307] width 37 height 22
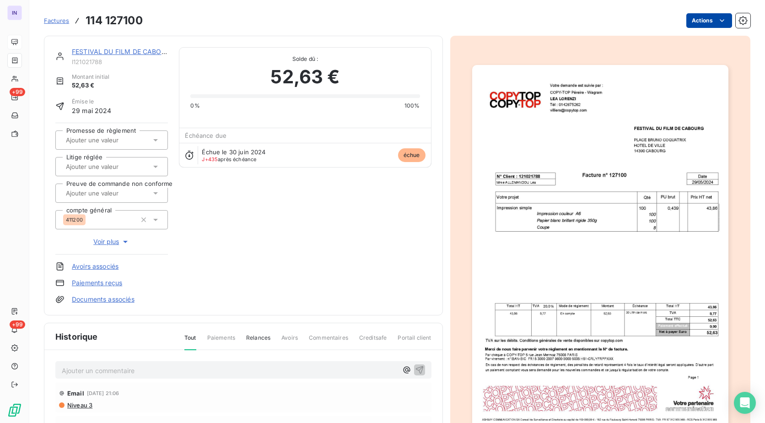
click at [704, 22] on html "IN +99 +99 Factures 114 127100 Actions FESTIVAL DU FILM DE CABOURG I121021788 M…" at bounding box center [382, 211] width 765 height 423
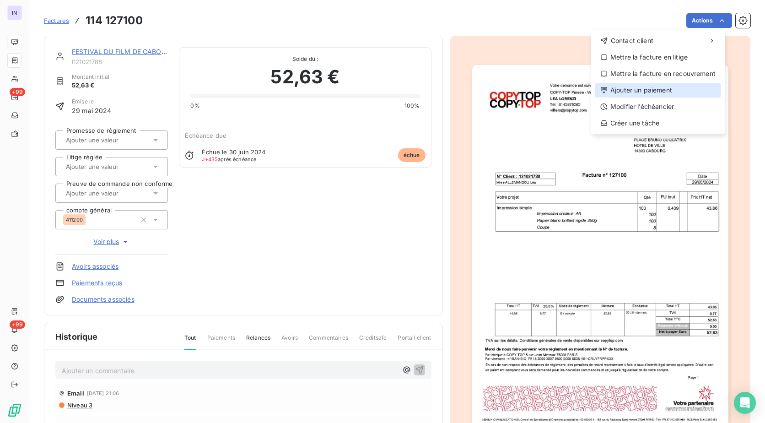
click at [631, 87] on div "Ajouter un paiement" at bounding box center [658, 90] width 126 height 15
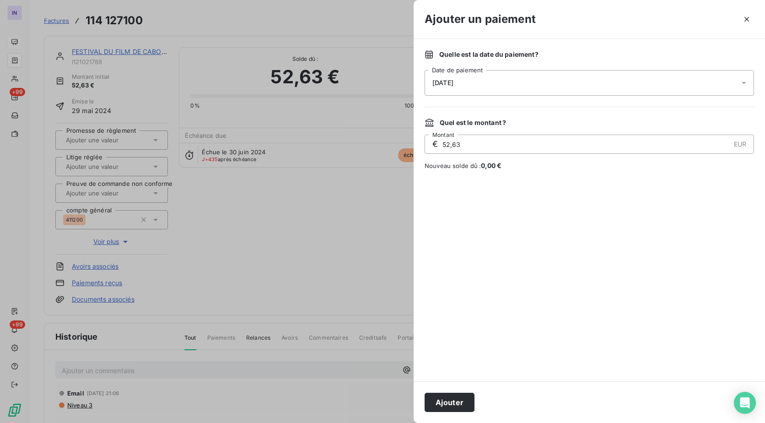
click at [534, 88] on div "[DATE]" at bounding box center [589, 83] width 329 height 26
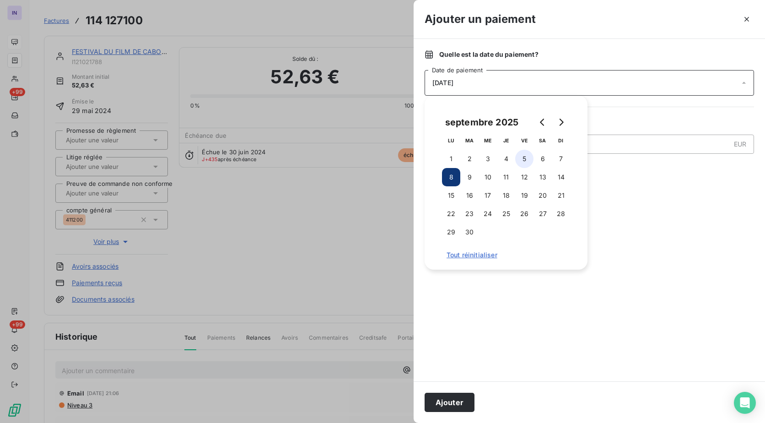
click at [522, 162] on button "5" at bounding box center [524, 159] width 18 height 18
click at [446, 398] on button "Ajouter" at bounding box center [450, 402] width 50 height 19
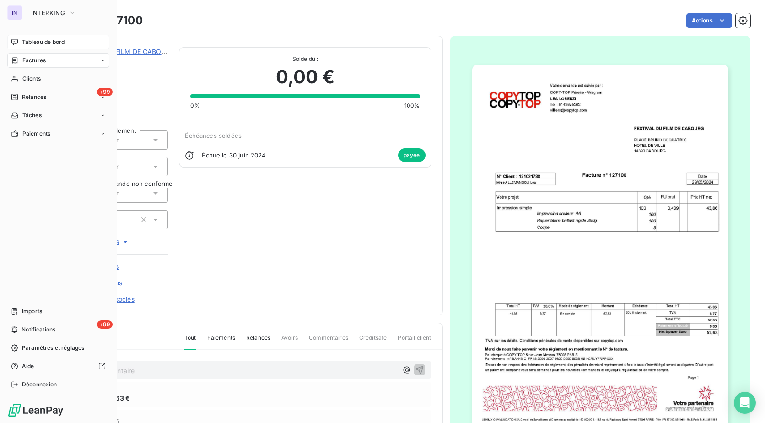
drag, startPoint x: 27, startPoint y: 60, endPoint x: 57, endPoint y: 58, distance: 29.8
click at [27, 60] on span "Factures" at bounding box center [33, 60] width 23 height 8
click at [34, 56] on div "Factures" at bounding box center [58, 60] width 102 height 15
click at [36, 75] on div "Factures" at bounding box center [63, 78] width 91 height 15
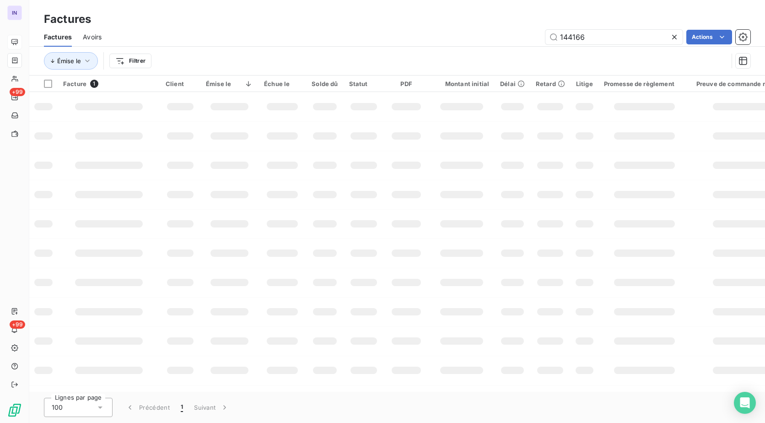
drag, startPoint x: 582, startPoint y: 36, endPoint x: 489, endPoint y: 40, distance: 92.5
click at [489, 40] on div "144166 Actions" at bounding box center [432, 37] width 638 height 15
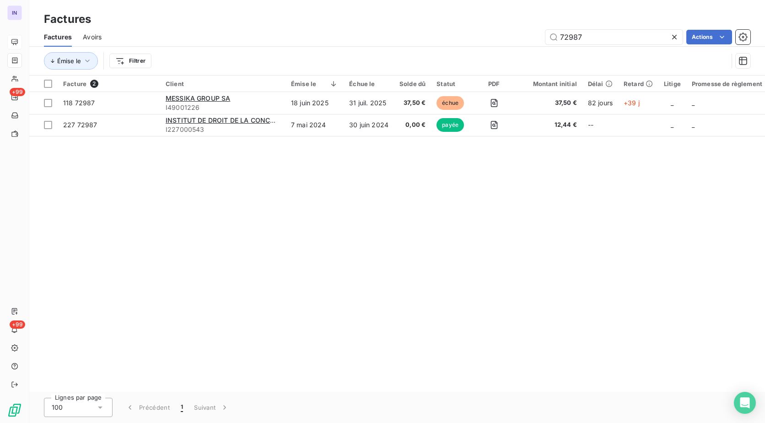
type input "72987"
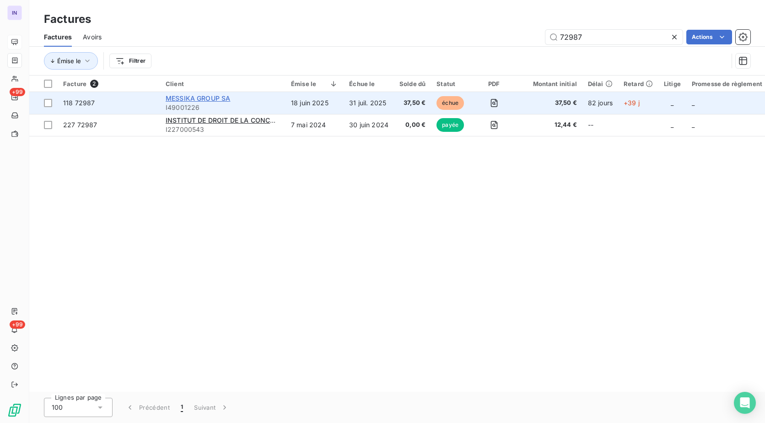
click at [200, 98] on span "MESSIKA GROUP SA" at bounding box center [198, 98] width 65 height 8
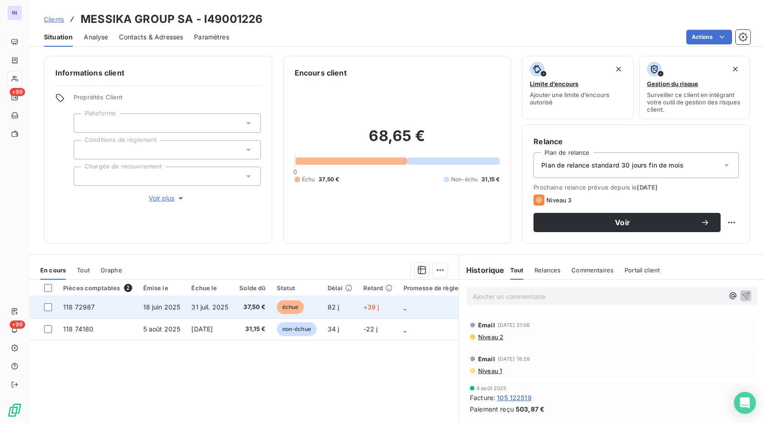
click at [229, 301] on td "31 juil. 2025" at bounding box center [210, 307] width 48 height 22
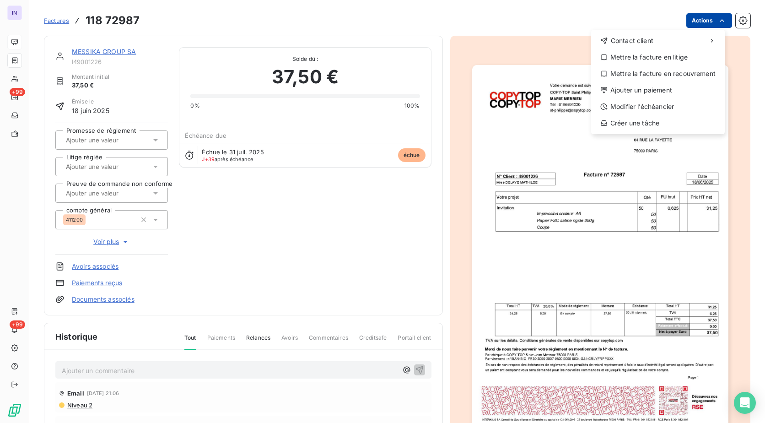
click at [687, 19] on html "IN +99 +99 Factures [PHONE_NUMBER] Actions Contact client Mettre la facture en …" at bounding box center [382, 211] width 765 height 423
click at [639, 91] on div "Ajouter un paiement" at bounding box center [658, 90] width 126 height 15
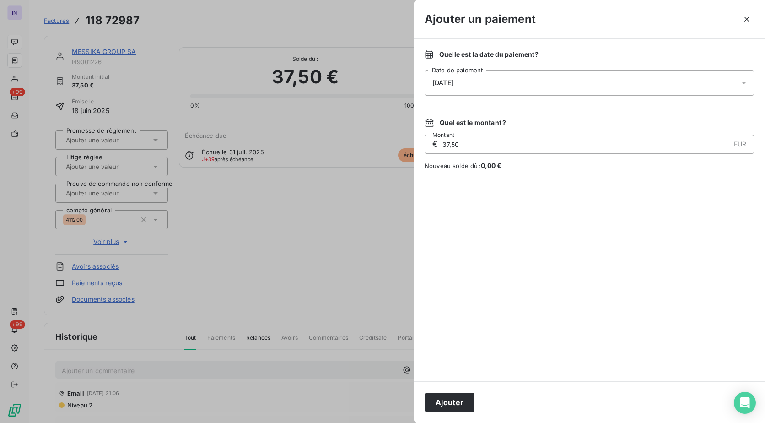
click at [522, 81] on div "[DATE]" at bounding box center [589, 83] width 329 height 26
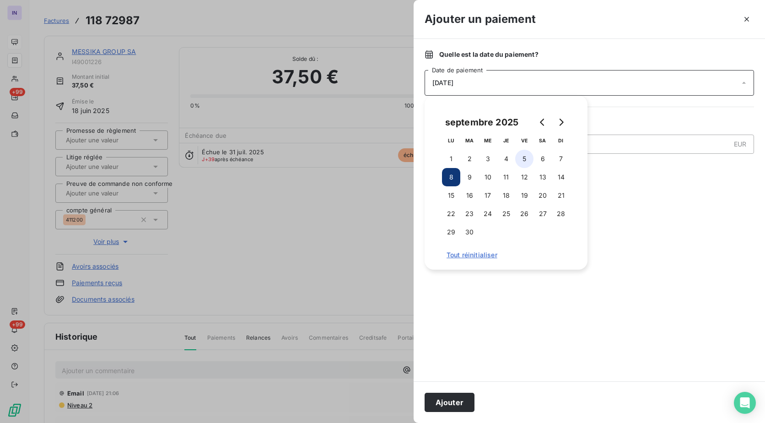
click at [522, 162] on button "5" at bounding box center [524, 159] width 18 height 18
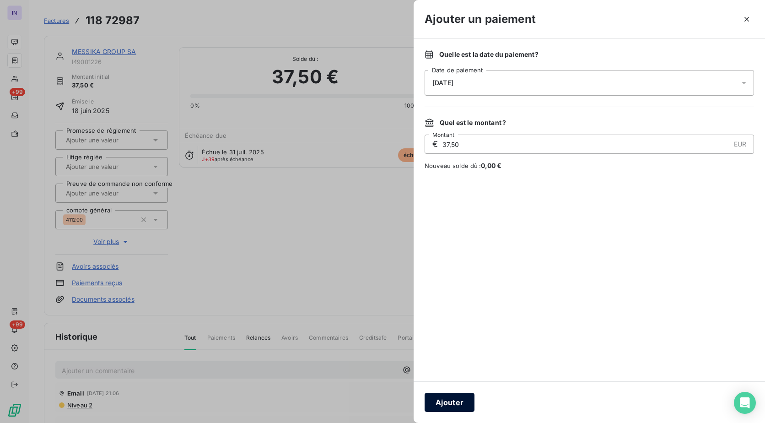
drag, startPoint x: 457, startPoint y: 400, endPoint x: 228, endPoint y: 187, distance: 313.0
click at [456, 400] on button "Ajouter" at bounding box center [450, 402] width 50 height 19
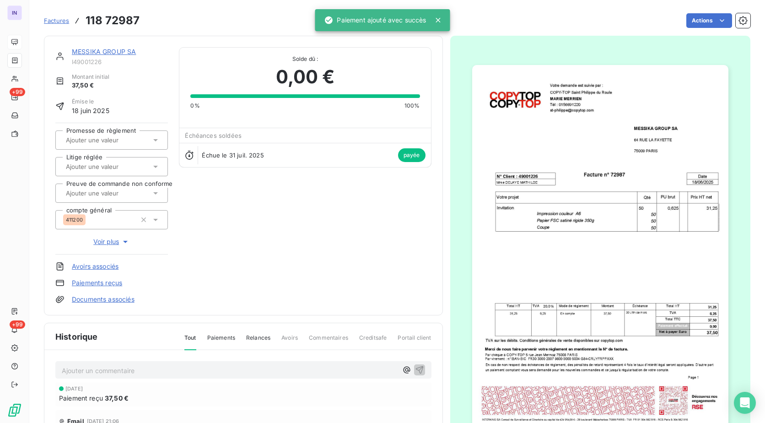
click at [101, 49] on link "MESSIKA GROUP SA" at bounding box center [104, 52] width 64 height 8
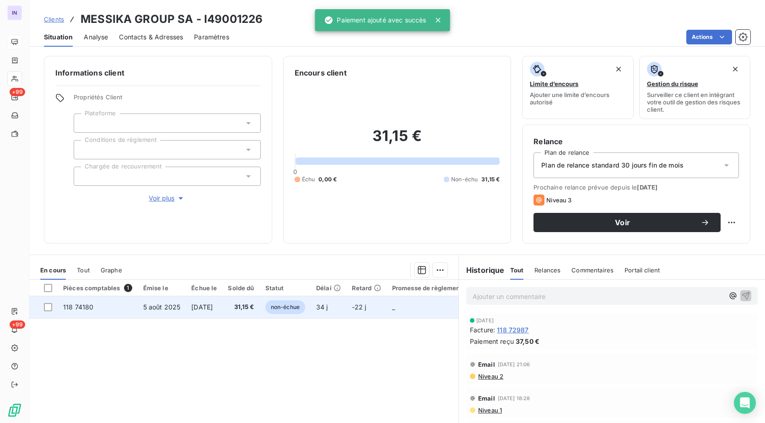
click at [242, 303] on td "31,15 €" at bounding box center [240, 307] width 37 height 22
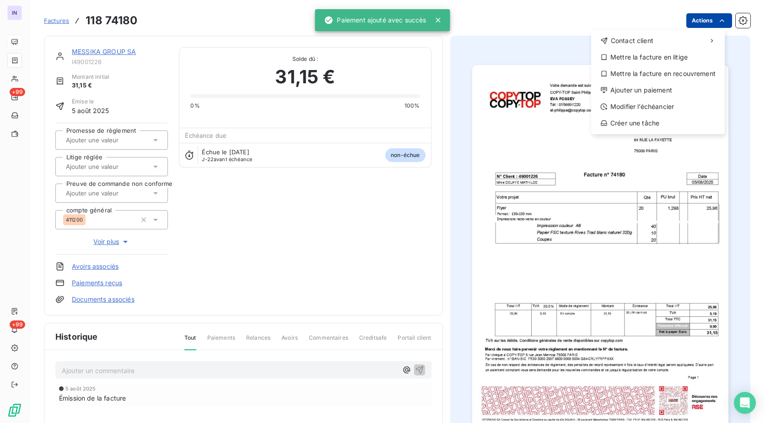
click at [694, 23] on html "IN +99 +99 Factures [PHONE_NUMBER] Actions Contact client Mettre la facture en …" at bounding box center [382, 211] width 765 height 423
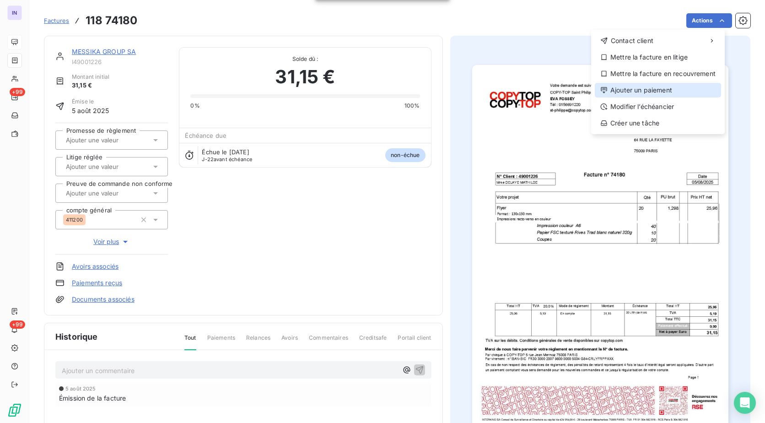
click at [651, 91] on div "Ajouter un paiement" at bounding box center [658, 90] width 126 height 15
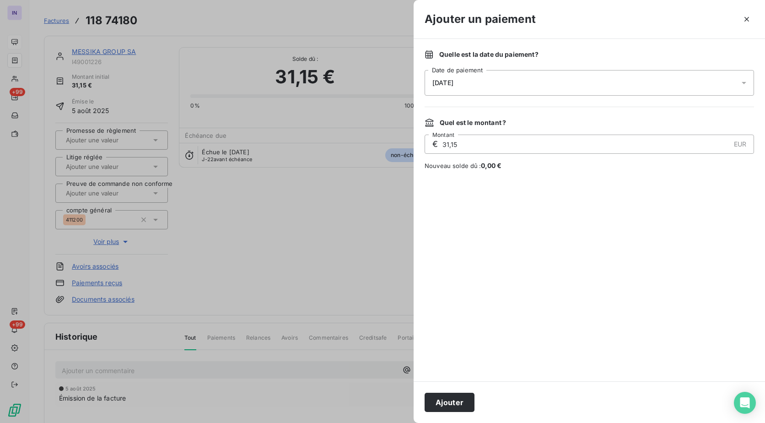
click at [583, 70] on div "[DATE]" at bounding box center [589, 83] width 329 height 26
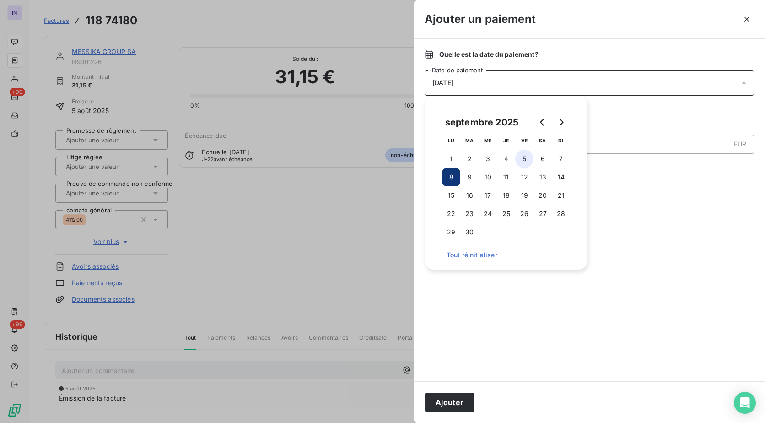
drag, startPoint x: 525, startPoint y: 162, endPoint x: 520, endPoint y: 172, distance: 11.5
click at [524, 162] on button "5" at bounding box center [524, 159] width 18 height 18
click at [455, 400] on button "Ajouter" at bounding box center [450, 402] width 50 height 19
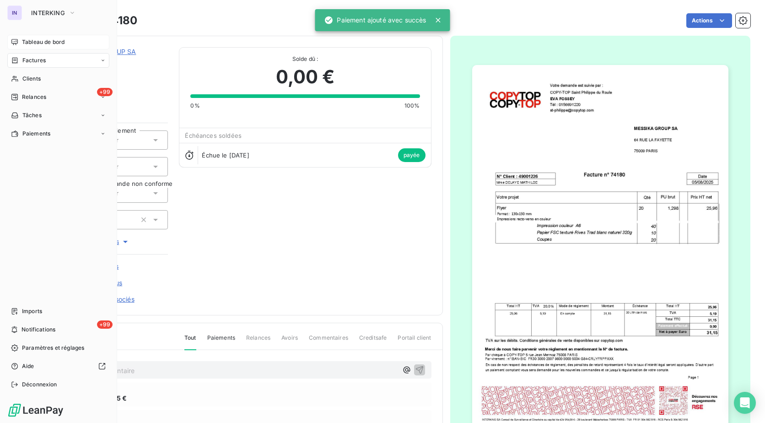
drag, startPoint x: 29, startPoint y: 56, endPoint x: 32, endPoint y: 68, distance: 12.4
click at [29, 56] on div "Factures" at bounding box center [58, 60] width 102 height 15
click at [32, 81] on span "Factures" at bounding box center [33, 79] width 23 height 8
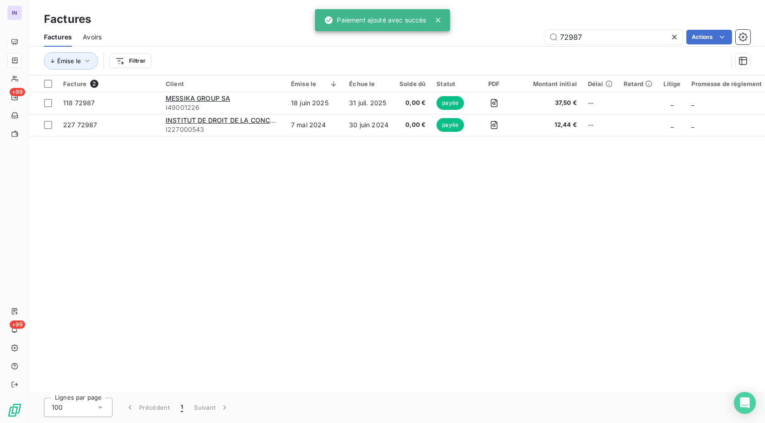
drag, startPoint x: 490, startPoint y: 39, endPoint x: 449, endPoint y: 39, distance: 41.2
click at [449, 39] on div "72987 Actions" at bounding box center [432, 37] width 638 height 15
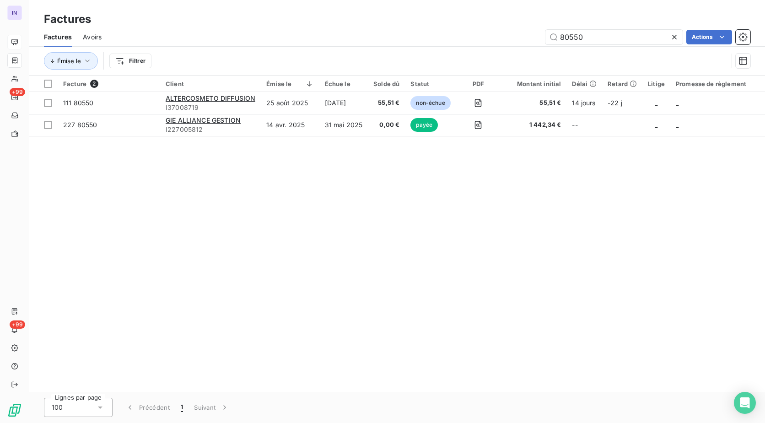
type input "80550"
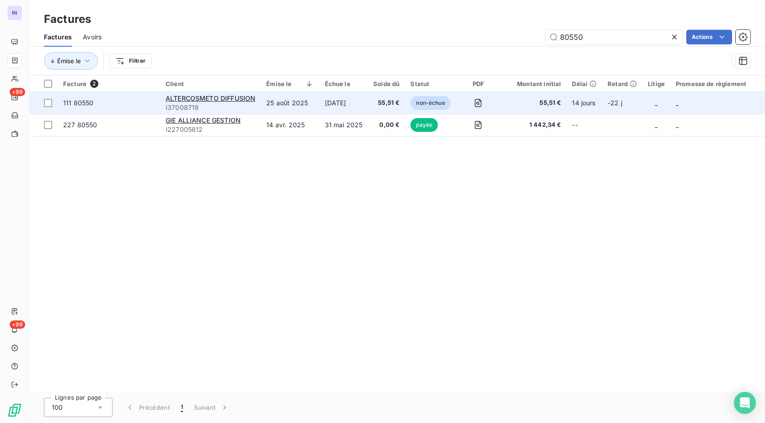
click at [325, 107] on td "[DATE]" at bounding box center [343, 103] width 49 height 22
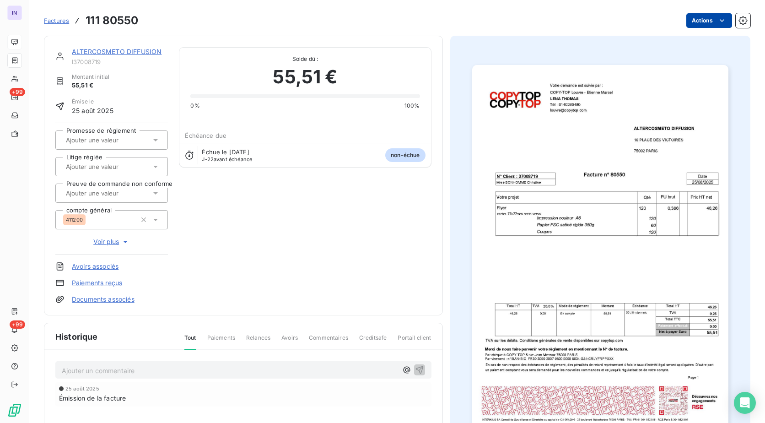
click at [688, 20] on html "IN +99 +99 Factures 111 80550 Actions ALTERCOSMETO DIFFUSION I37008719 Montant …" at bounding box center [382, 211] width 765 height 423
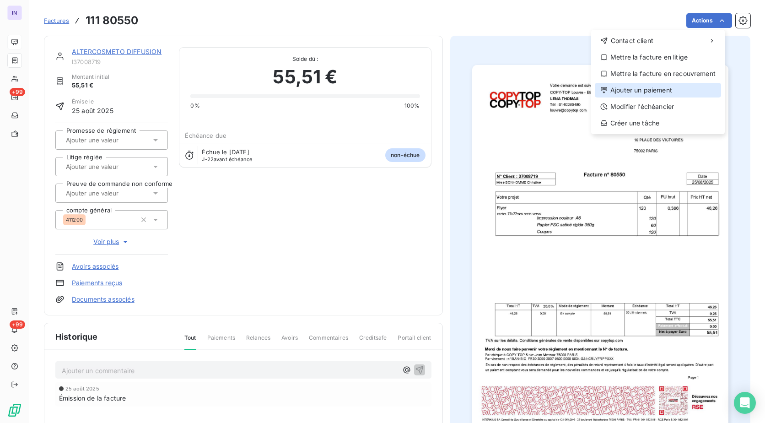
click at [660, 91] on div "Ajouter un paiement" at bounding box center [658, 90] width 126 height 15
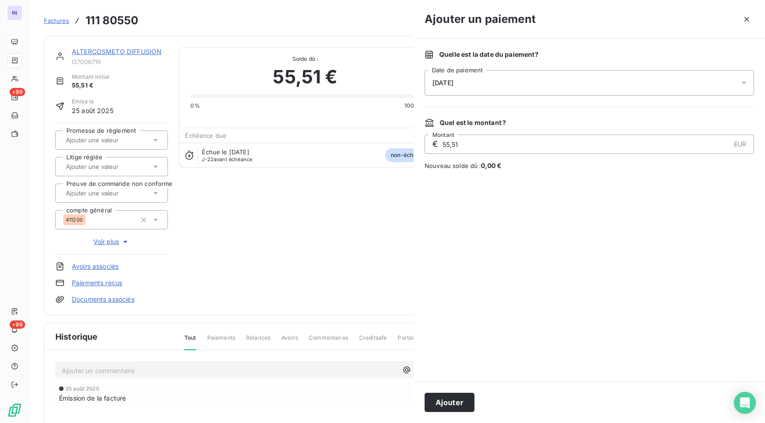
click at [566, 68] on div "Quelle est la date du paiement ? [DATE] Date de paiement" at bounding box center [589, 73] width 329 height 46
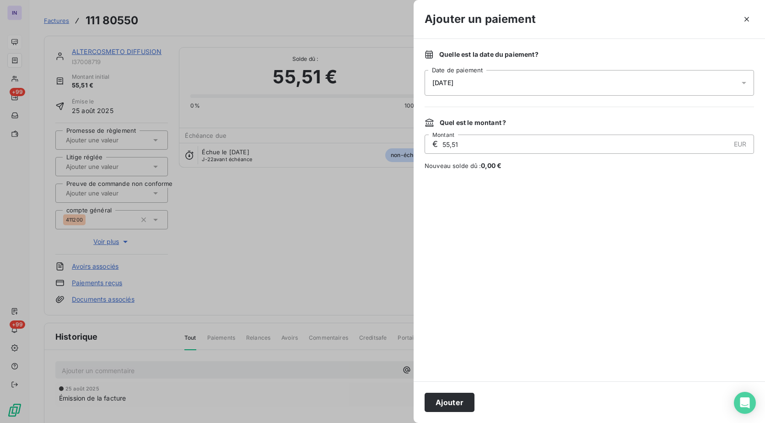
click at [548, 84] on div "[DATE]" at bounding box center [589, 83] width 329 height 26
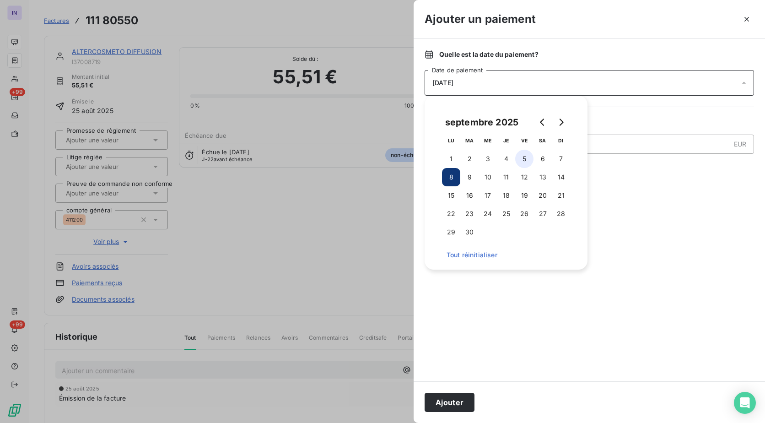
click at [526, 155] on button "5" at bounding box center [524, 159] width 18 height 18
click at [448, 393] on button "Ajouter" at bounding box center [450, 402] width 50 height 19
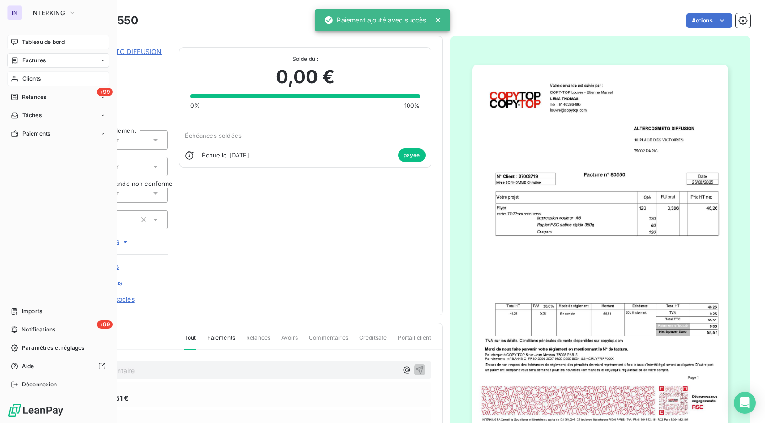
click at [29, 78] on span "Clients" at bounding box center [31, 79] width 18 height 8
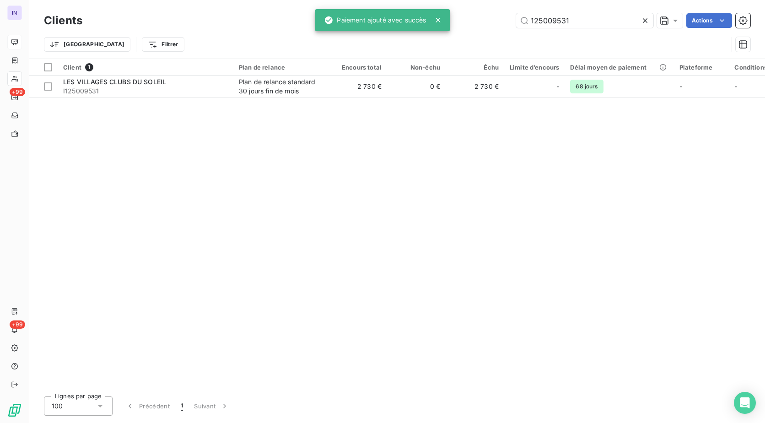
drag, startPoint x: 595, startPoint y: 18, endPoint x: 421, endPoint y: 23, distance: 174.4
click at [421, 23] on div "IN +99 +99 Clients 125009531 Actions Trier Filtrer Client 1 Plan de relance Enc…" at bounding box center [382, 211] width 765 height 423
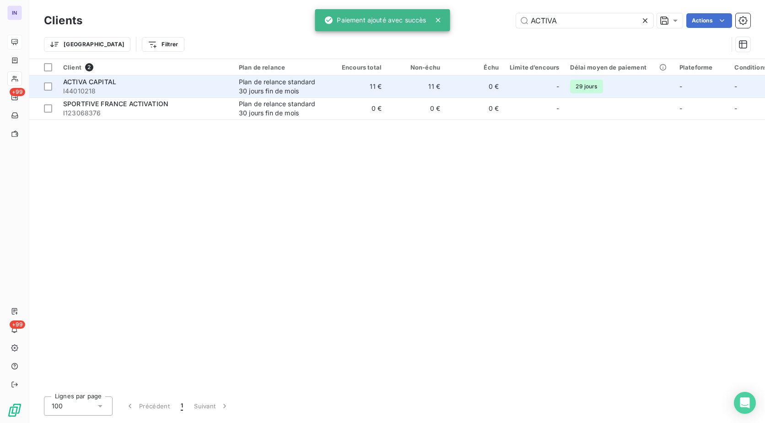
type input "ACTIVA"
click at [172, 93] on span "I44010218" at bounding box center [145, 90] width 165 height 9
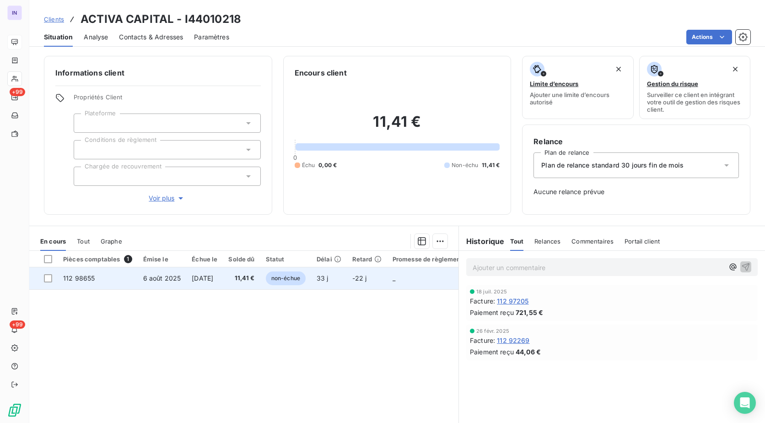
click at [213, 276] on span "[DATE]" at bounding box center [203, 278] width 22 height 8
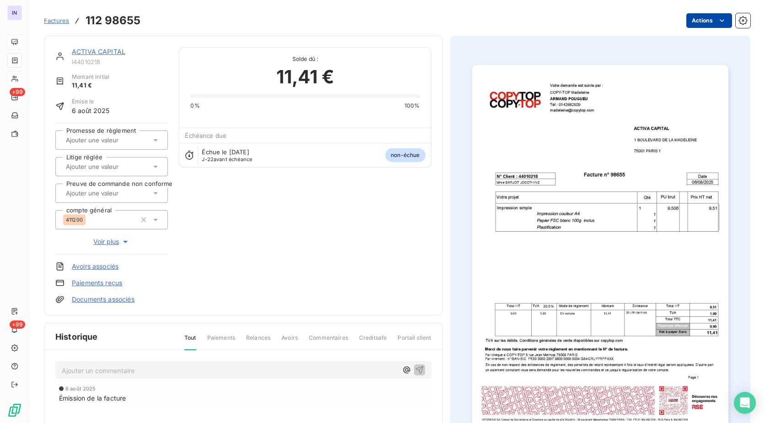
click at [700, 22] on html "IN +99 +99 Factures 112 98655 Actions ACTIVA CAPITAL I44010218 Montant initial …" at bounding box center [382, 211] width 765 height 423
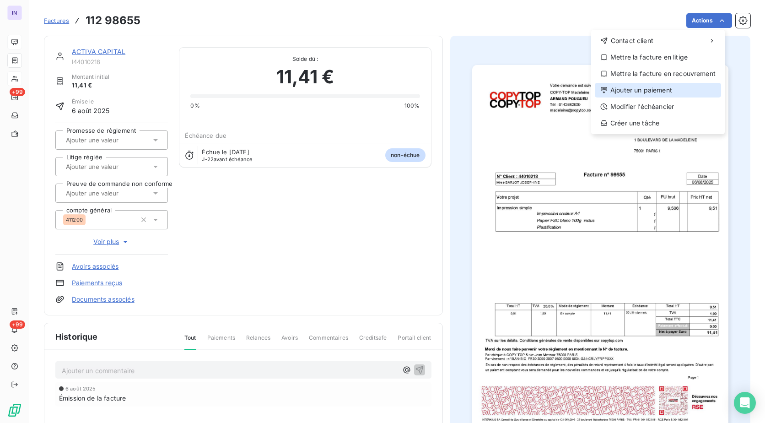
click at [650, 96] on div "Ajouter un paiement" at bounding box center [658, 90] width 126 height 15
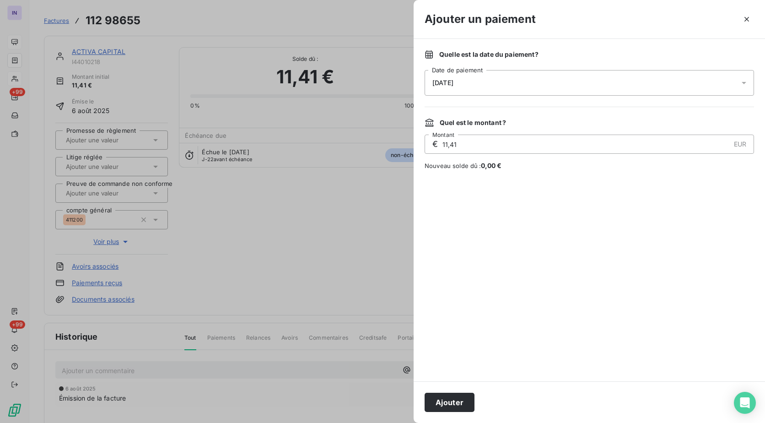
click at [556, 82] on div "[DATE]" at bounding box center [589, 83] width 329 height 26
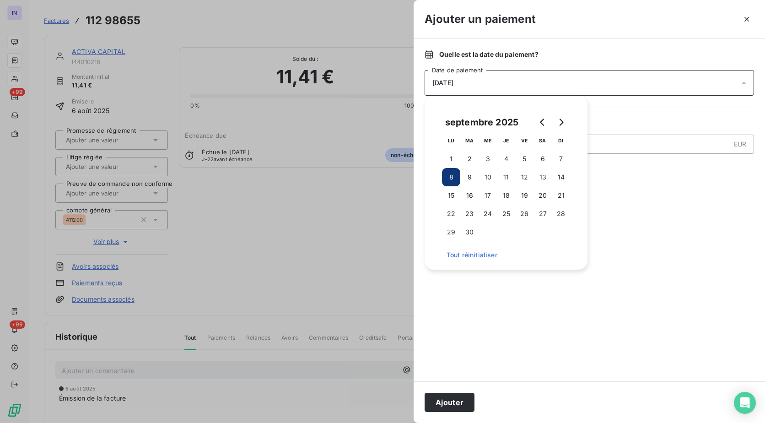
drag, startPoint x: 524, startPoint y: 159, endPoint x: 488, endPoint y: 243, distance: 92.0
click at [523, 160] on button "5" at bounding box center [524, 159] width 18 height 18
click at [454, 402] on button "Ajouter" at bounding box center [450, 402] width 50 height 19
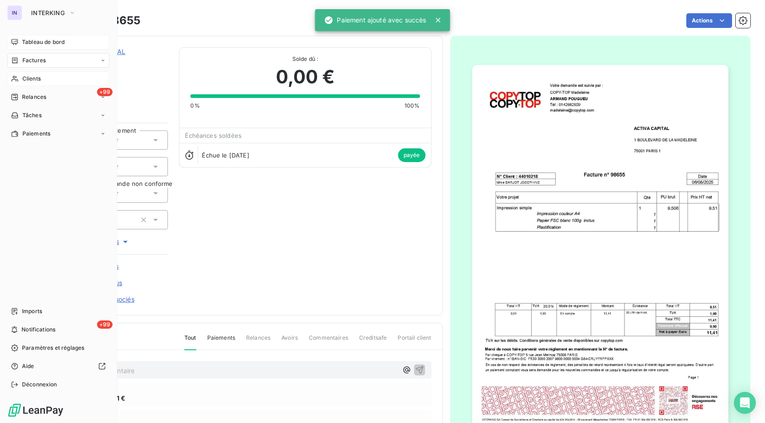
click at [36, 39] on span "Tableau de bord" at bounding box center [43, 42] width 43 height 8
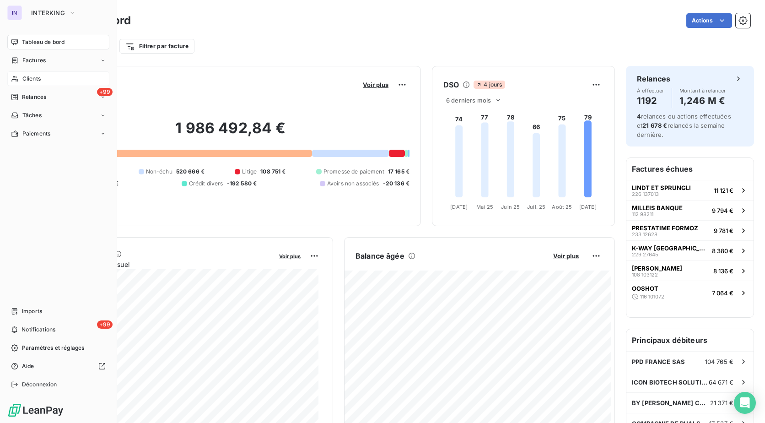
click at [27, 75] on span "Clients" at bounding box center [31, 79] width 18 height 8
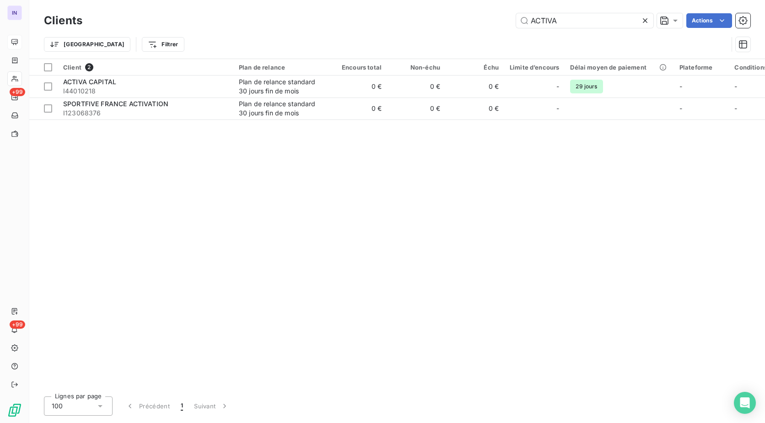
drag, startPoint x: 563, startPoint y: 24, endPoint x: 448, endPoint y: 27, distance: 114.8
click at [448, 27] on div "ACTIVA Actions" at bounding box center [421, 20] width 657 height 15
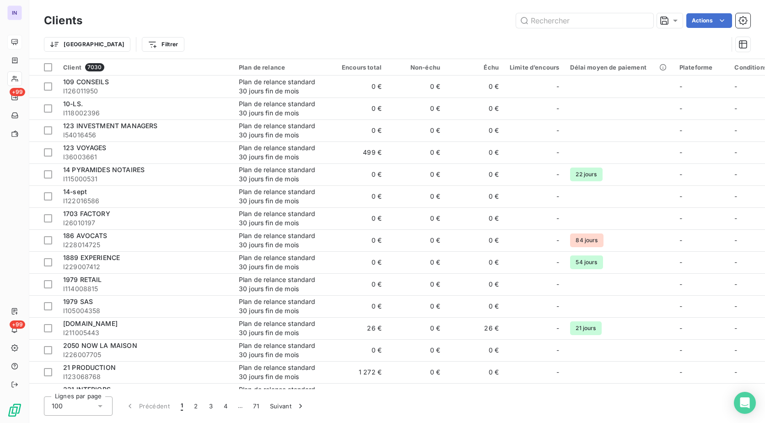
click at [108, 47] on html "IN +99 +99 Clients Actions Trier Filtrer Client 7030 Plan de relance Encours to…" at bounding box center [382, 211] width 765 height 423
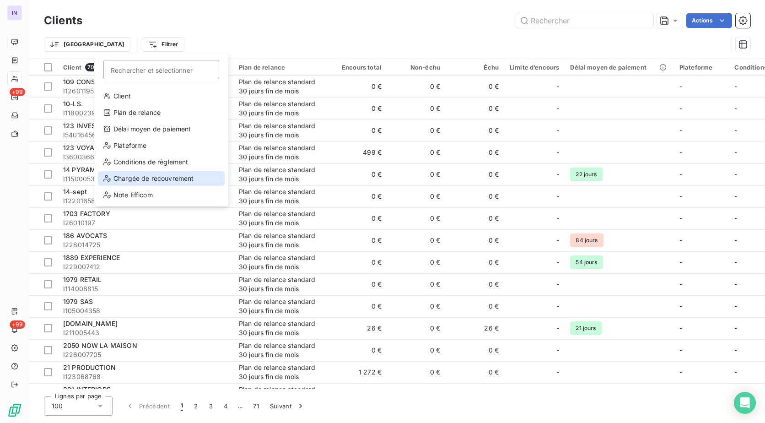
click at [135, 183] on div "Chargée de recouvrement" at bounding box center [161, 178] width 127 height 15
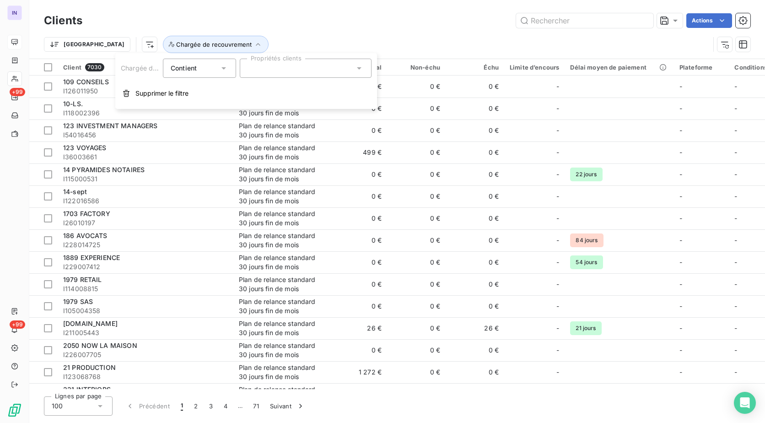
click at [290, 72] on div at bounding box center [306, 68] width 132 height 19
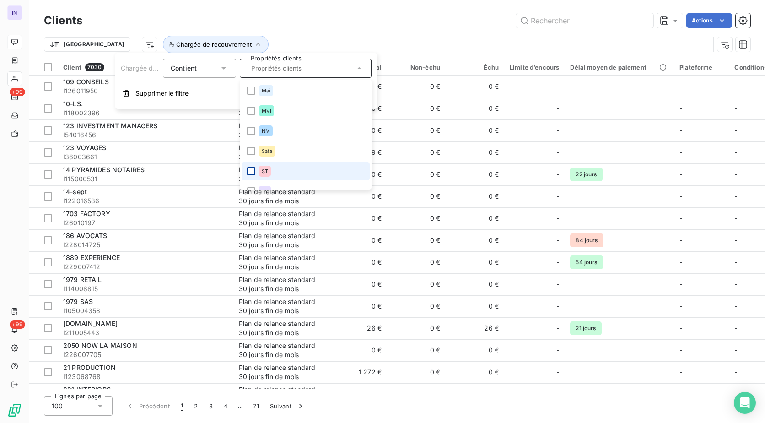
click at [251, 170] on div at bounding box center [251, 171] width 8 height 8
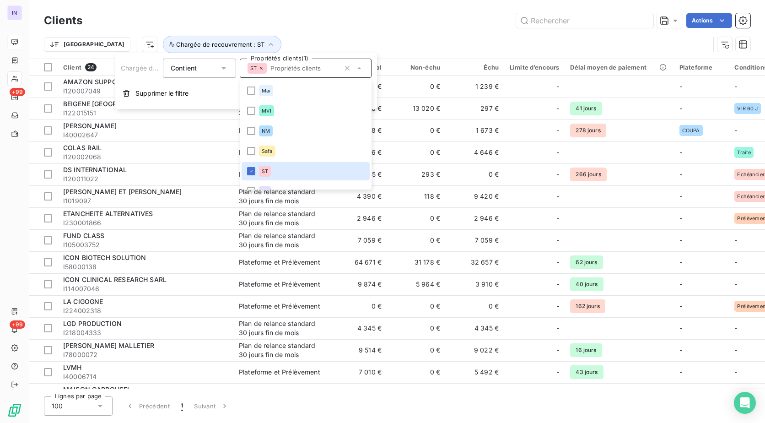
click at [377, 24] on div "Actions" at bounding box center [421, 20] width 657 height 15
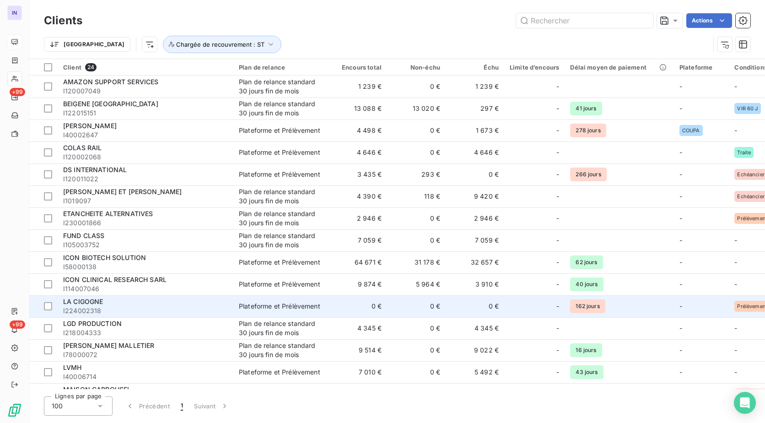
click at [216, 305] on div "LA CIGOGNE" at bounding box center [145, 301] width 165 height 9
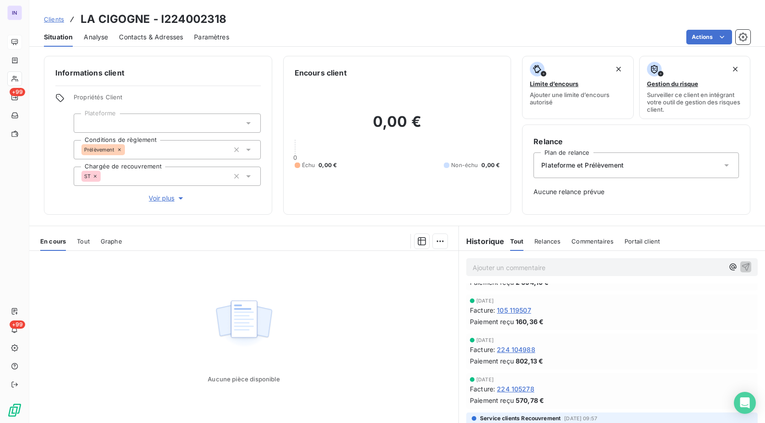
scroll to position [137, 0]
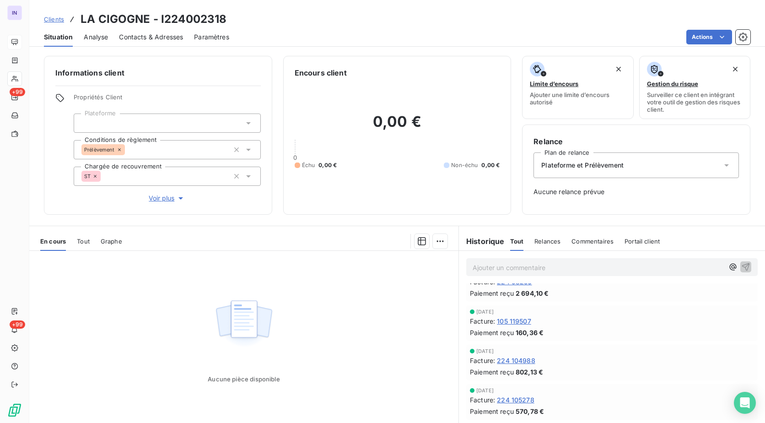
click at [225, 16] on h3 "LA CIGOGNE - I224002318" at bounding box center [154, 19] width 146 height 16
drag, startPoint x: 227, startPoint y: 17, endPoint x: 164, endPoint y: 17, distance: 63.6
click at [164, 17] on div "Clients LA CIGOGNE - I224002318" at bounding box center [397, 19] width 736 height 16
copy h3 "224002318"
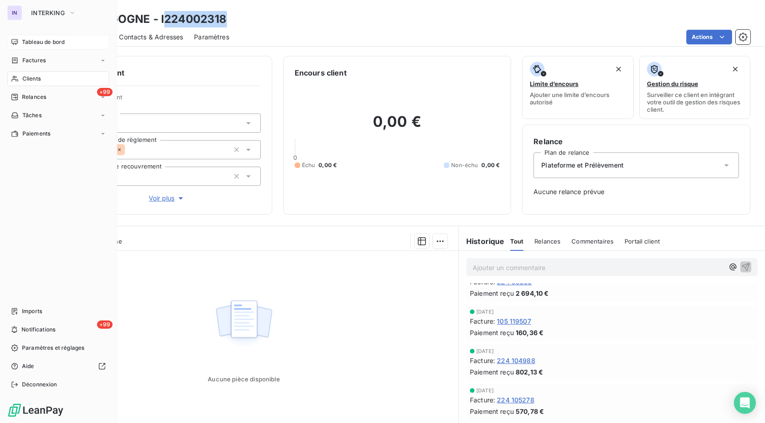
drag, startPoint x: 37, startPoint y: 79, endPoint x: 53, endPoint y: 86, distance: 16.8
click at [37, 79] on span "Clients" at bounding box center [31, 79] width 18 height 8
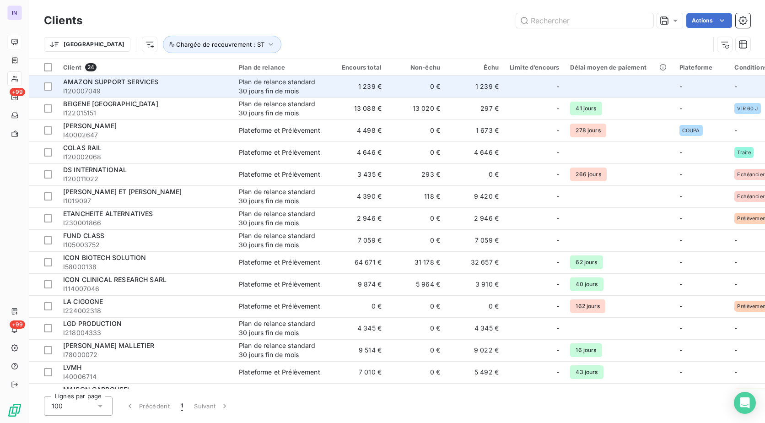
click at [205, 89] on span "I120007049" at bounding box center [145, 90] width 165 height 9
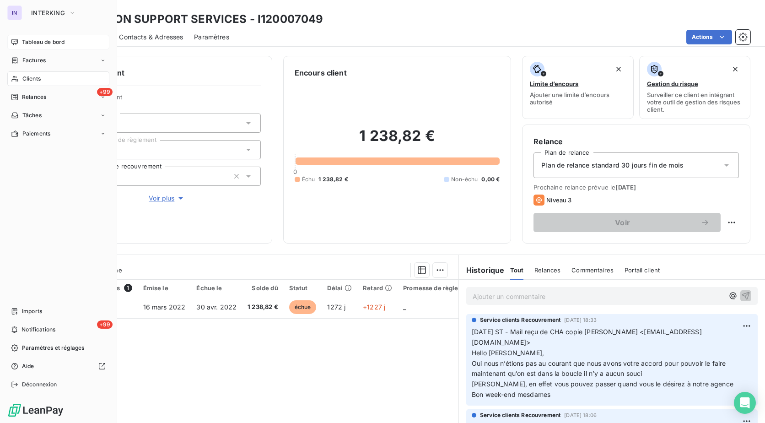
click at [27, 80] on span "Clients" at bounding box center [31, 79] width 18 height 8
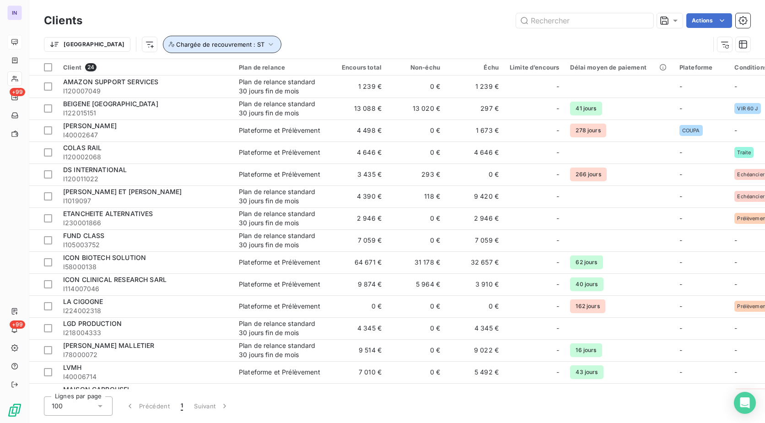
click at [163, 38] on button "Chargée de recouvrement : ST" at bounding box center [222, 44] width 118 height 17
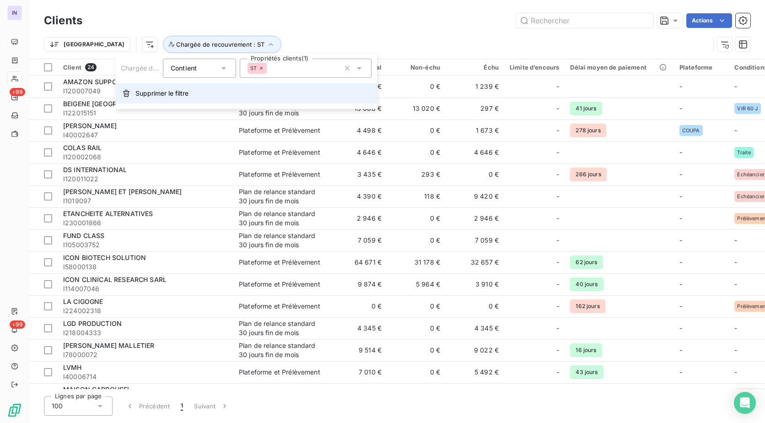
click at [146, 96] on span "Supprimer le filtre" at bounding box center [161, 93] width 53 height 9
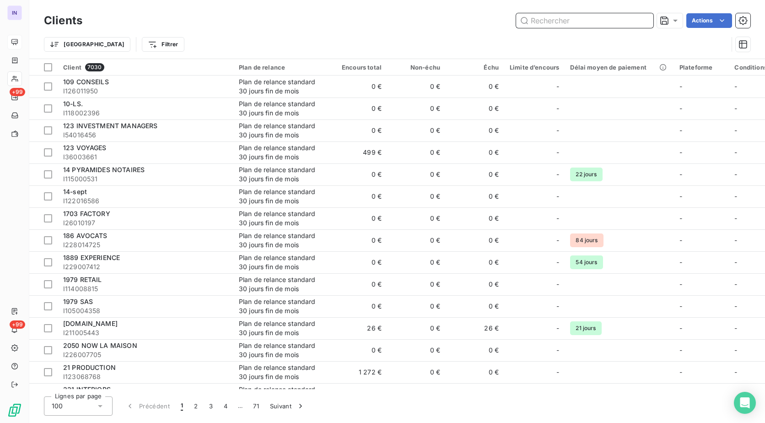
click at [545, 21] on input "text" at bounding box center [584, 20] width 137 height 15
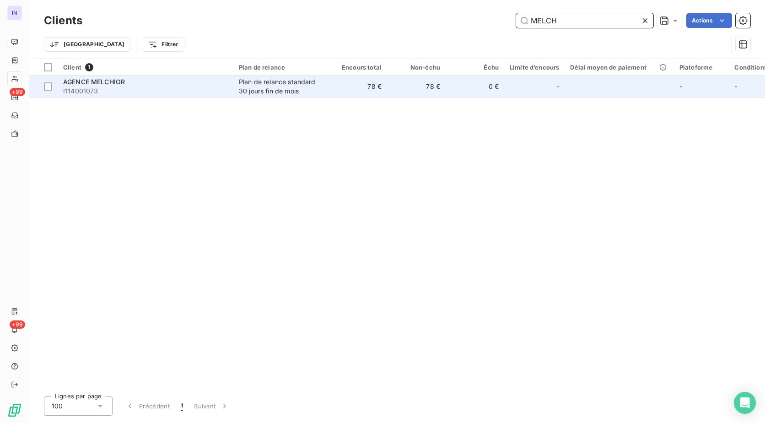
type input "MELCH"
click at [290, 93] on div "Plan de relance standard 30 jours fin de mois" at bounding box center [281, 86] width 84 height 18
